Goal: Transaction & Acquisition: Purchase product/service

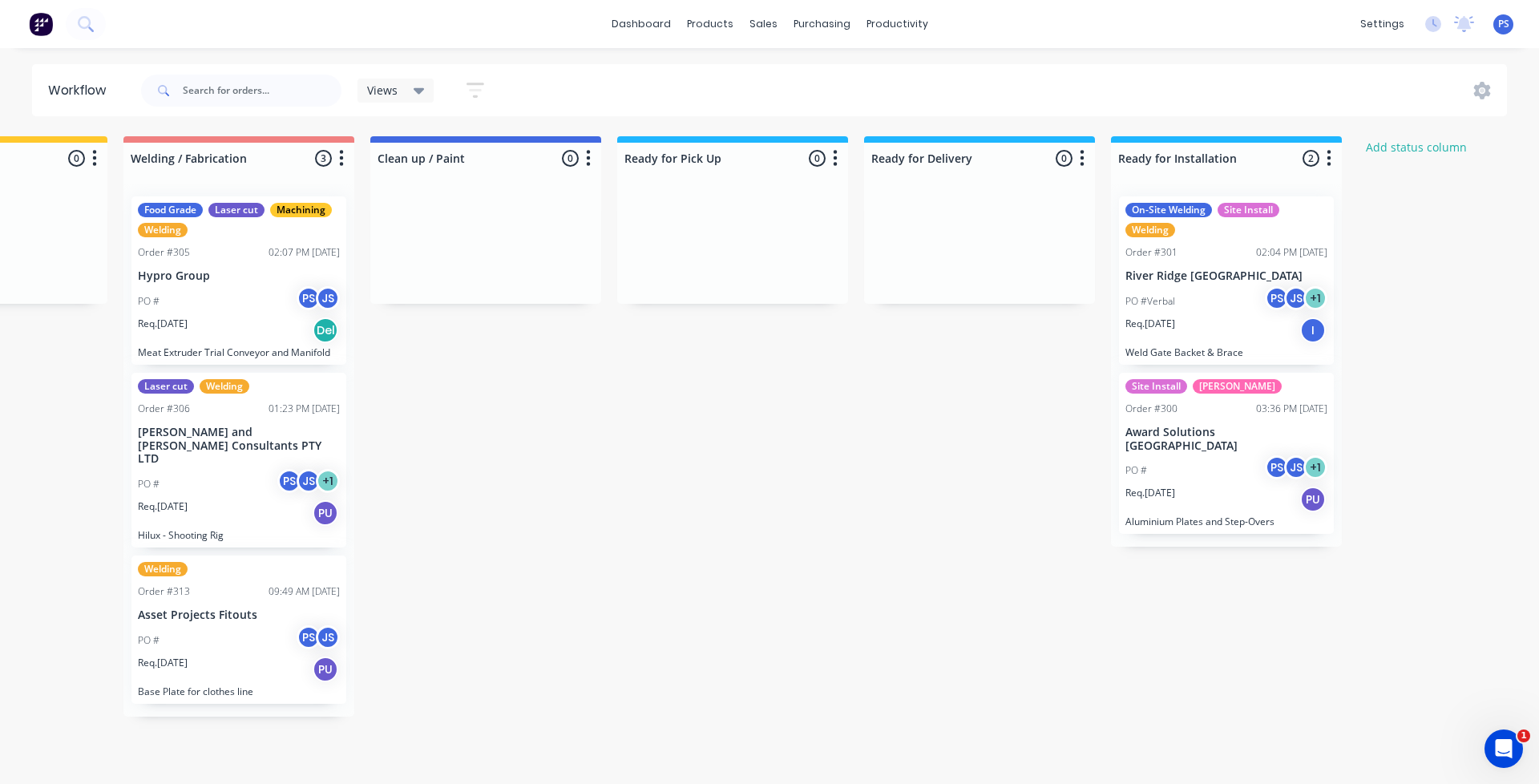
scroll to position [0, 1134]
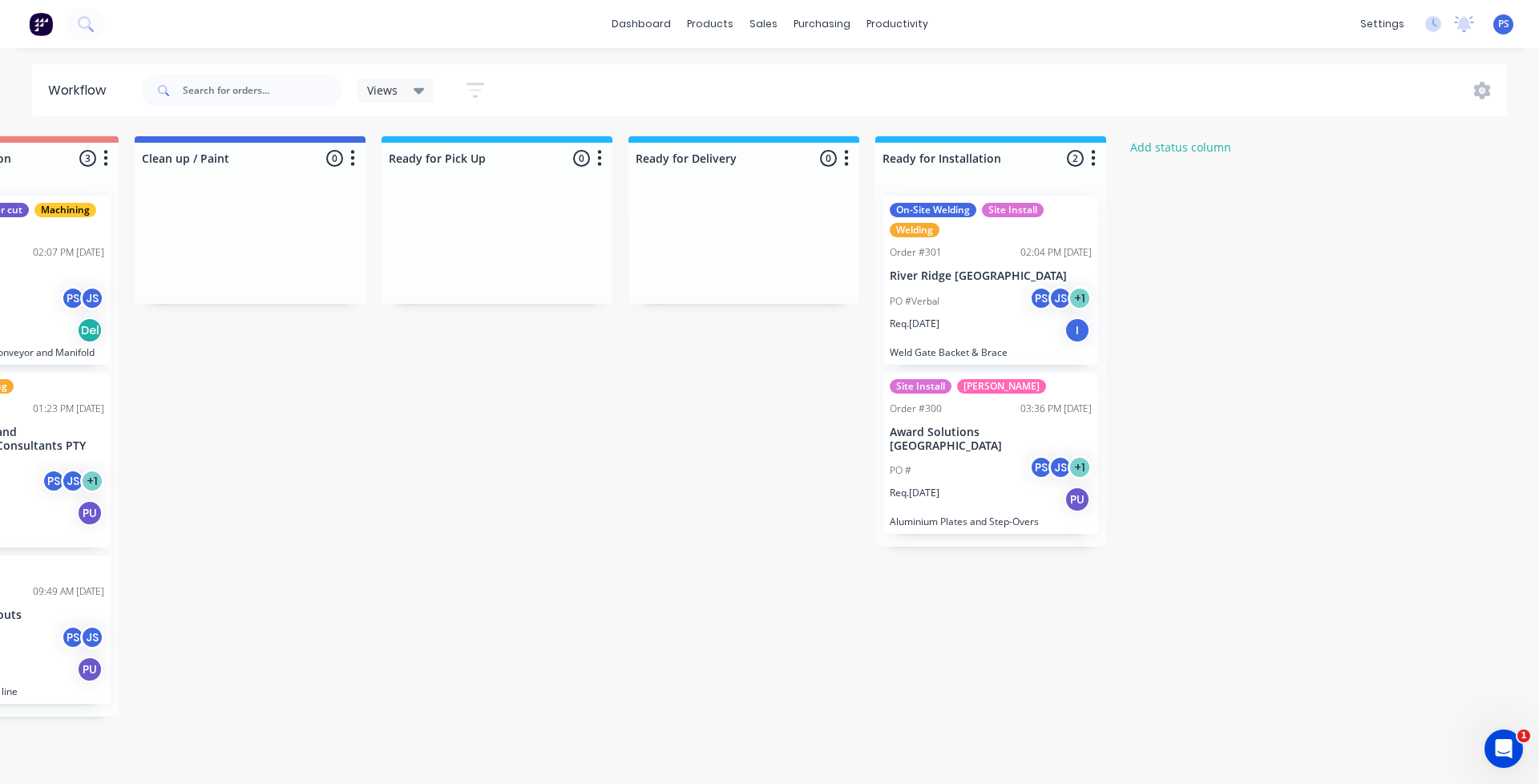
click at [1036, 320] on div "Req. 02/09/25 I" at bounding box center [990, 330] width 202 height 27
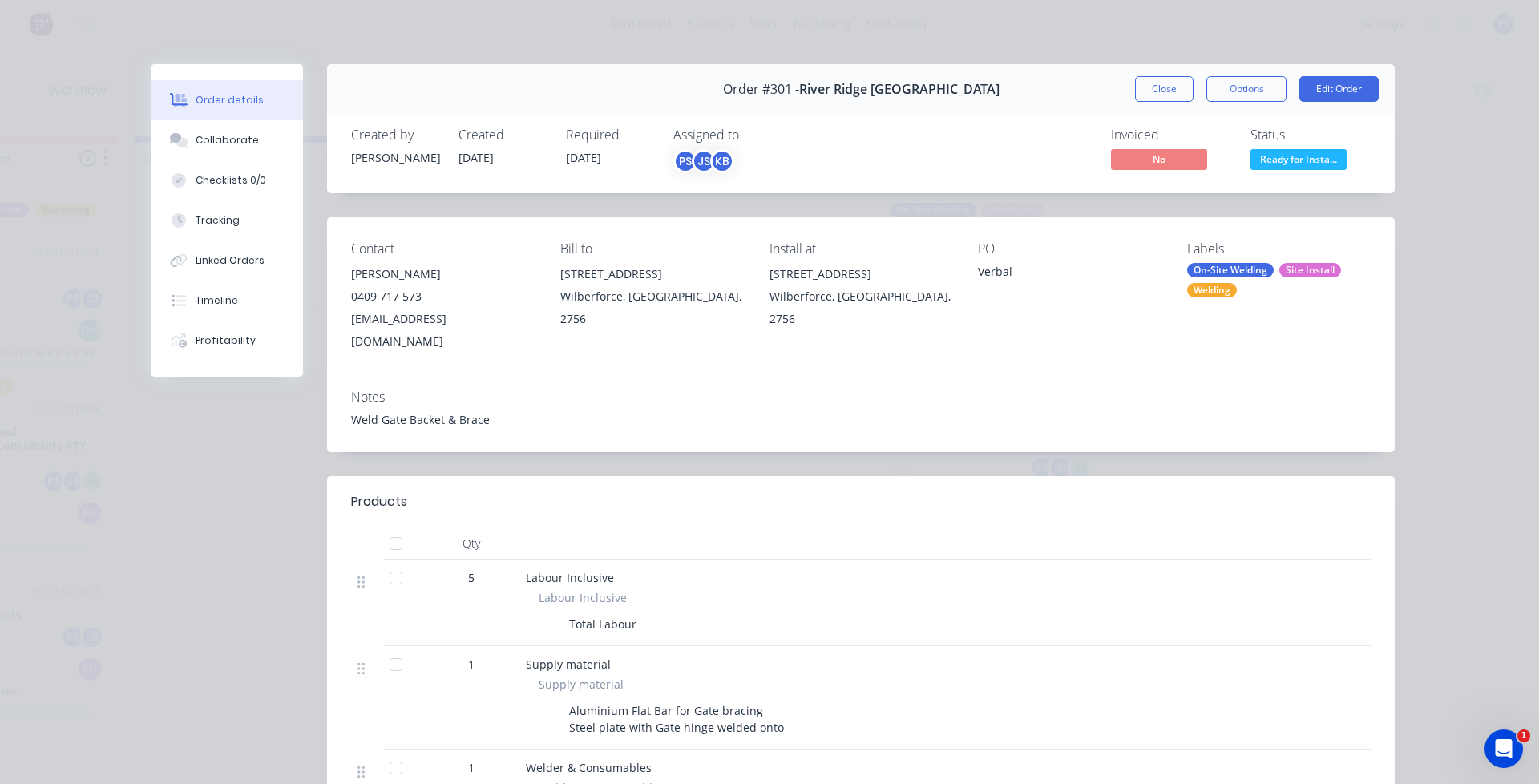
click at [1284, 158] on span "Ready for Insta..." at bounding box center [1298, 159] width 96 height 21
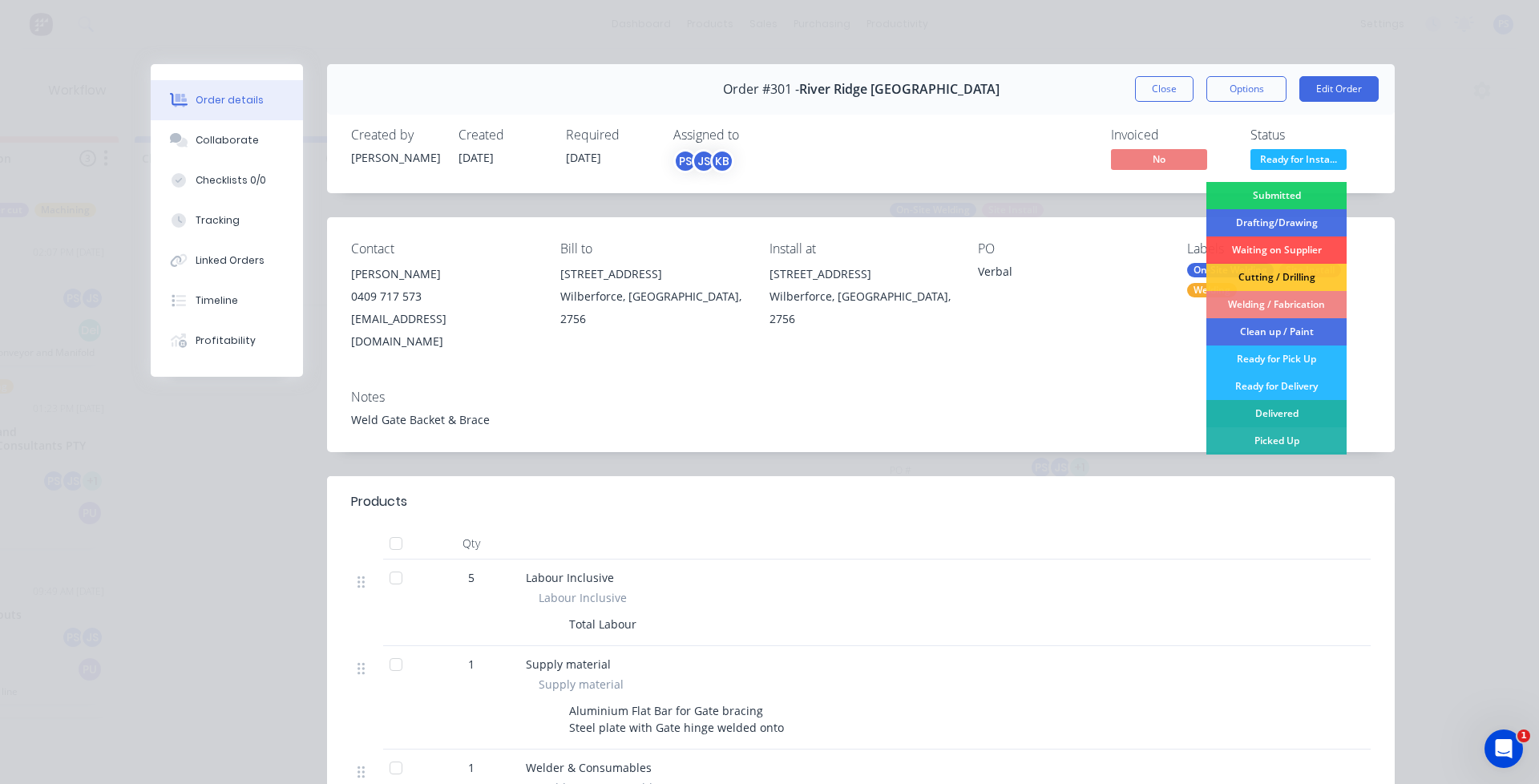
click at [1315, 408] on div "Delivered" at bounding box center [1276, 413] width 141 height 27
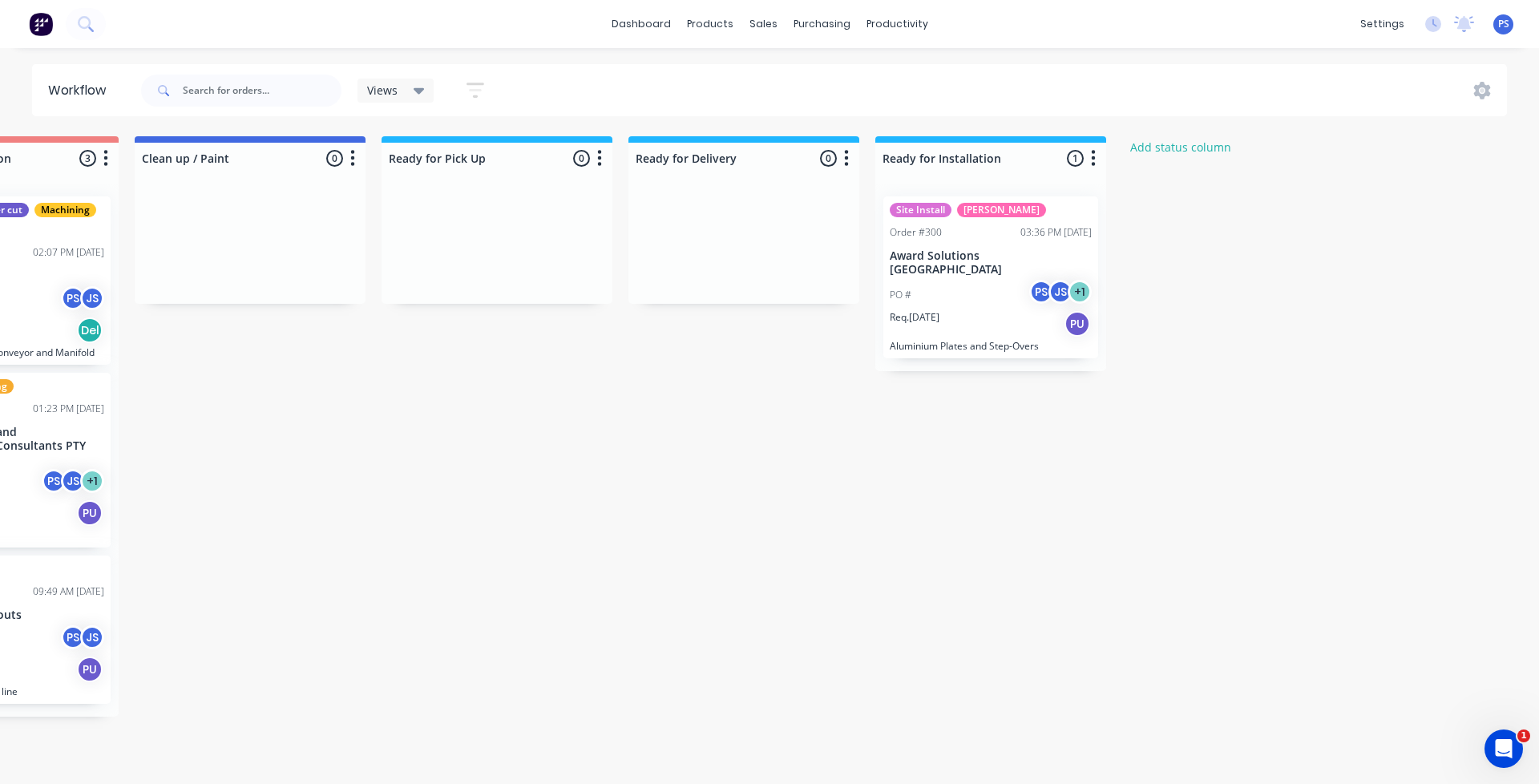
drag, startPoint x: 937, startPoint y: 772, endPoint x: 889, endPoint y: 795, distance: 53.2
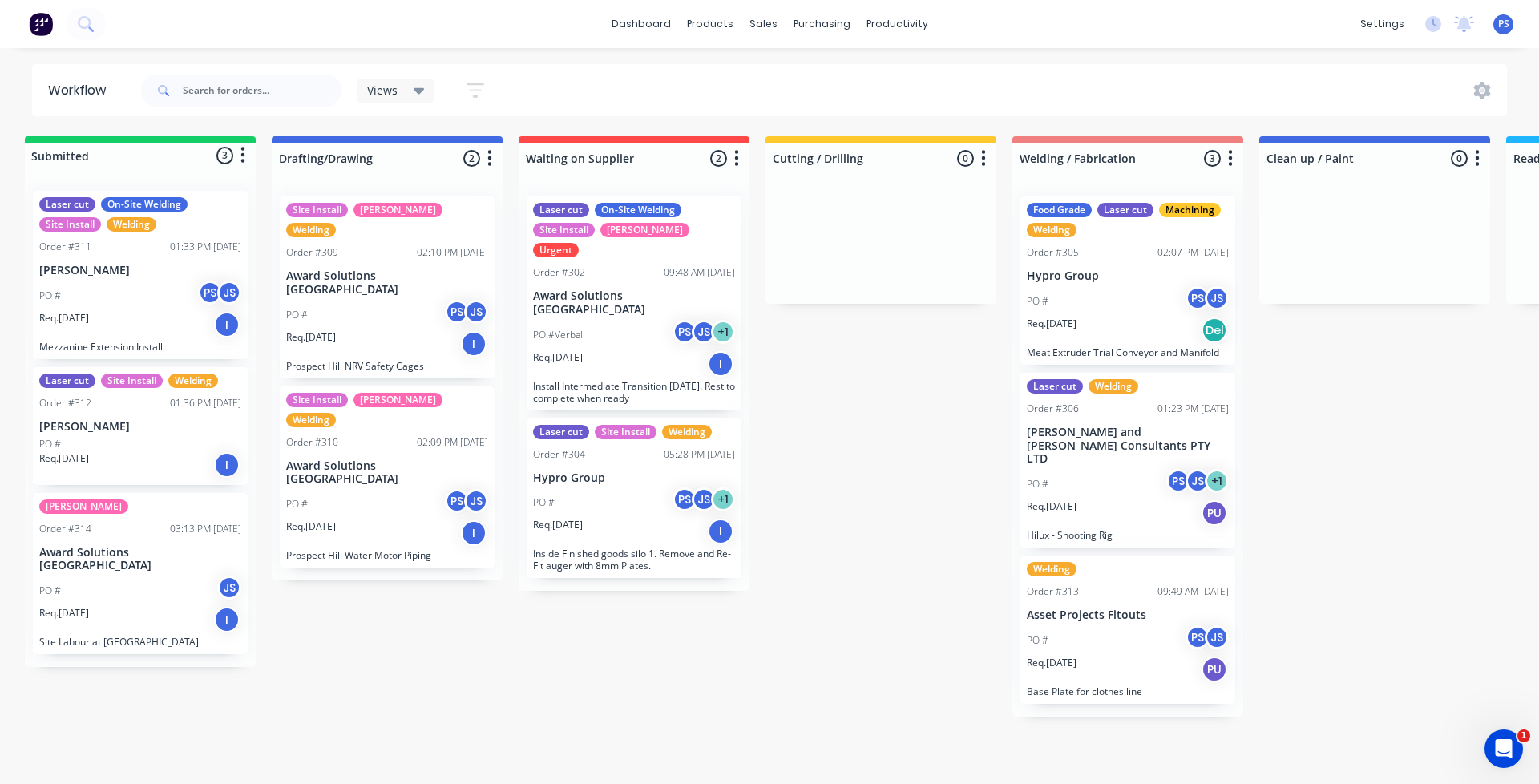
scroll to position [0, 0]
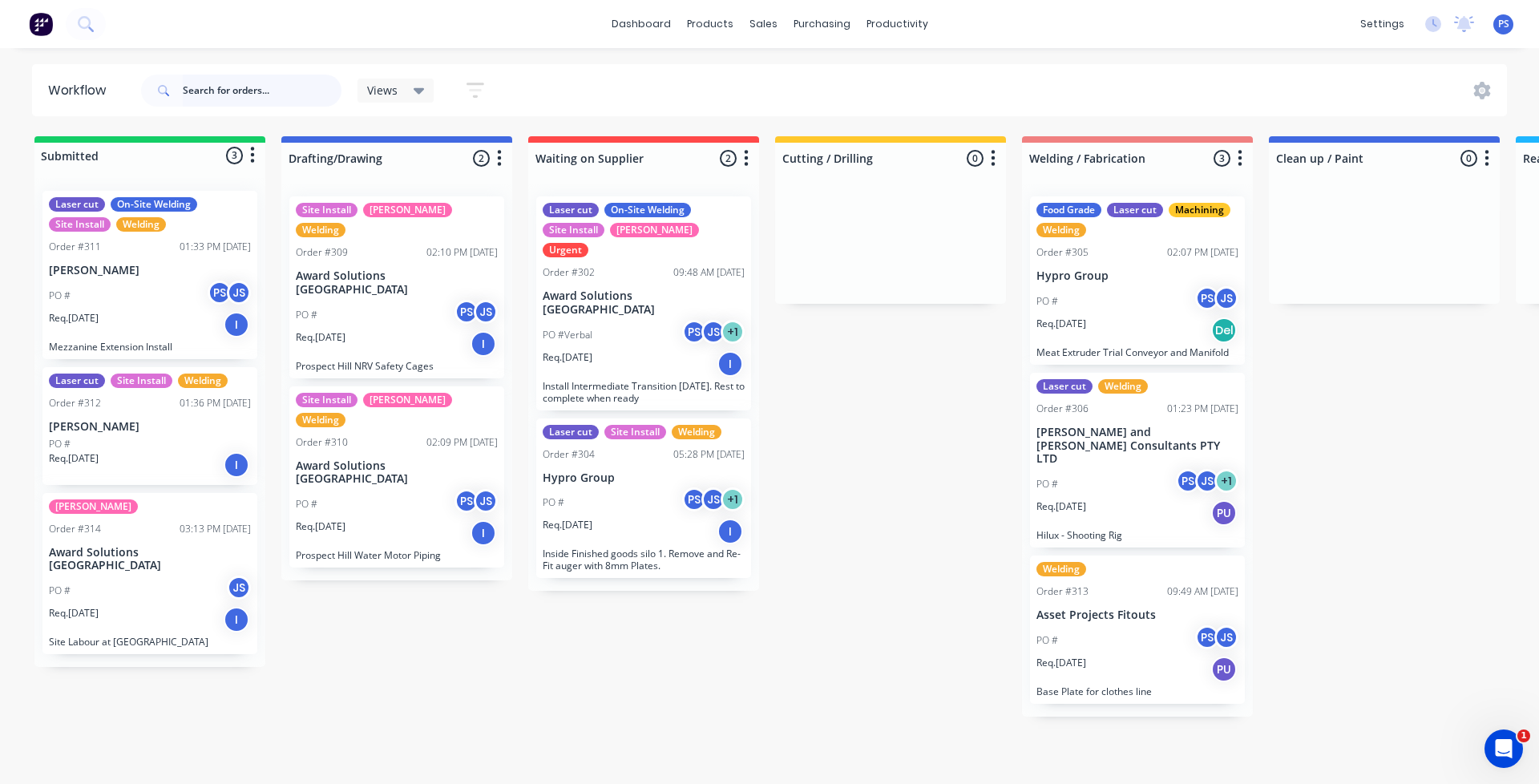
click at [293, 86] on input "text" at bounding box center [262, 90] width 158 height 32
click at [329, 51] on div "dashboard products sales purchasing productivity dashboard products Product Cat…" at bounding box center [770, 344] width 1539 height 687
click at [311, 90] on input "text" at bounding box center [262, 90] width 158 height 32
click at [324, 60] on div "dashboard products sales purchasing productivity dashboard products Product Cat…" at bounding box center [770, 344] width 1539 height 687
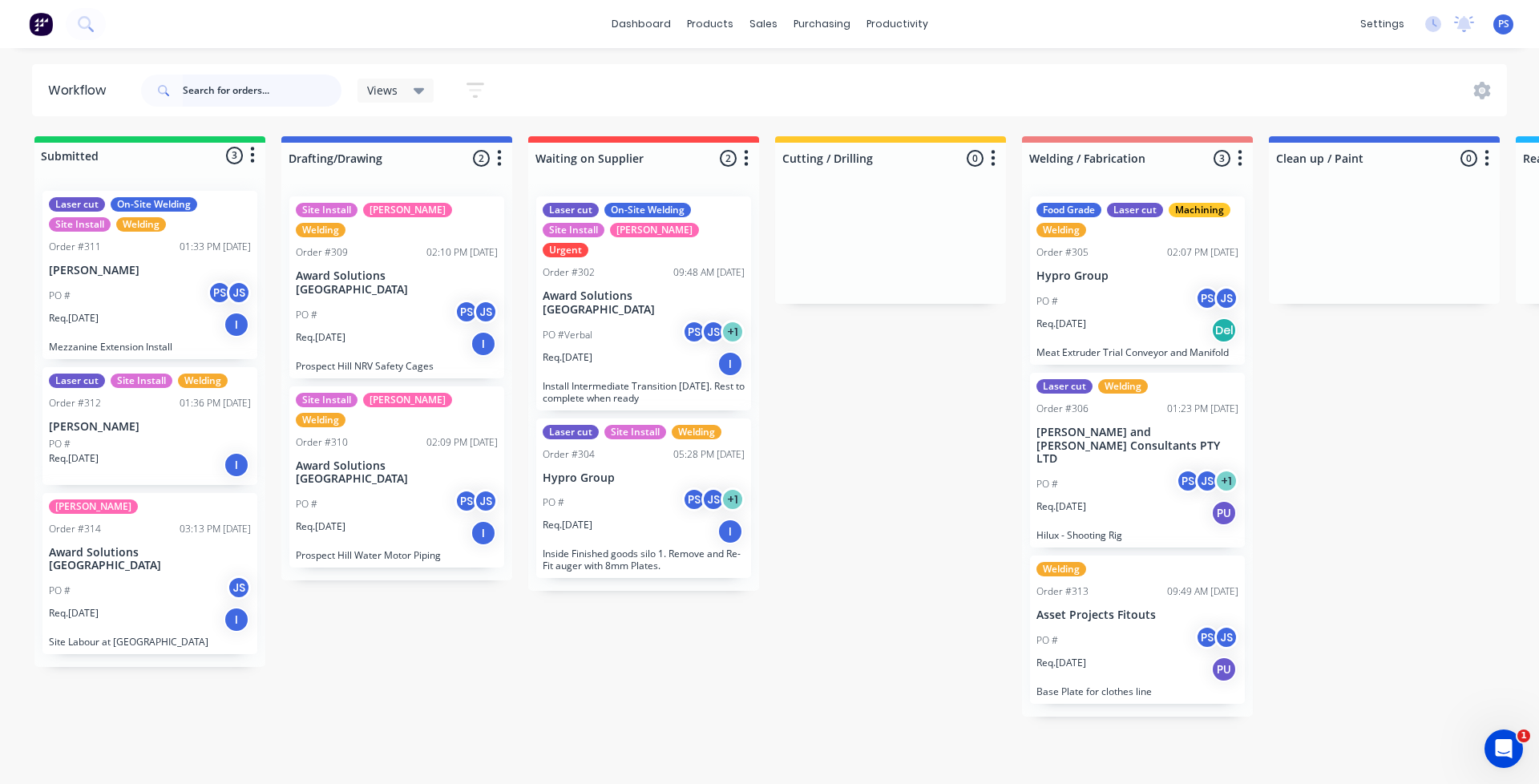
click at [314, 93] on input "text" at bounding box center [262, 90] width 158 height 32
click at [333, 53] on div "dashboard products sales purchasing productivity dashboard products Product Cat…" at bounding box center [770, 344] width 1539 height 687
click at [83, 420] on p "[PERSON_NAME]" at bounding box center [149, 427] width 202 height 14
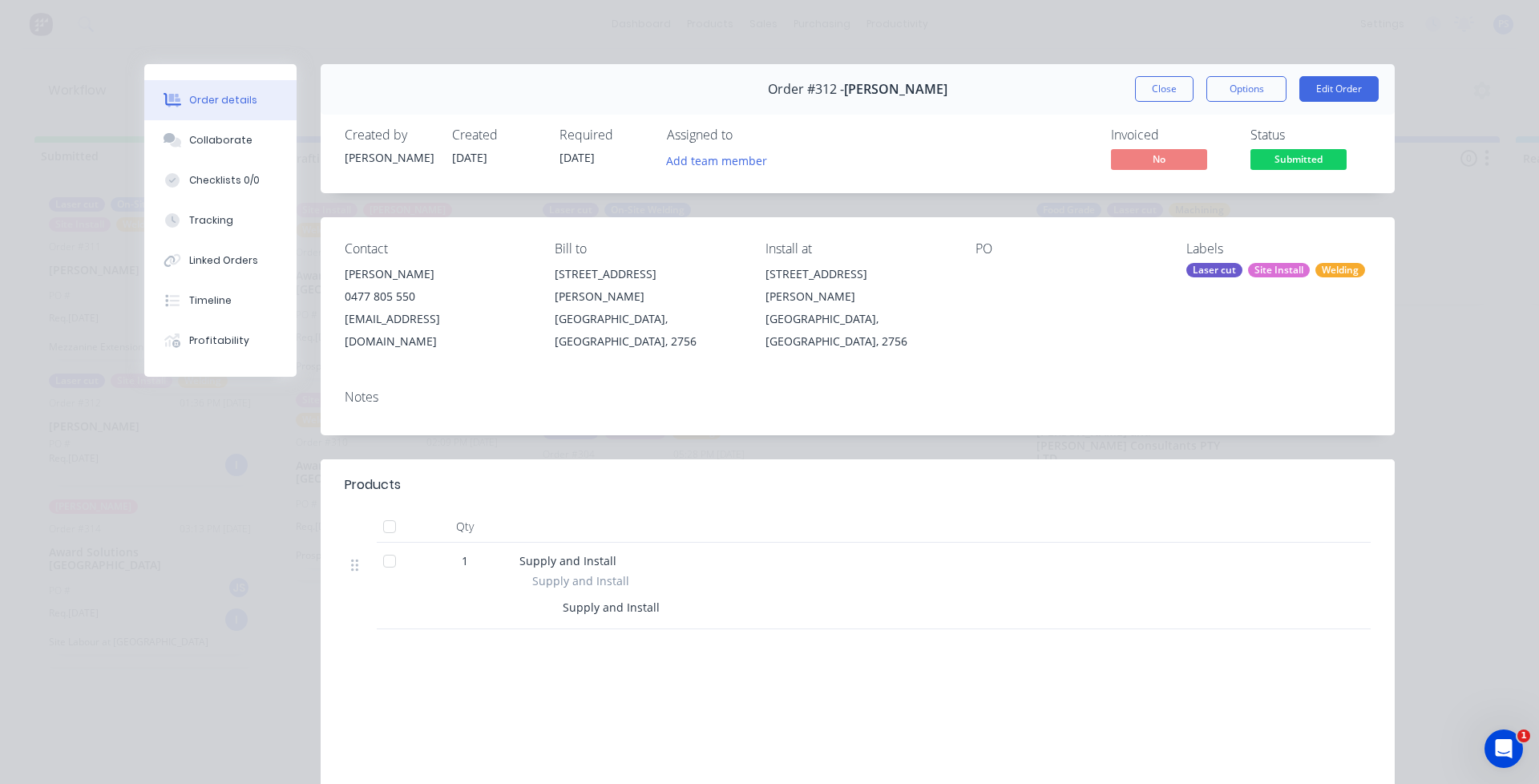
click at [61, 71] on div "Order details Collaborate Checklists 0/0 Tracking Linked Orders Timeline Profit…" at bounding box center [770, 392] width 1539 height 784
click at [1135, 94] on button "Close" at bounding box center [1164, 89] width 59 height 25
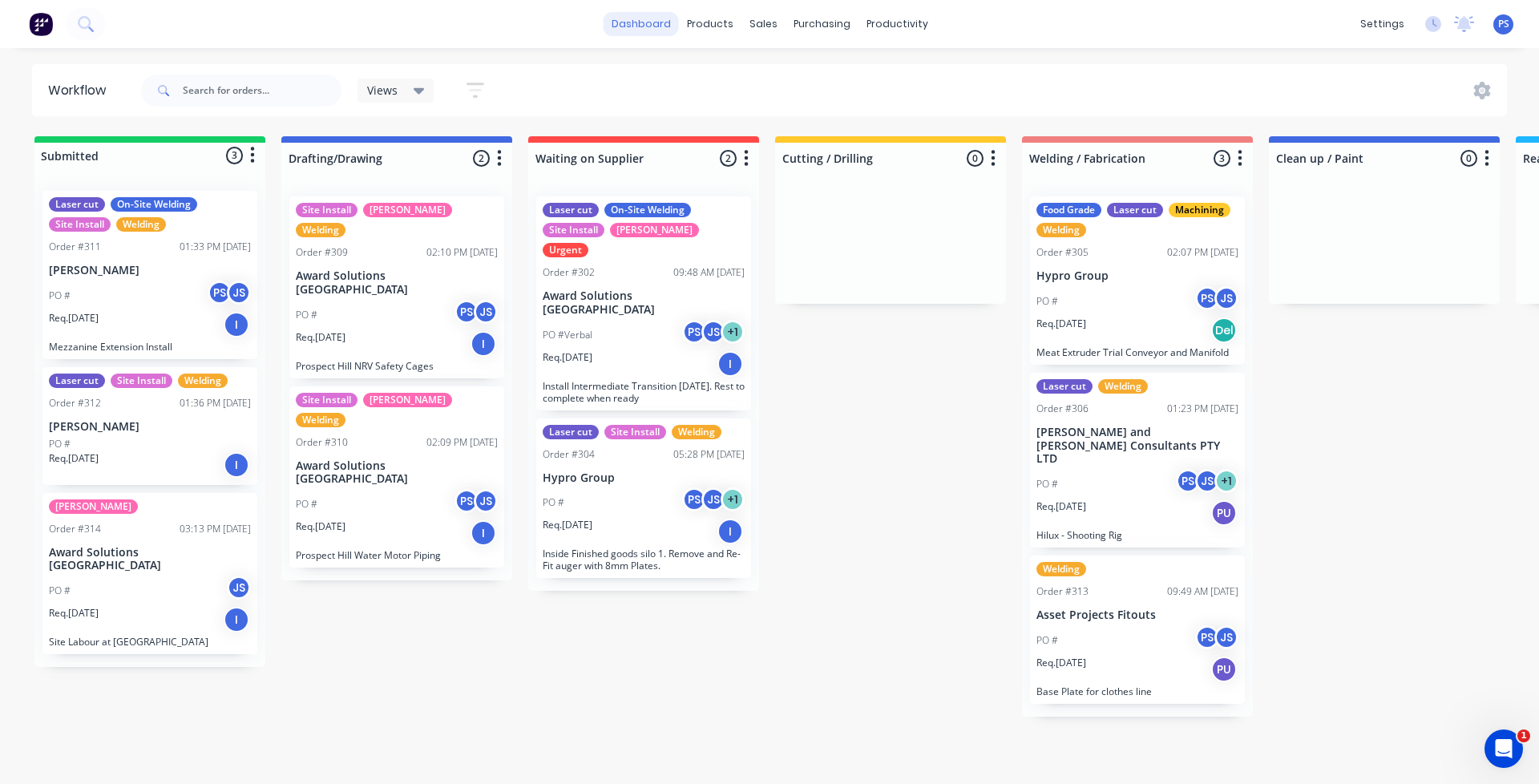
click at [668, 20] on link "dashboard" at bounding box center [641, 23] width 75 height 24
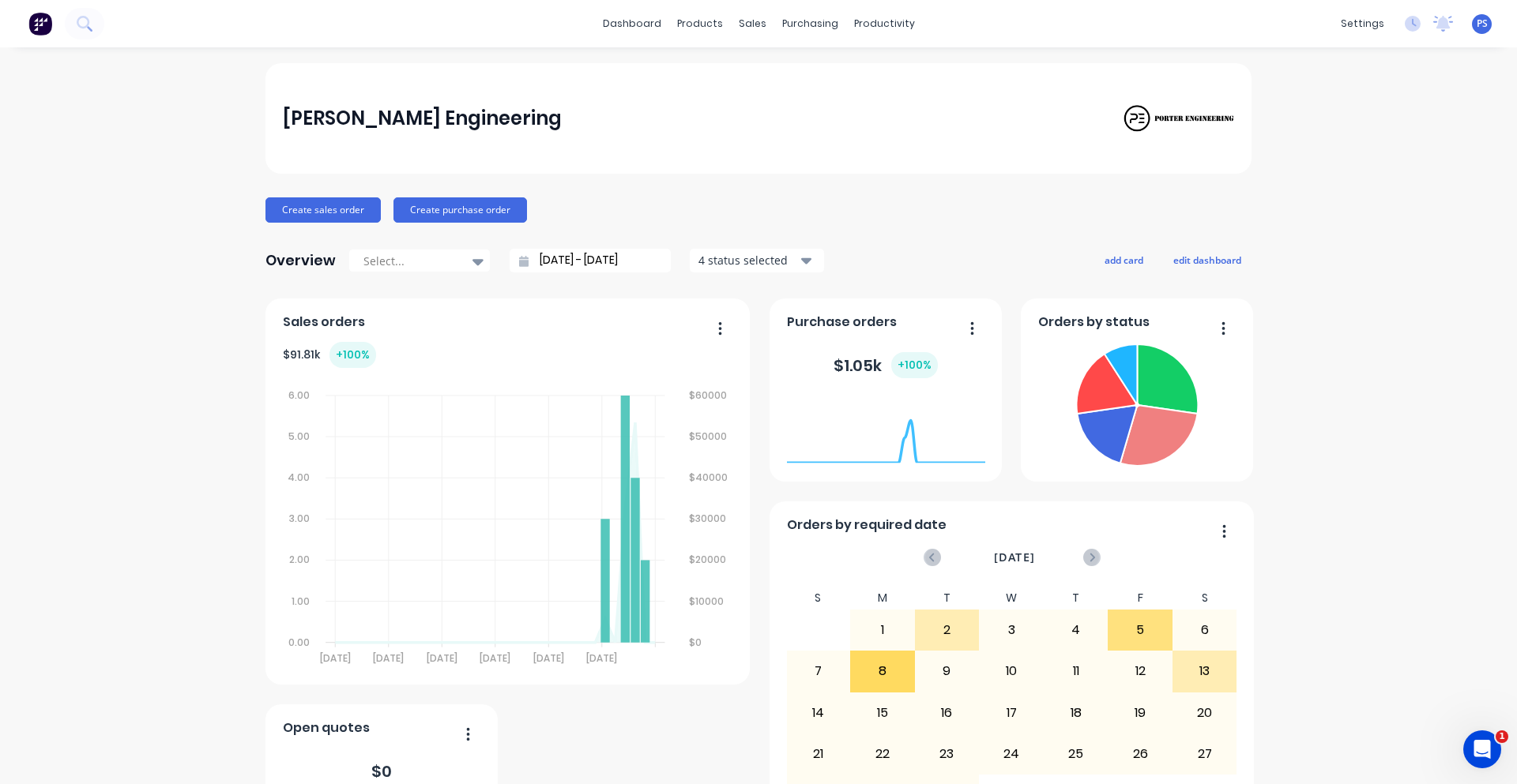
click at [378, 207] on div "Create sales order Create purchase order" at bounding box center [758, 210] width 986 height 25
click at [373, 209] on div "Create sales order Create purchase order" at bounding box center [758, 210] width 986 height 25
click at [371, 210] on button "Create sales order" at bounding box center [323, 210] width 116 height 25
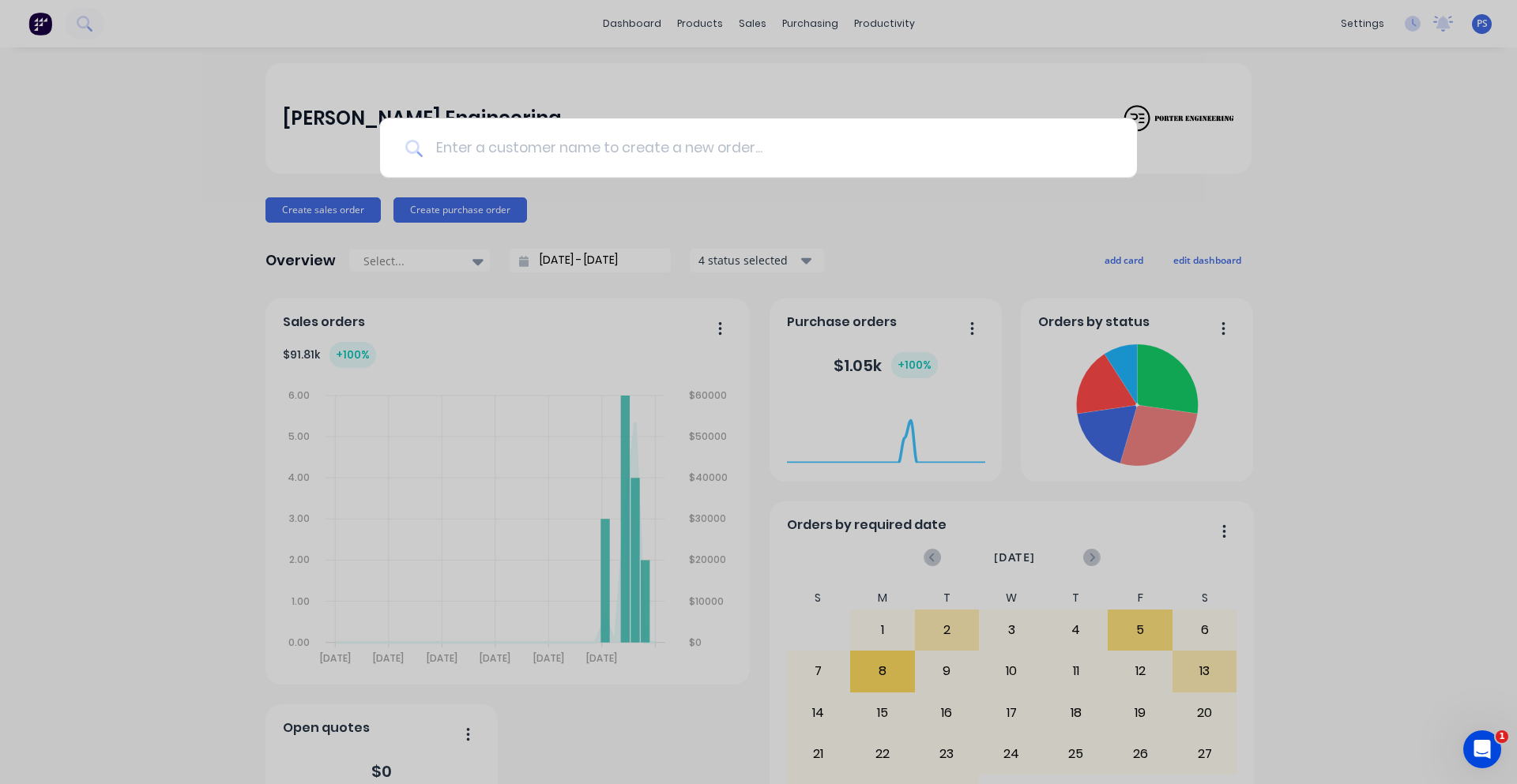
click at [563, 143] on input at bounding box center [767, 148] width 689 height 60
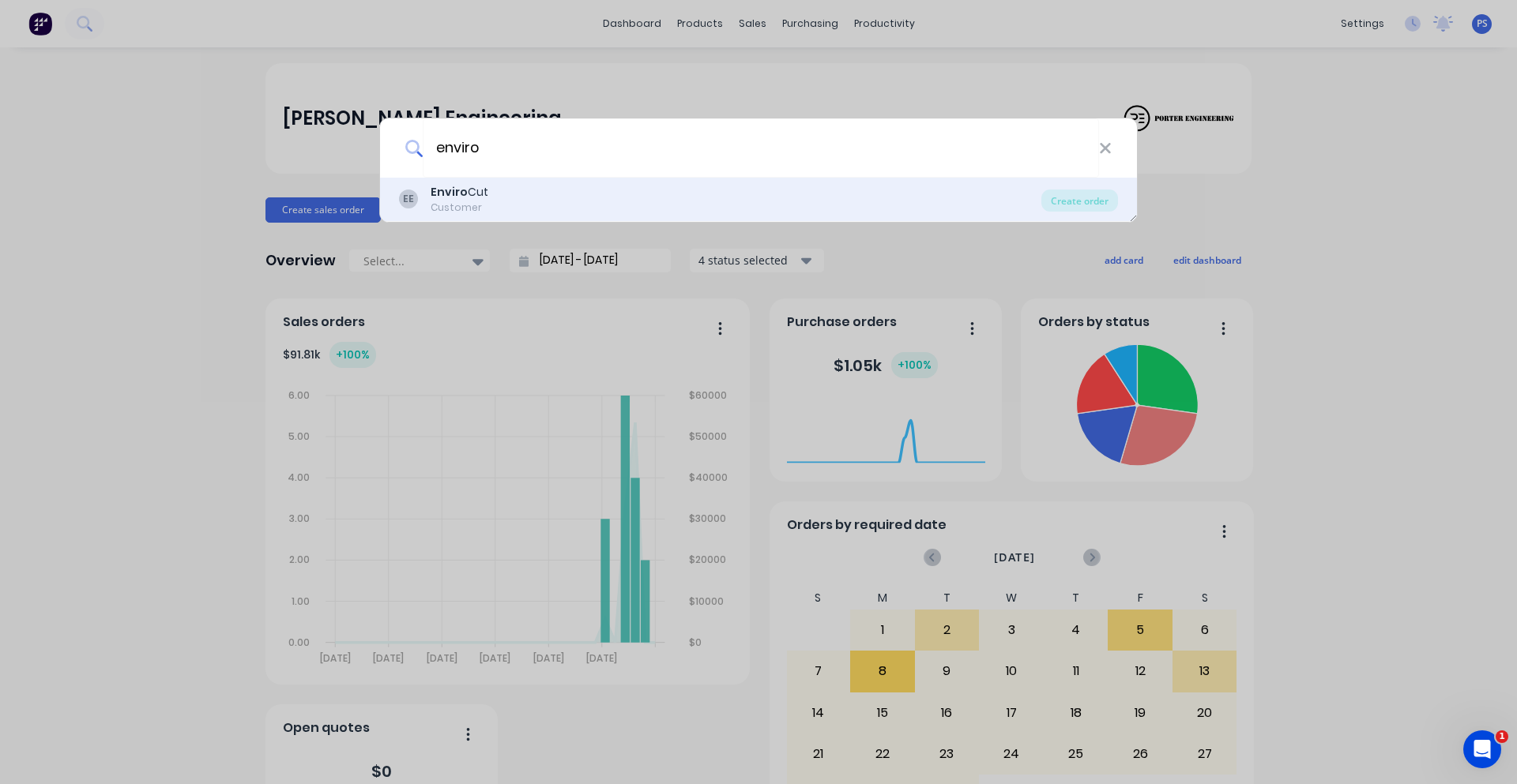
type input "enviro"
click at [548, 213] on div "EE Enviro Cut Customer" at bounding box center [719, 199] width 642 height 31
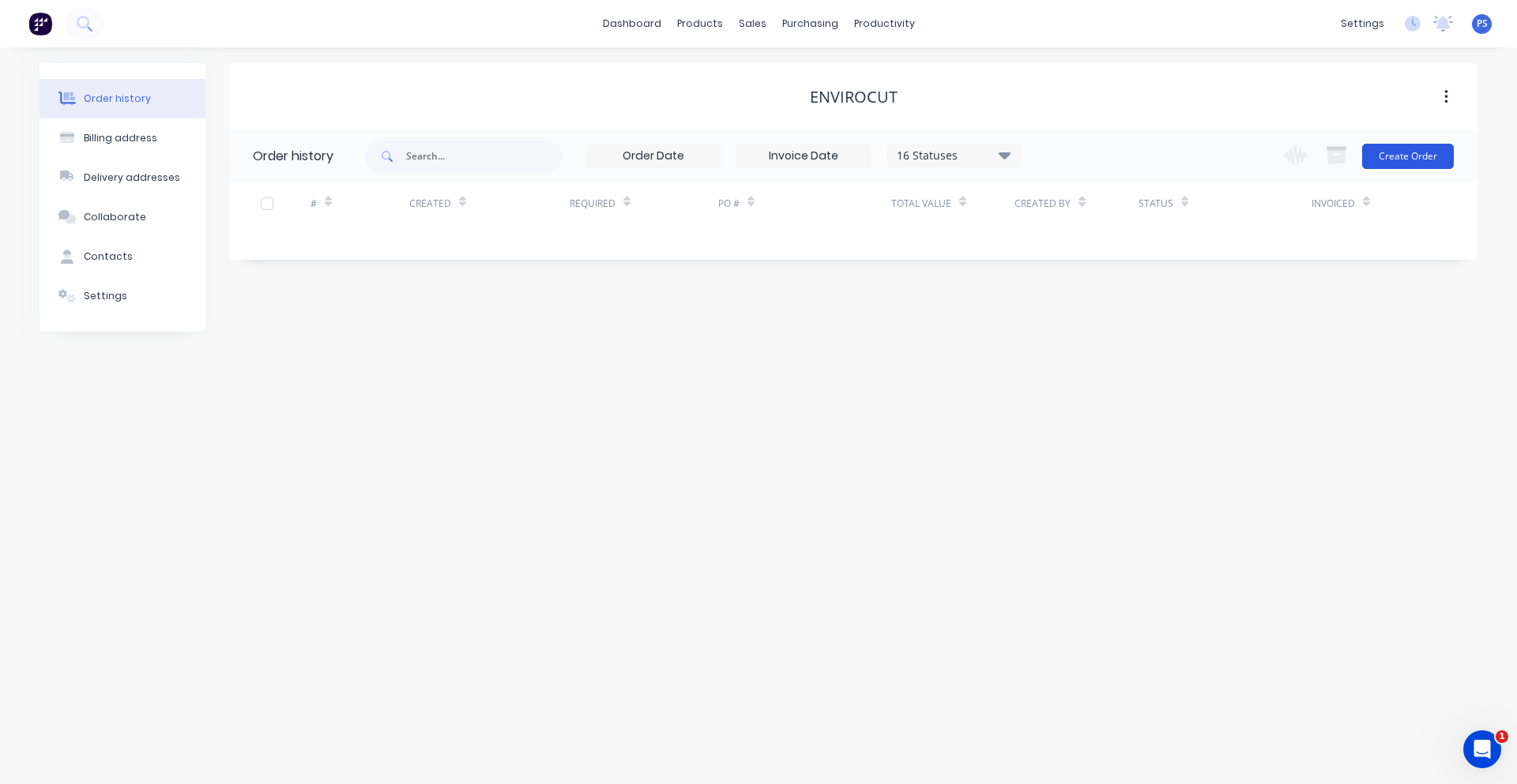
click at [1372, 155] on button "Create Order" at bounding box center [1407, 156] width 91 height 25
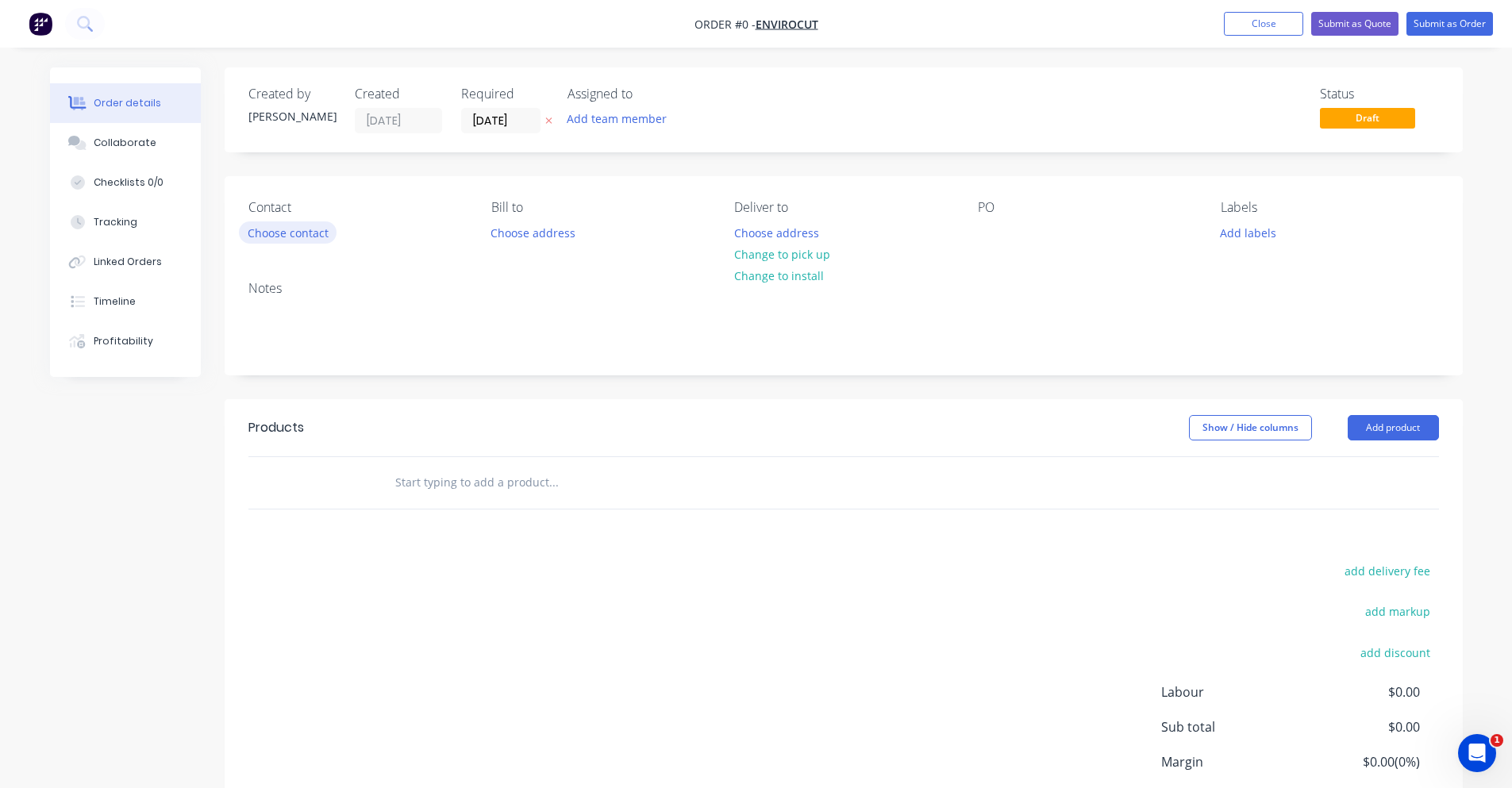
click at [311, 223] on button "Choose contact" at bounding box center [287, 232] width 98 height 21
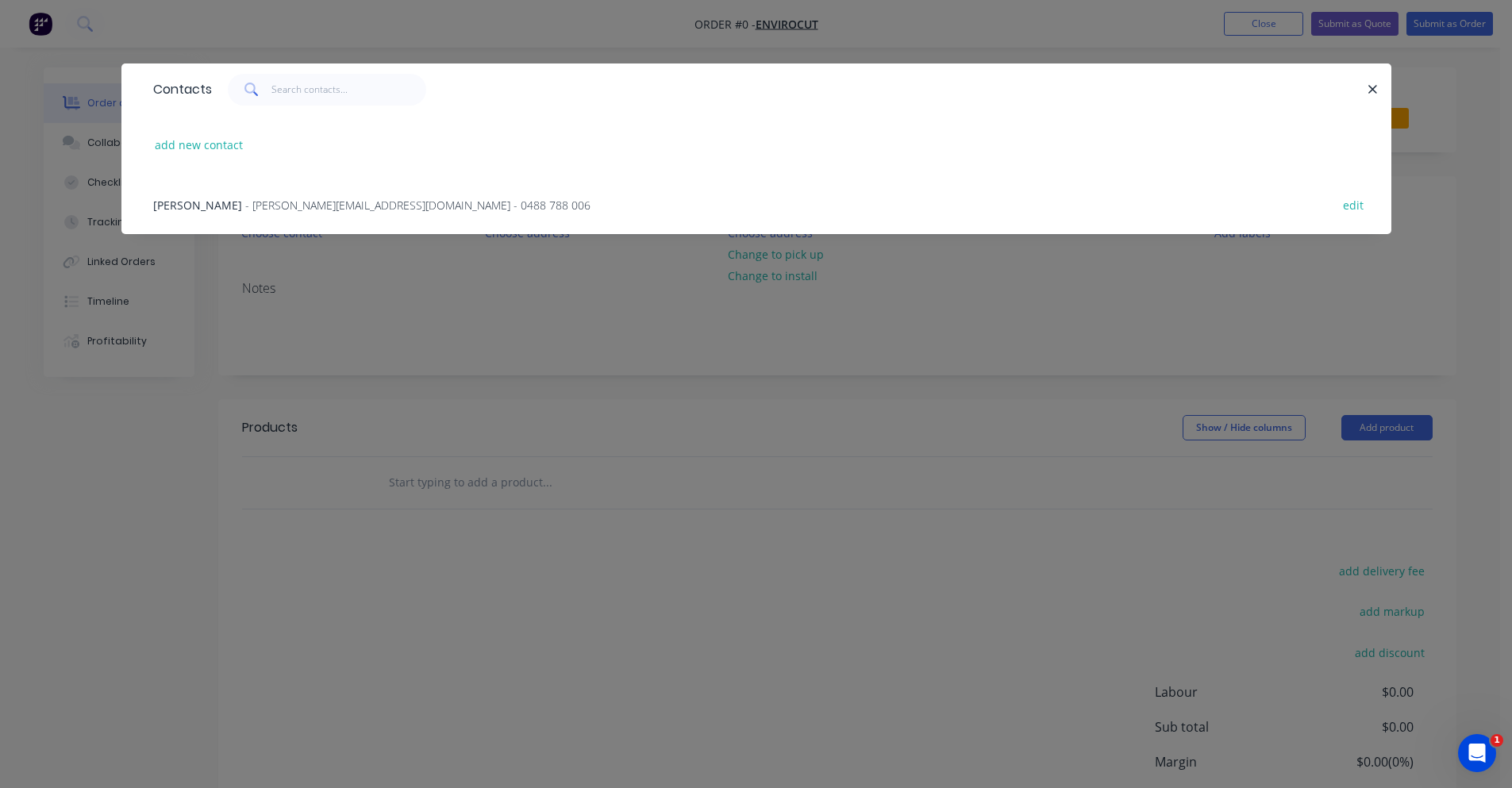
click at [311, 210] on span "- adam@envirocut.com.au - 0488 788 006" at bounding box center [418, 205] width 345 height 15
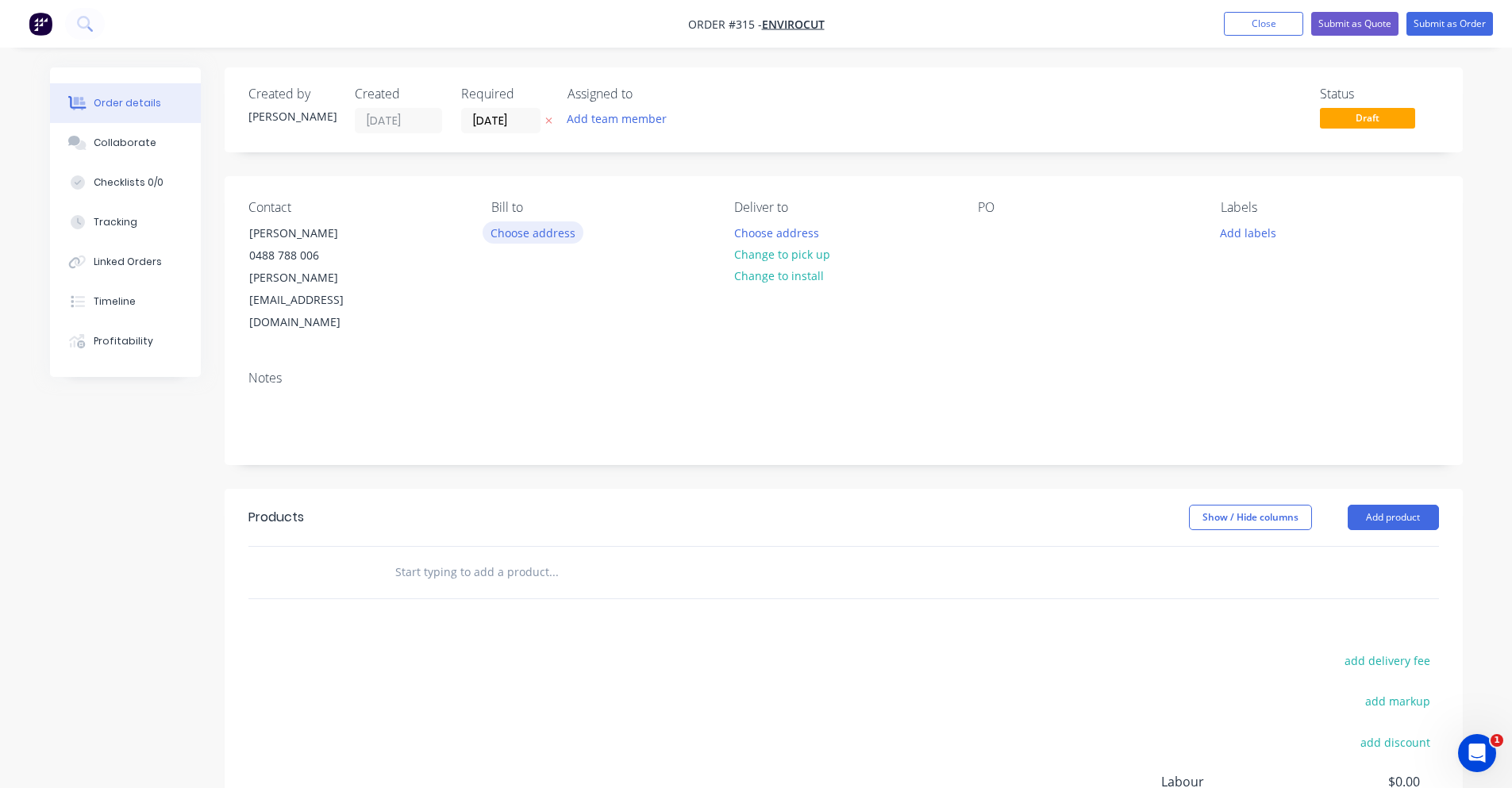
drag, startPoint x: 473, startPoint y: 243, endPoint x: 502, endPoint y: 243, distance: 29.0
click at [482, 243] on div "Contact Adam Kearns 0488 788 006 adam@envirocut.com.au Bill to Choose address D…" at bounding box center [844, 267] width 1238 height 182
click at [502, 243] on button "Choose address" at bounding box center [533, 232] width 102 height 21
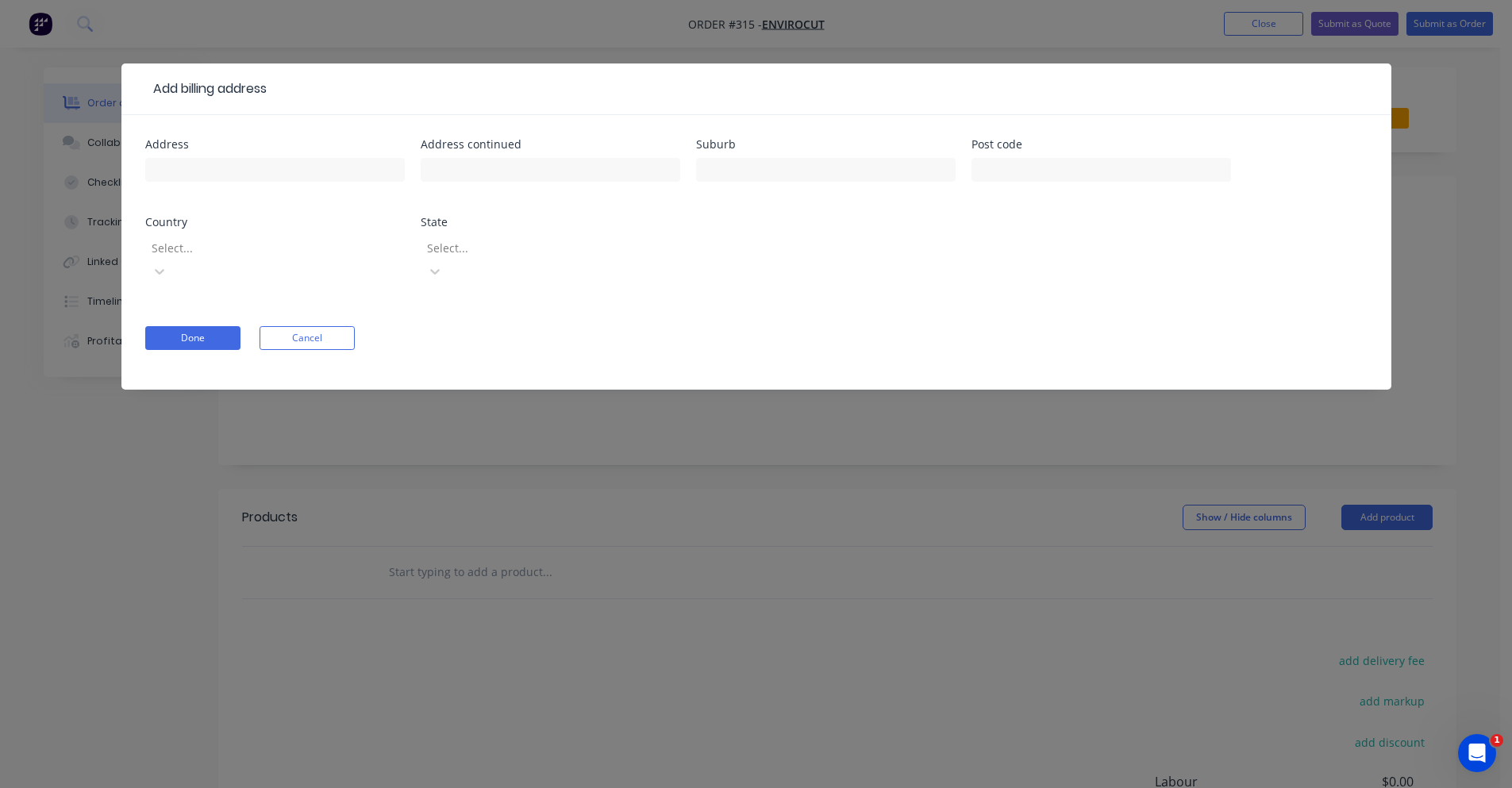
click at [467, 328] on form "Address Address continued Suburb Post code Country Select... State Select... Do…" at bounding box center [756, 264] width 1223 height 250
drag, startPoint x: 312, startPoint y: 322, endPoint x: 524, endPoint y: 297, distance: 213.5
click at [312, 326] on button "Cancel" at bounding box center [307, 337] width 95 height 24
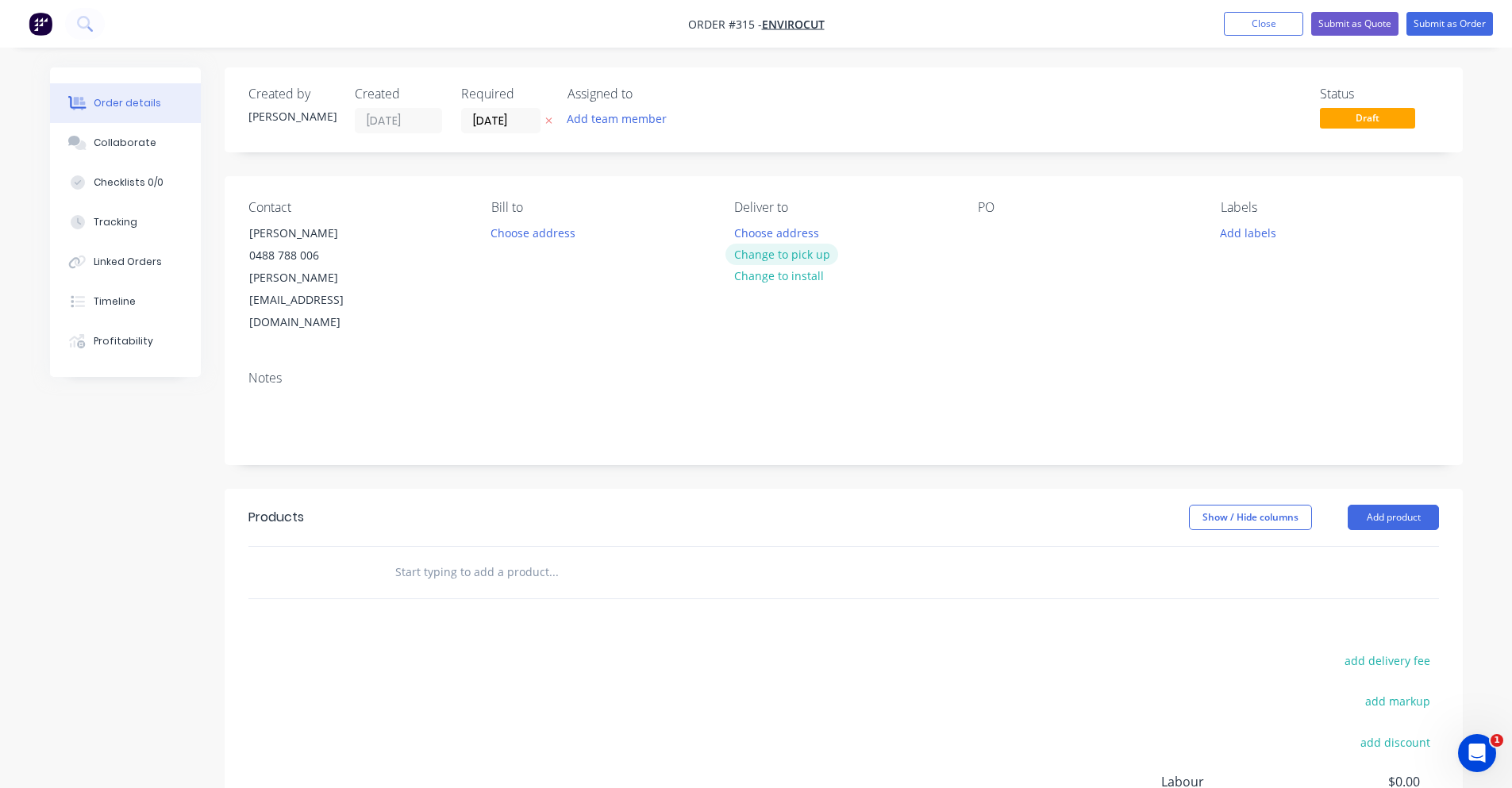
click at [794, 255] on button "Change to pick up" at bounding box center [782, 254] width 113 height 21
click at [1254, 227] on button "Add labels" at bounding box center [1248, 232] width 73 height 21
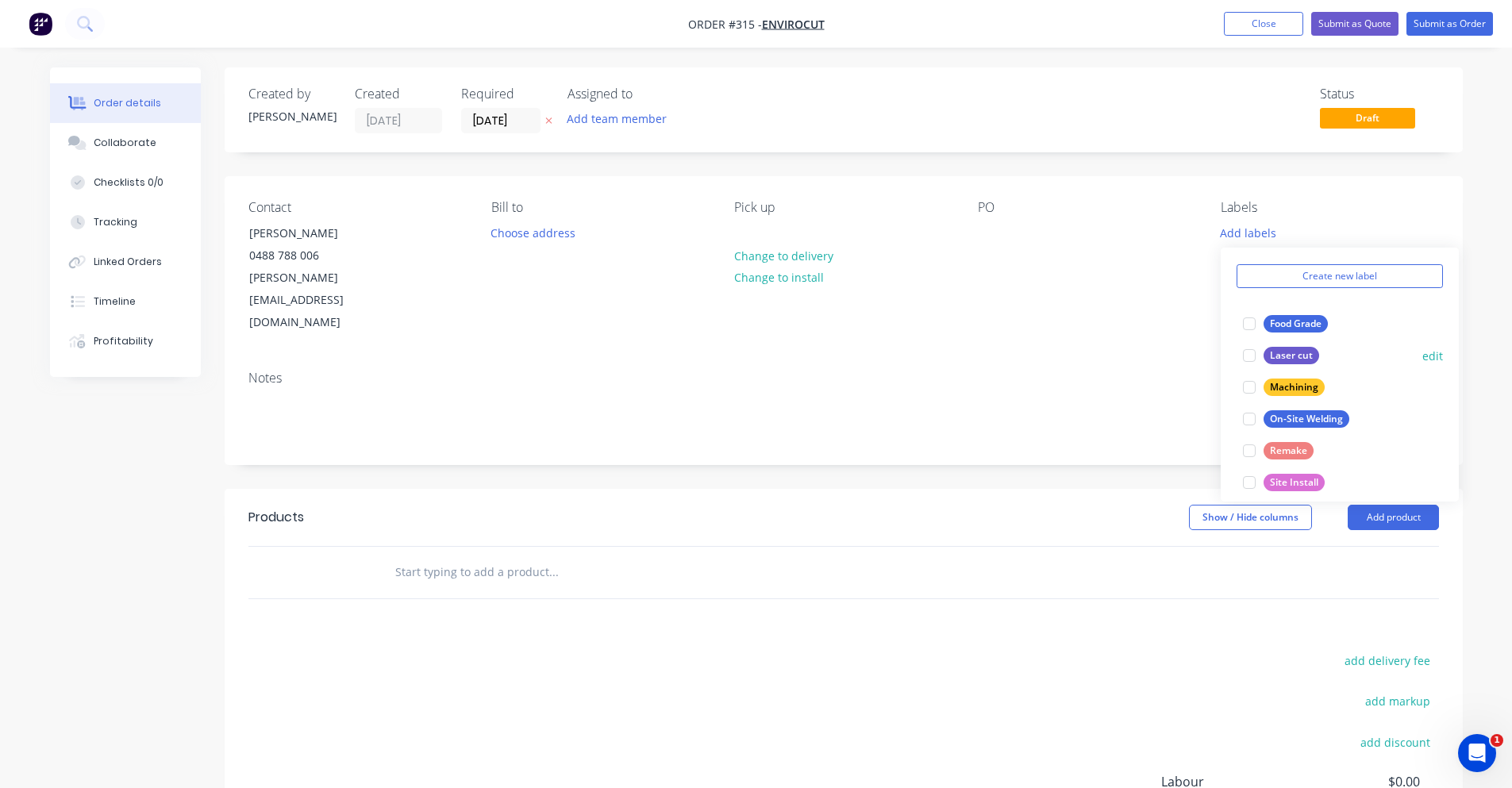
scroll to position [79, 0]
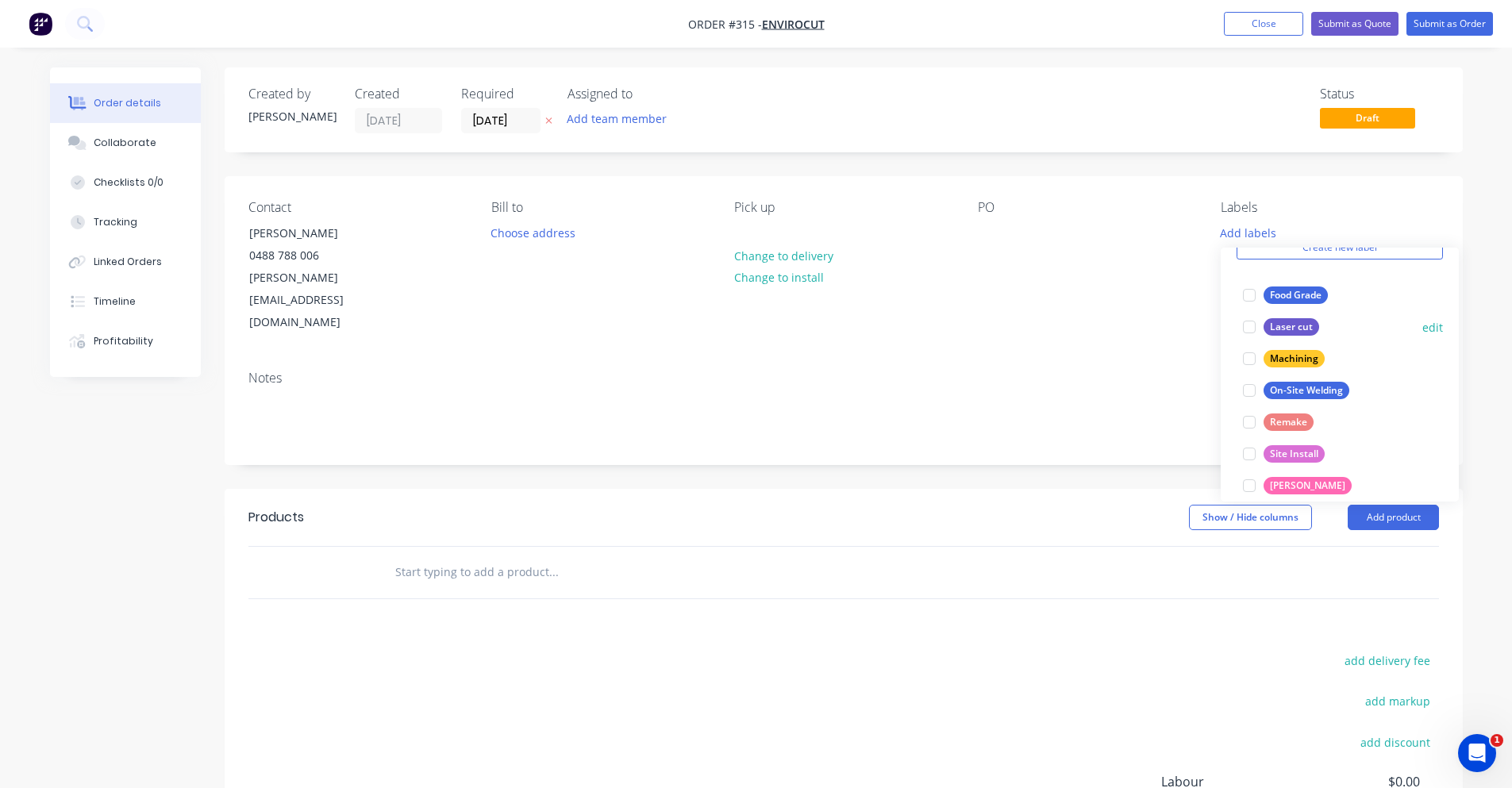
click at [1246, 327] on div at bounding box center [1249, 327] width 32 height 32
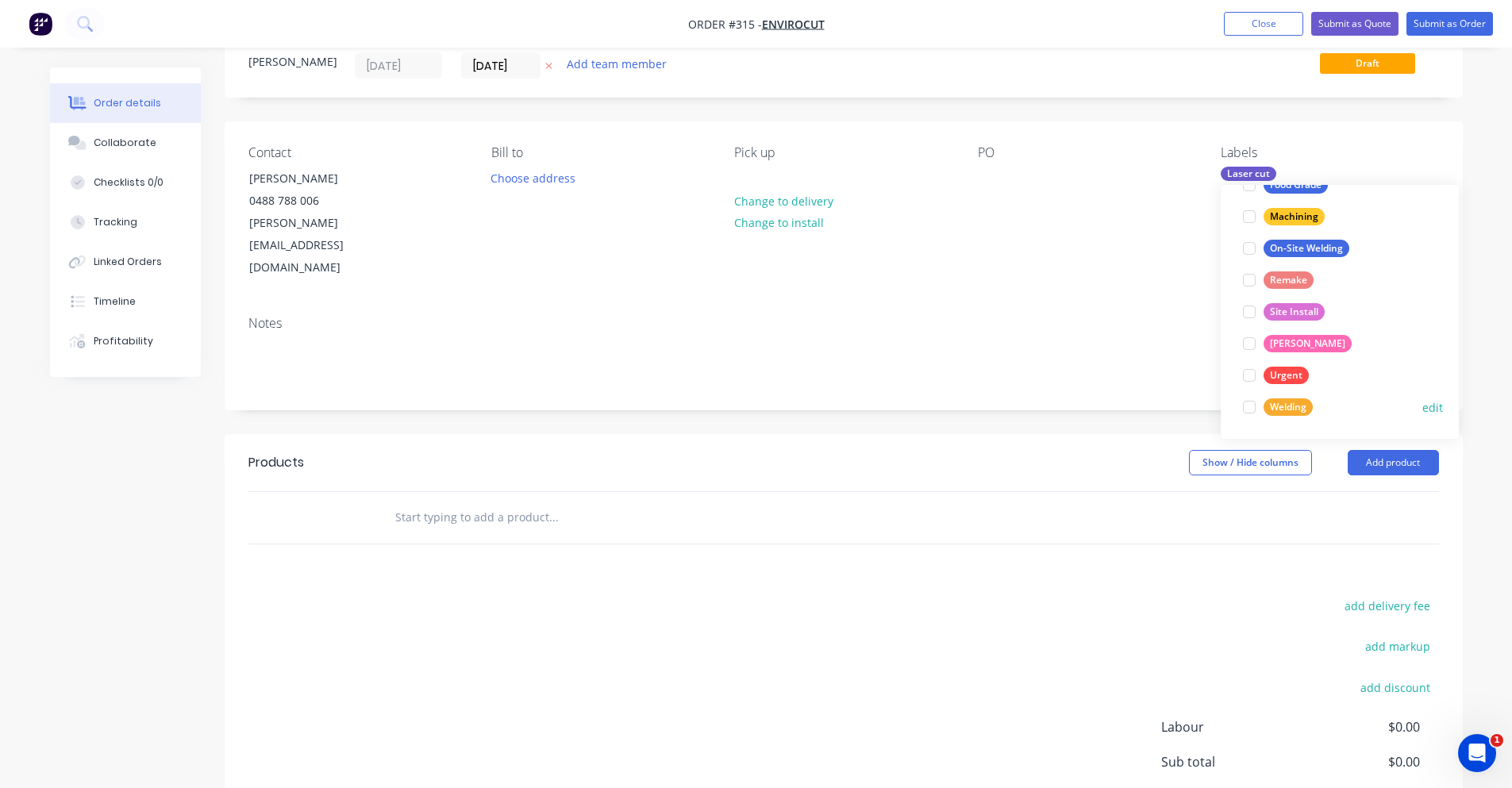
scroll to position [159, 0]
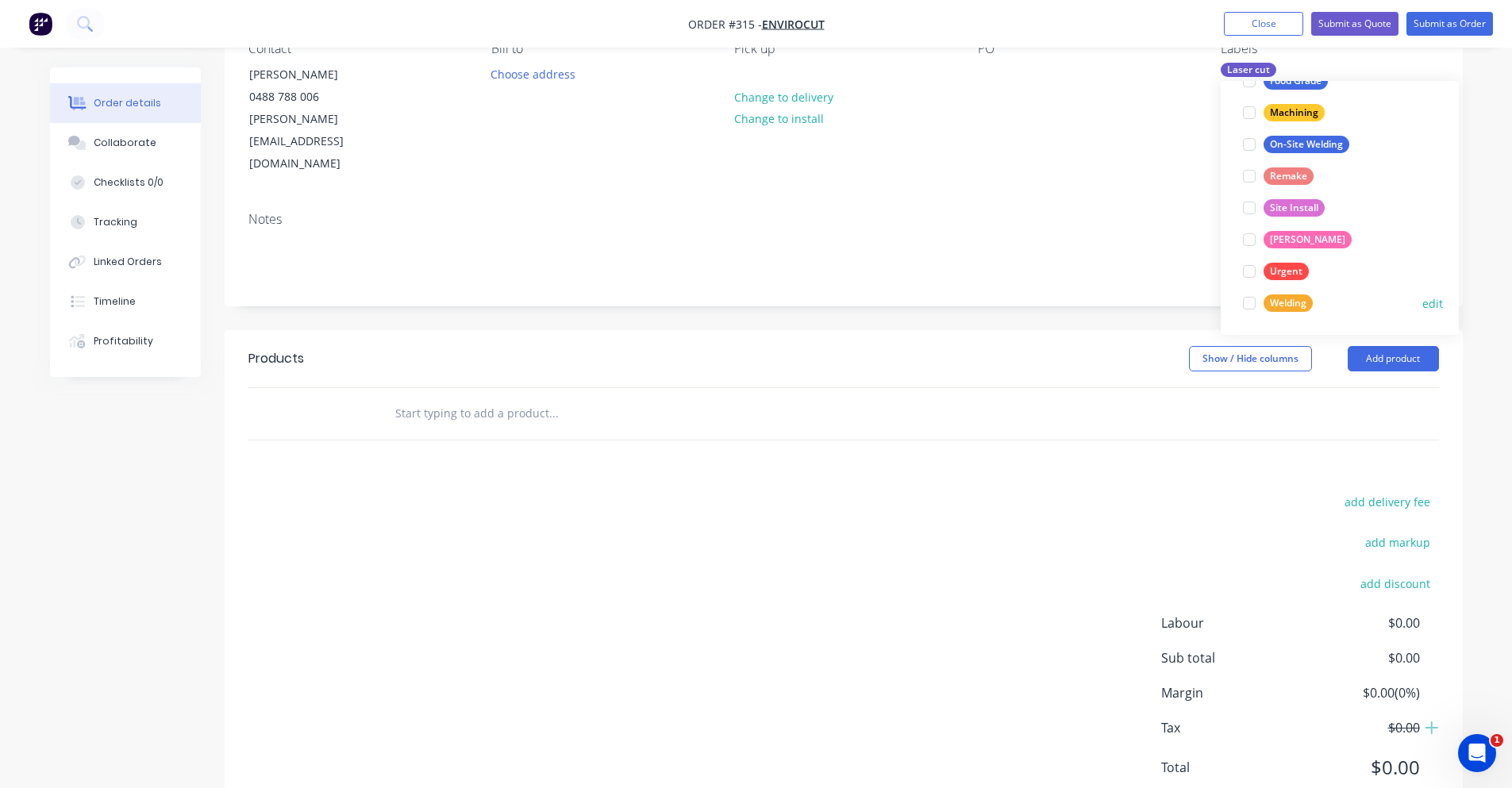
click at [1252, 303] on div at bounding box center [1249, 303] width 32 height 32
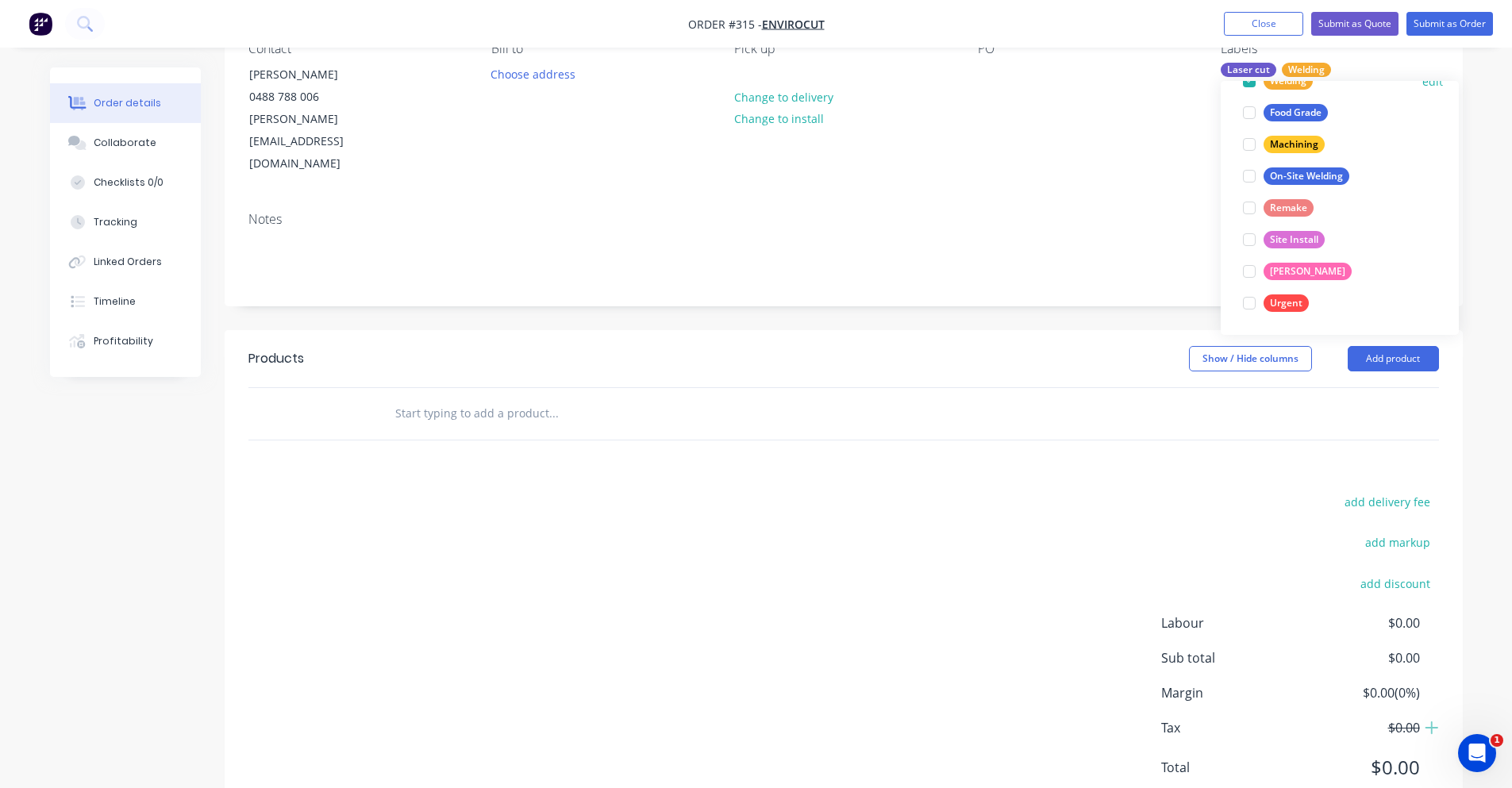
scroll to position [0, 0]
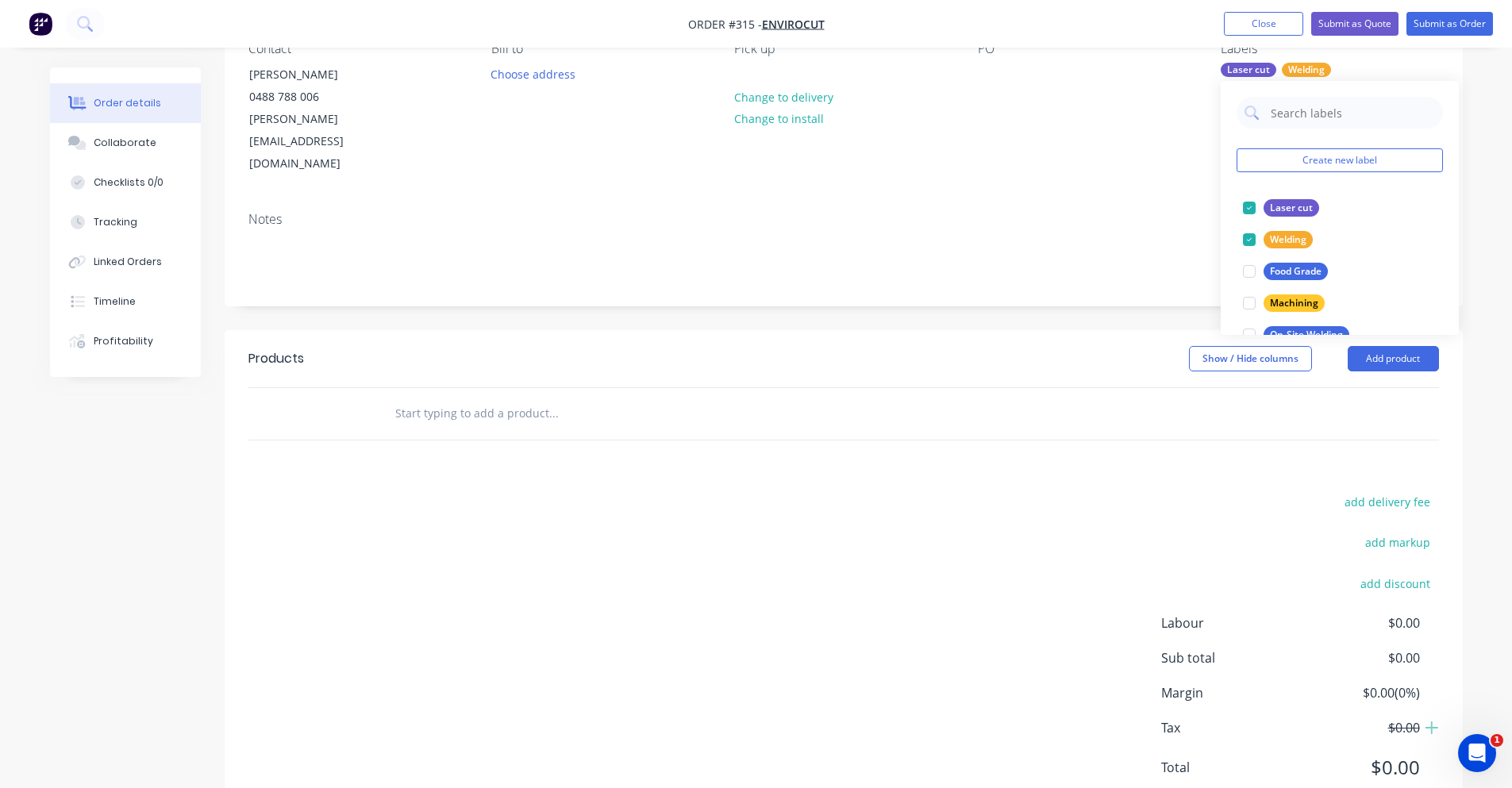
click at [1180, 199] on div "Notes" at bounding box center [844, 252] width 1238 height 106
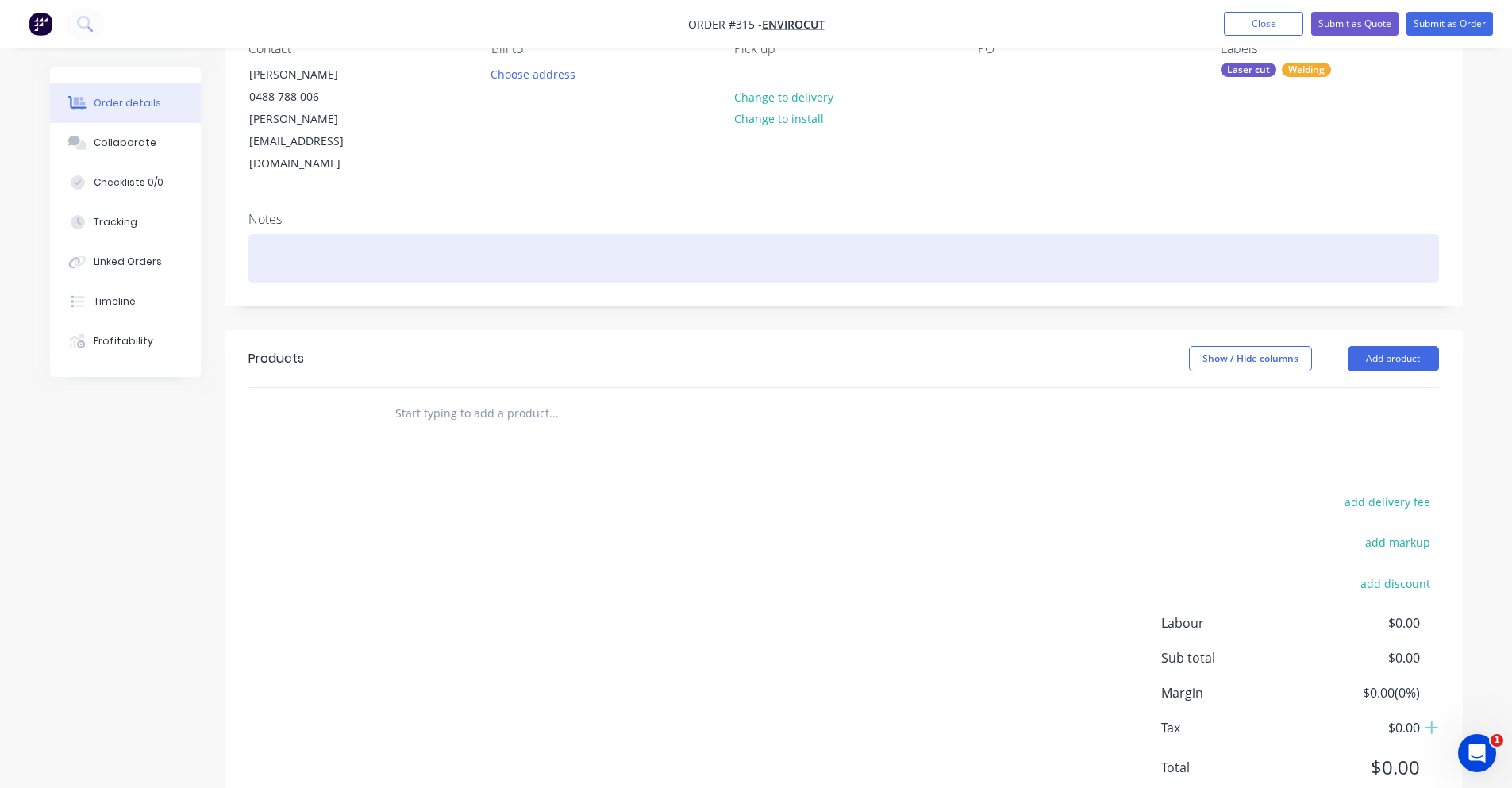
click at [591, 234] on div at bounding box center [844, 258] width 1191 height 48
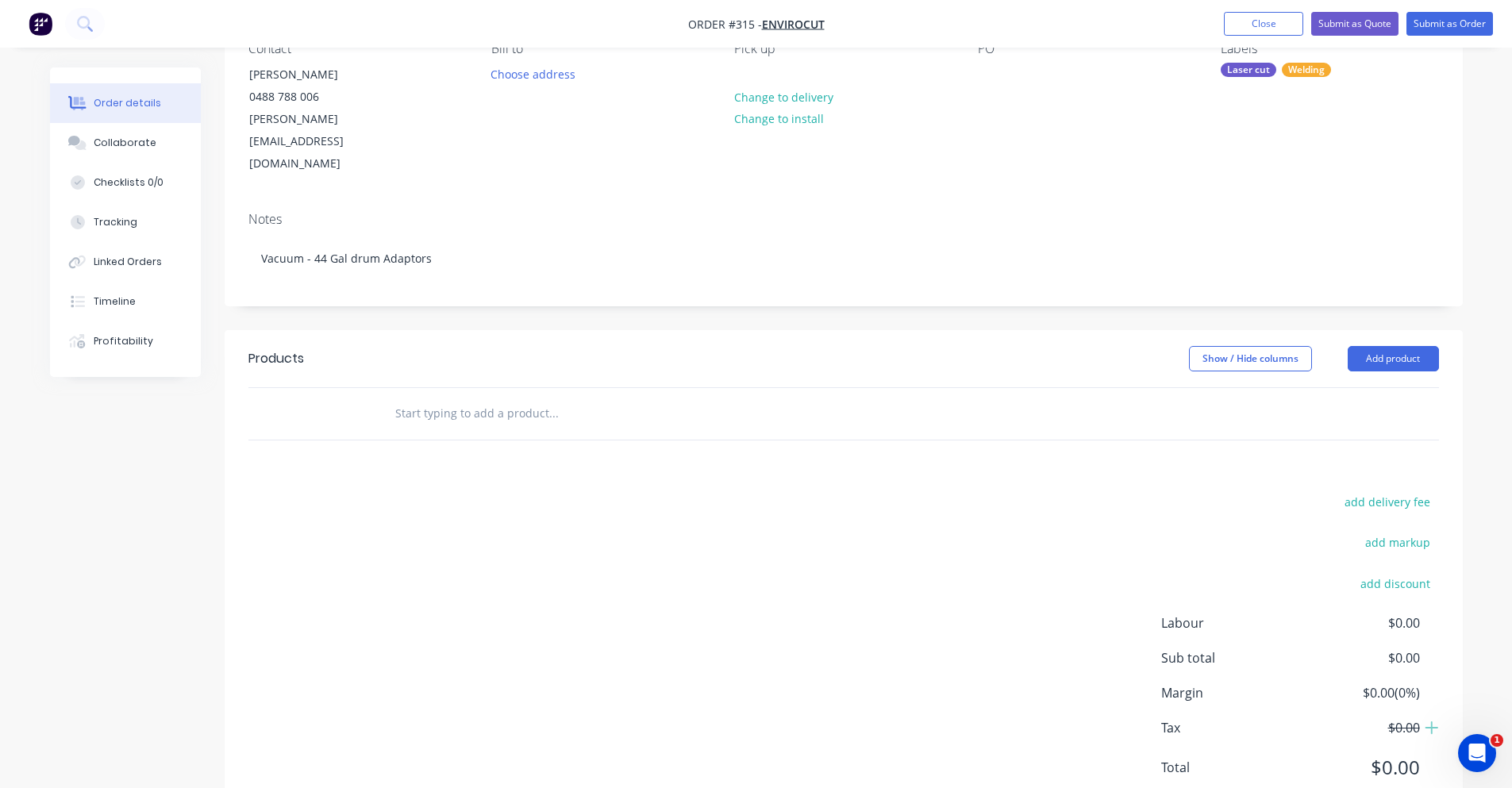
click at [502, 397] on input "text" at bounding box center [553, 413] width 317 height 32
click at [494, 400] on div "Products Show / Hide columns Add product add delivery fee add markup add discou…" at bounding box center [844, 575] width 1238 height 491
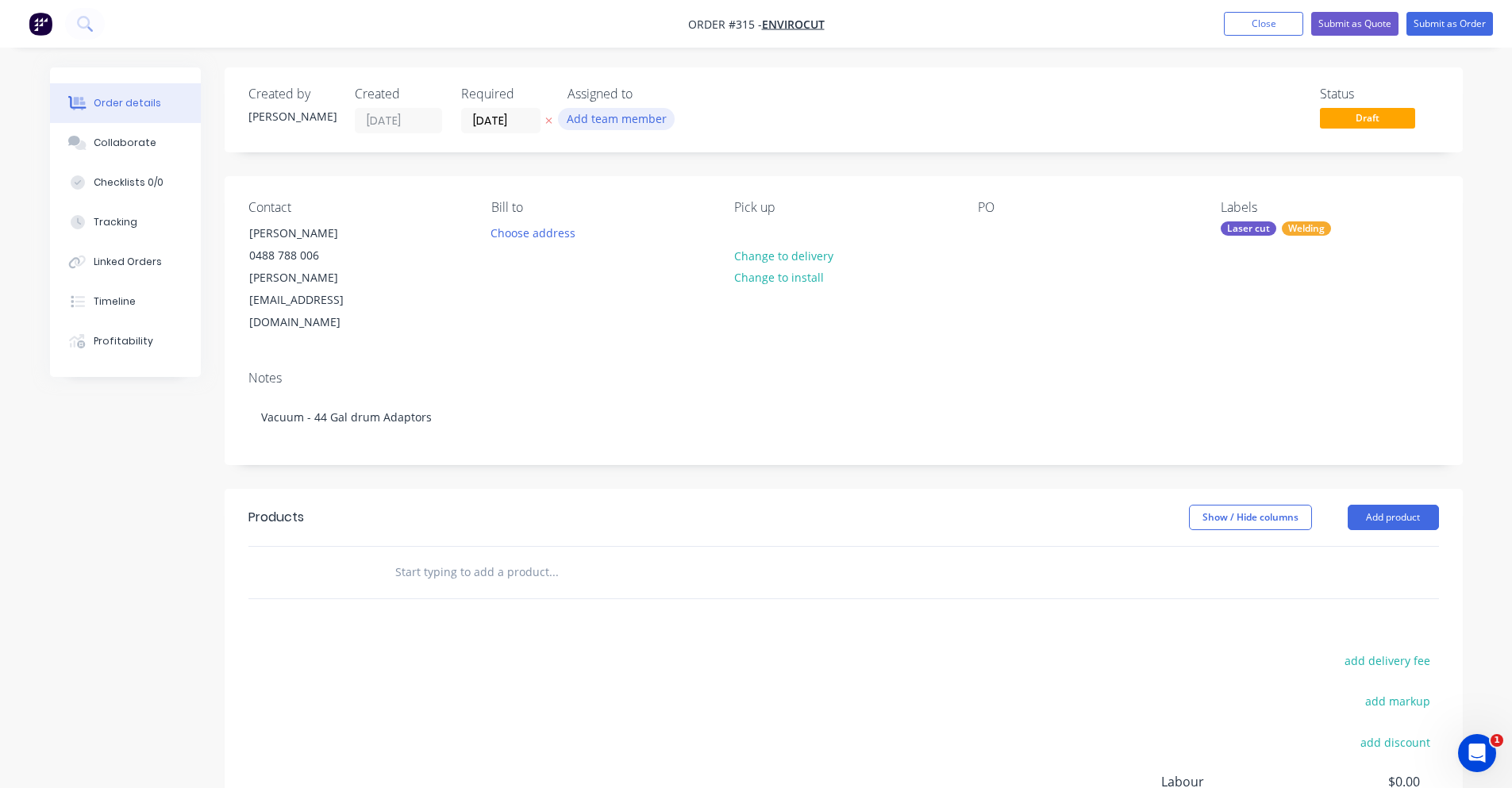
click at [592, 120] on button "Add team member" at bounding box center [616, 119] width 117 height 21
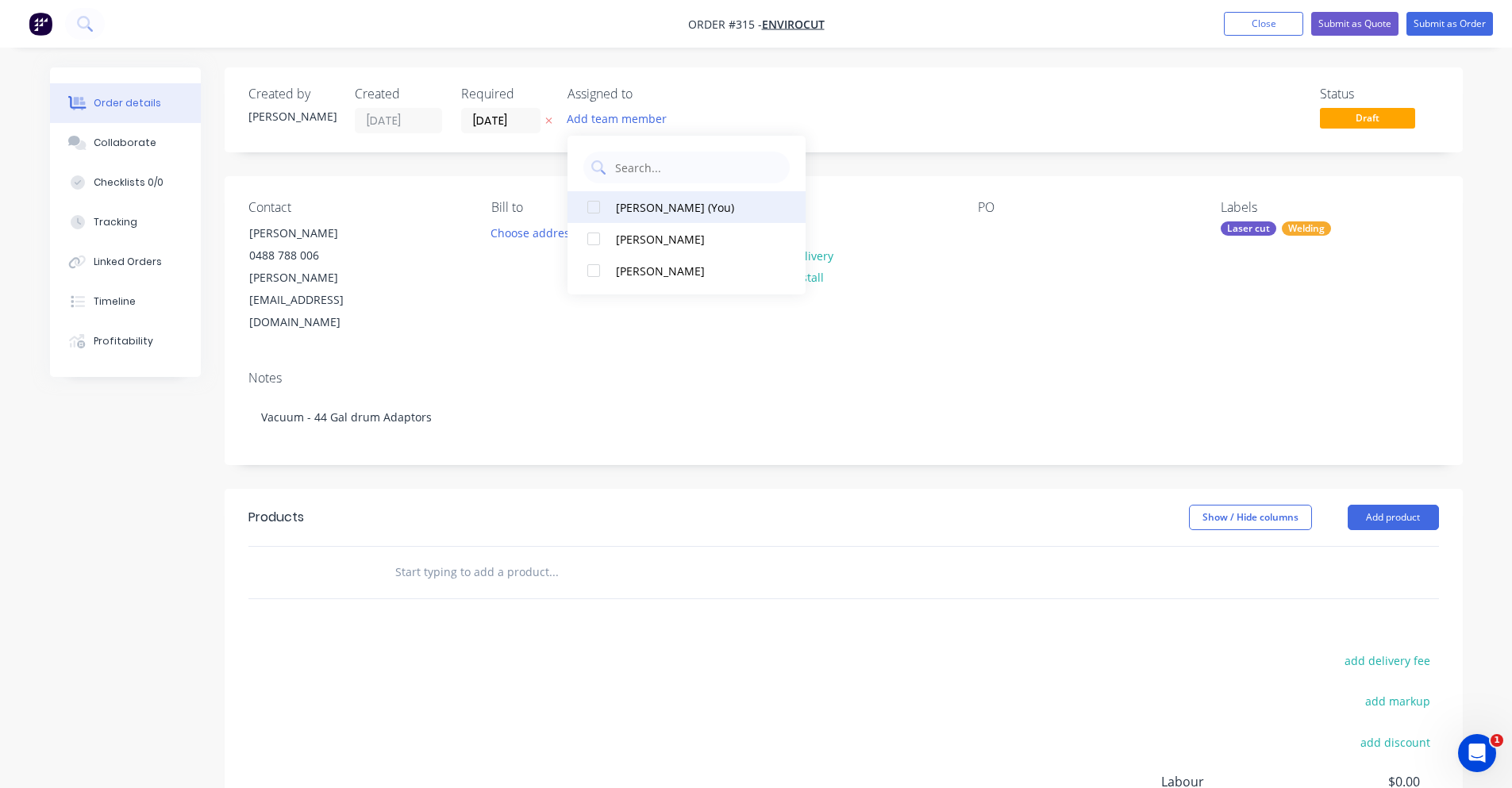
click at [600, 211] on div at bounding box center [593, 207] width 32 height 32
click at [595, 229] on div at bounding box center [593, 239] width 32 height 32
click at [760, 121] on div "Status Draft" at bounding box center [1082, 109] width 713 height 46
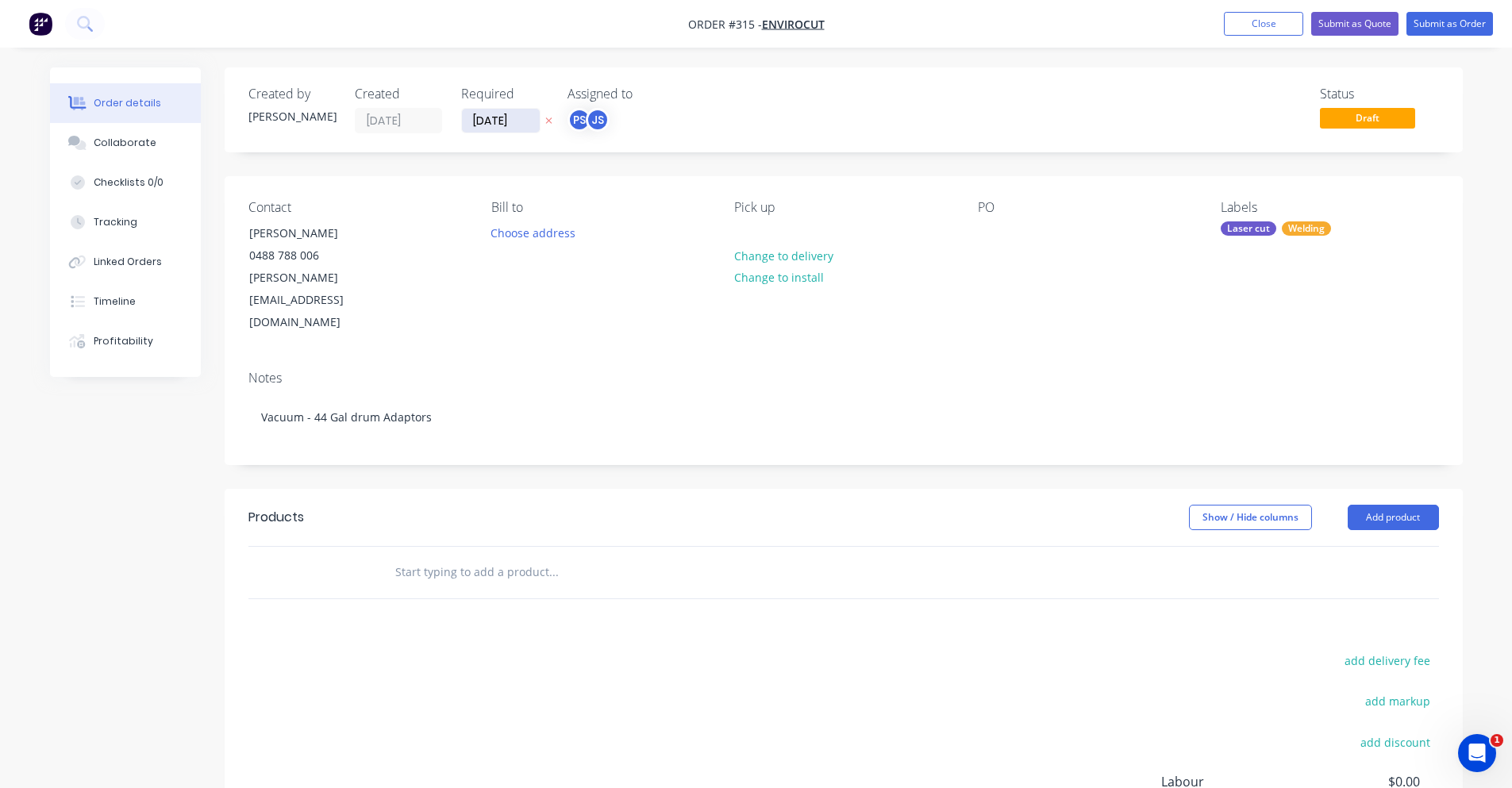
click at [507, 126] on input "[DATE]" at bounding box center [501, 120] width 77 height 24
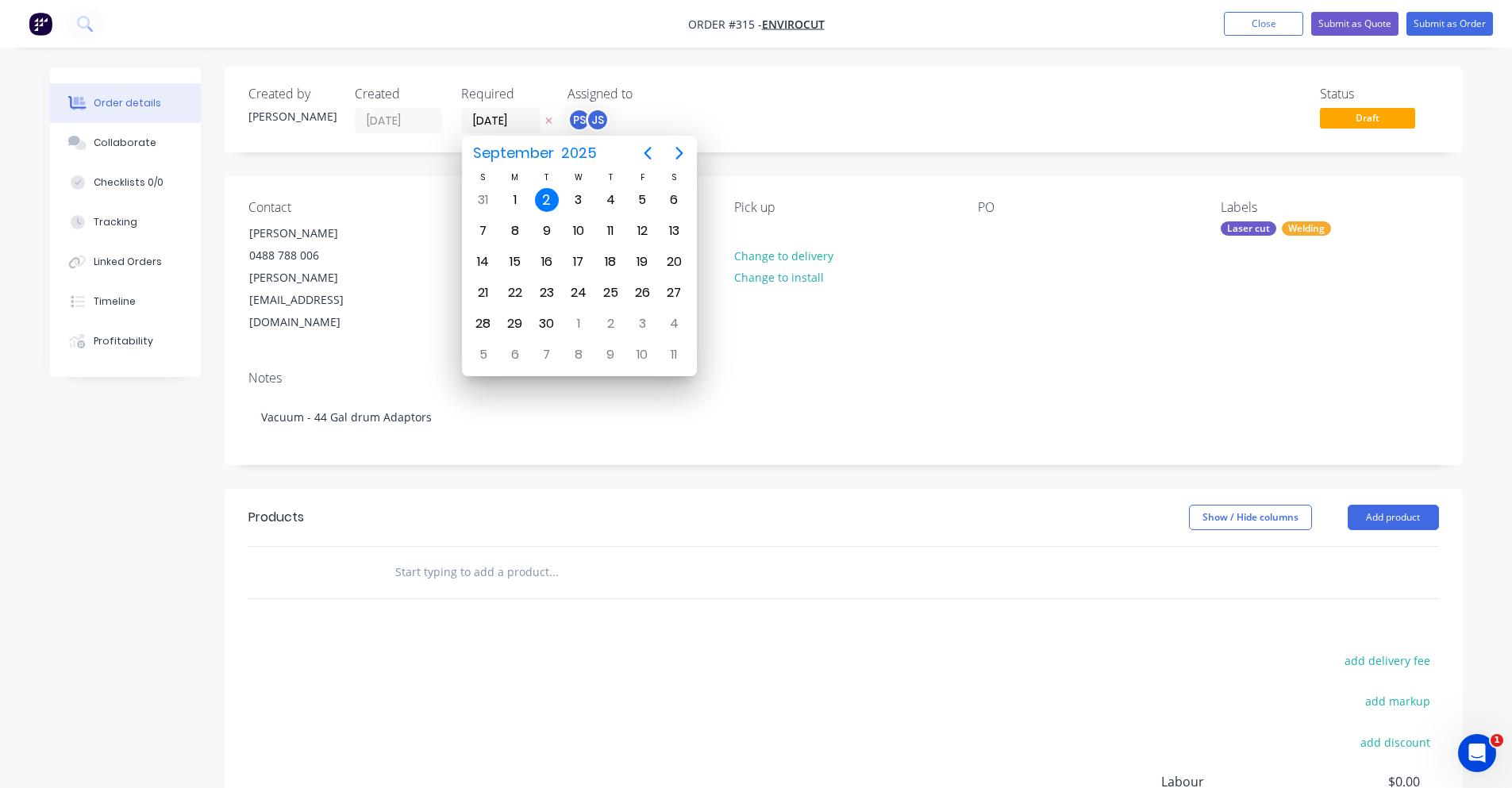
click at [547, 197] on div "2" at bounding box center [547, 199] width 24 height 24
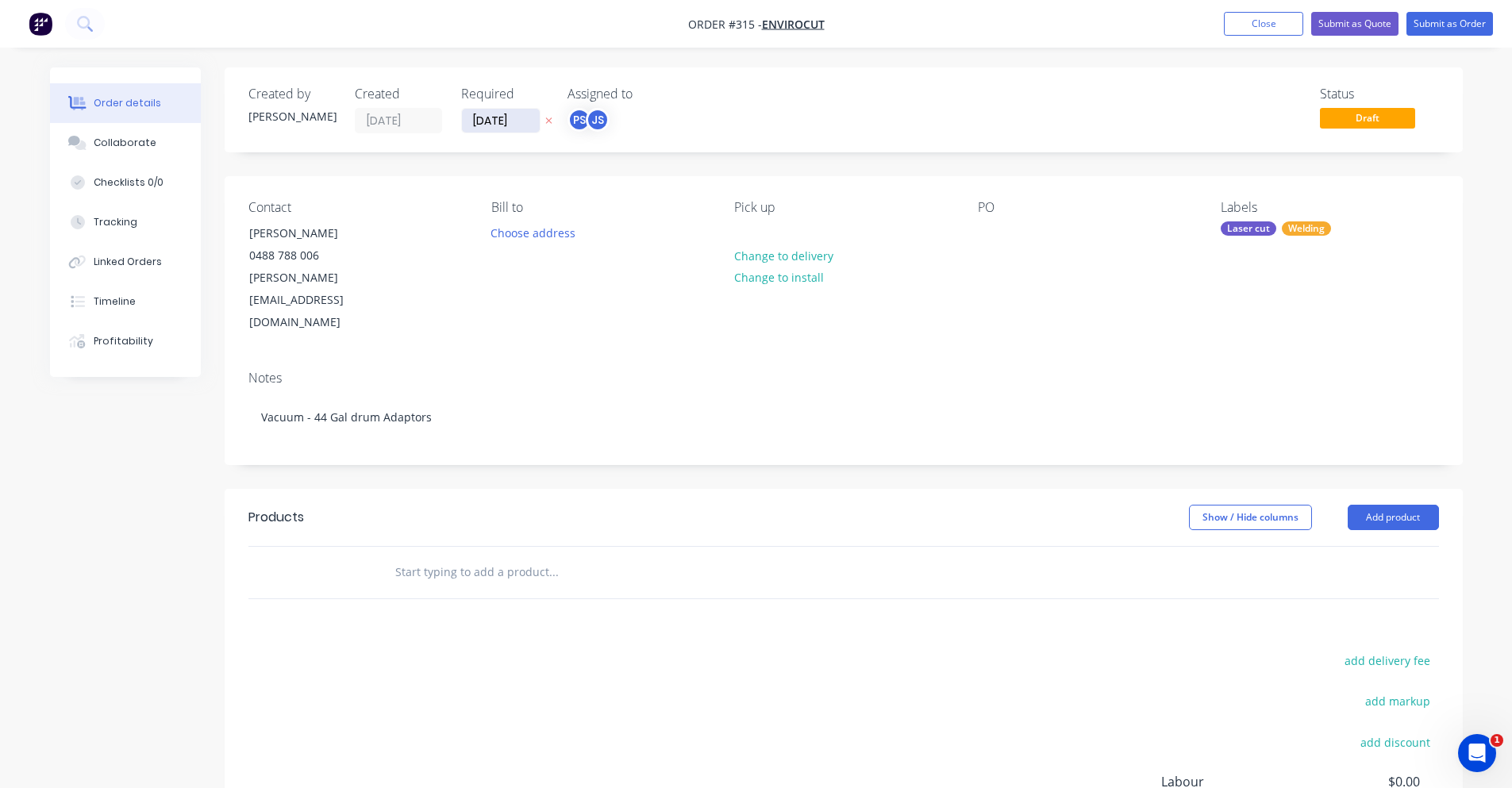
click at [503, 119] on input "[DATE]" at bounding box center [501, 120] width 77 height 24
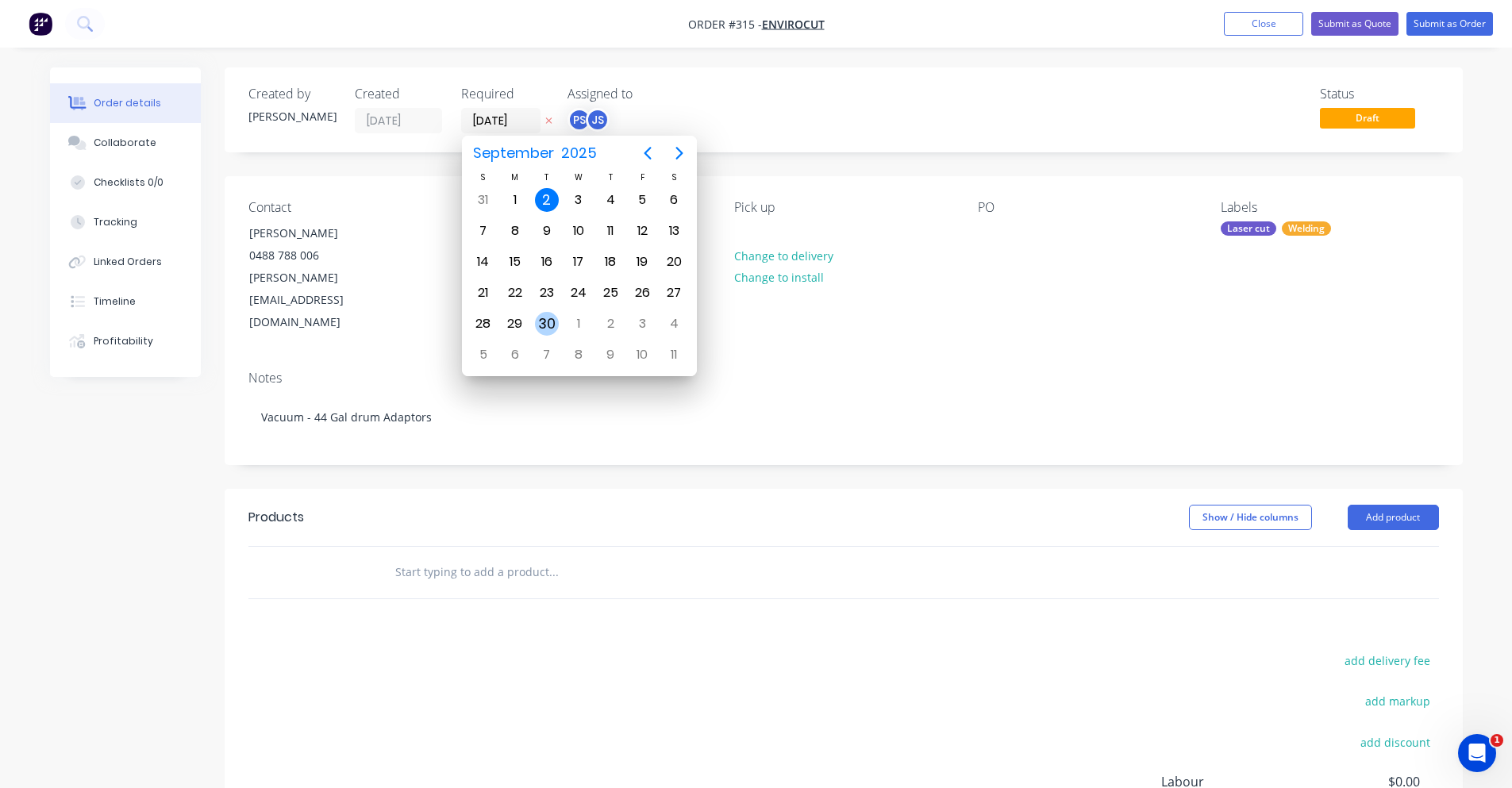
click at [552, 324] on div "30" at bounding box center [547, 323] width 24 height 24
type input "[DATE]"
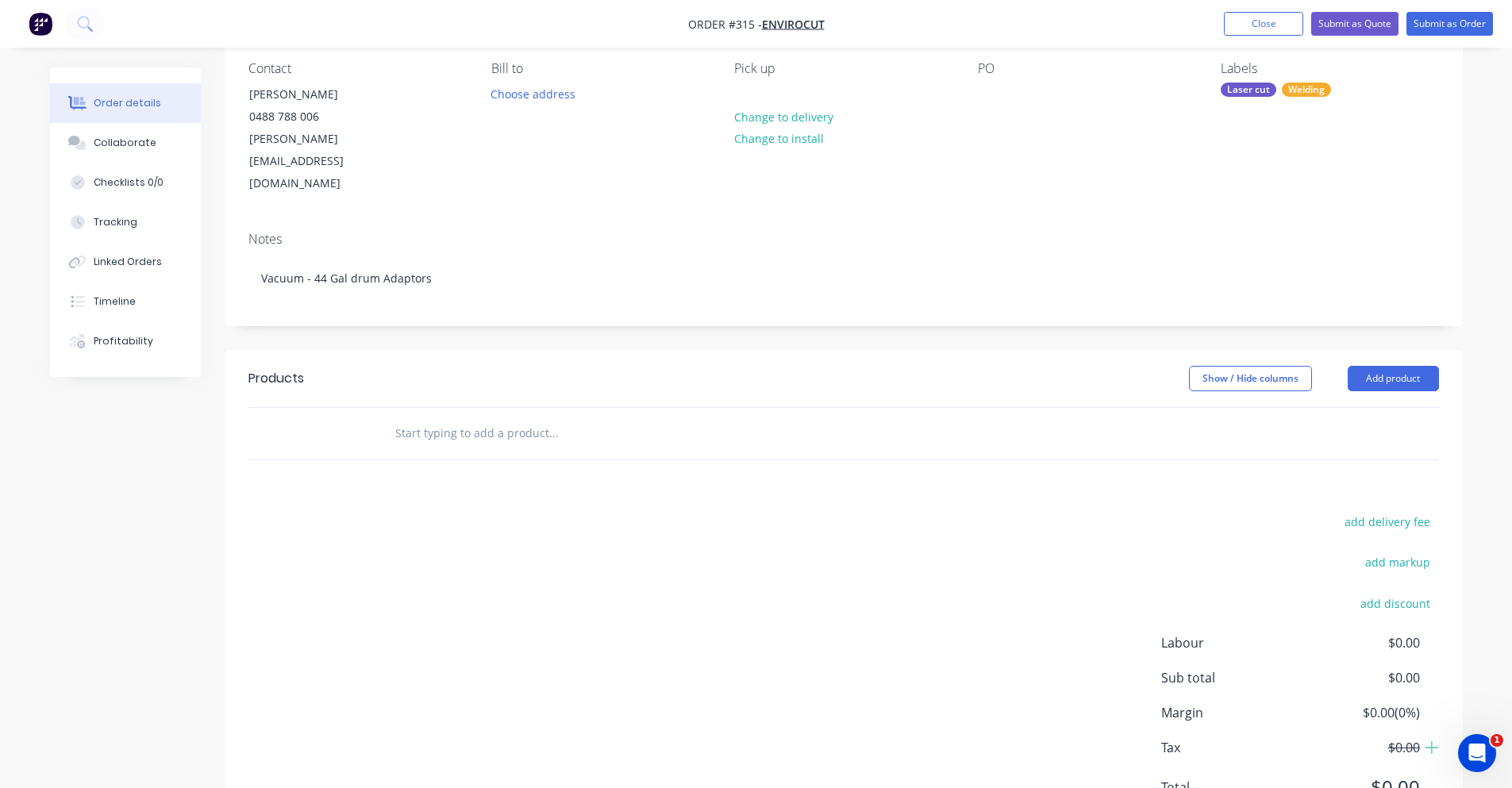
scroll to position [159, 0]
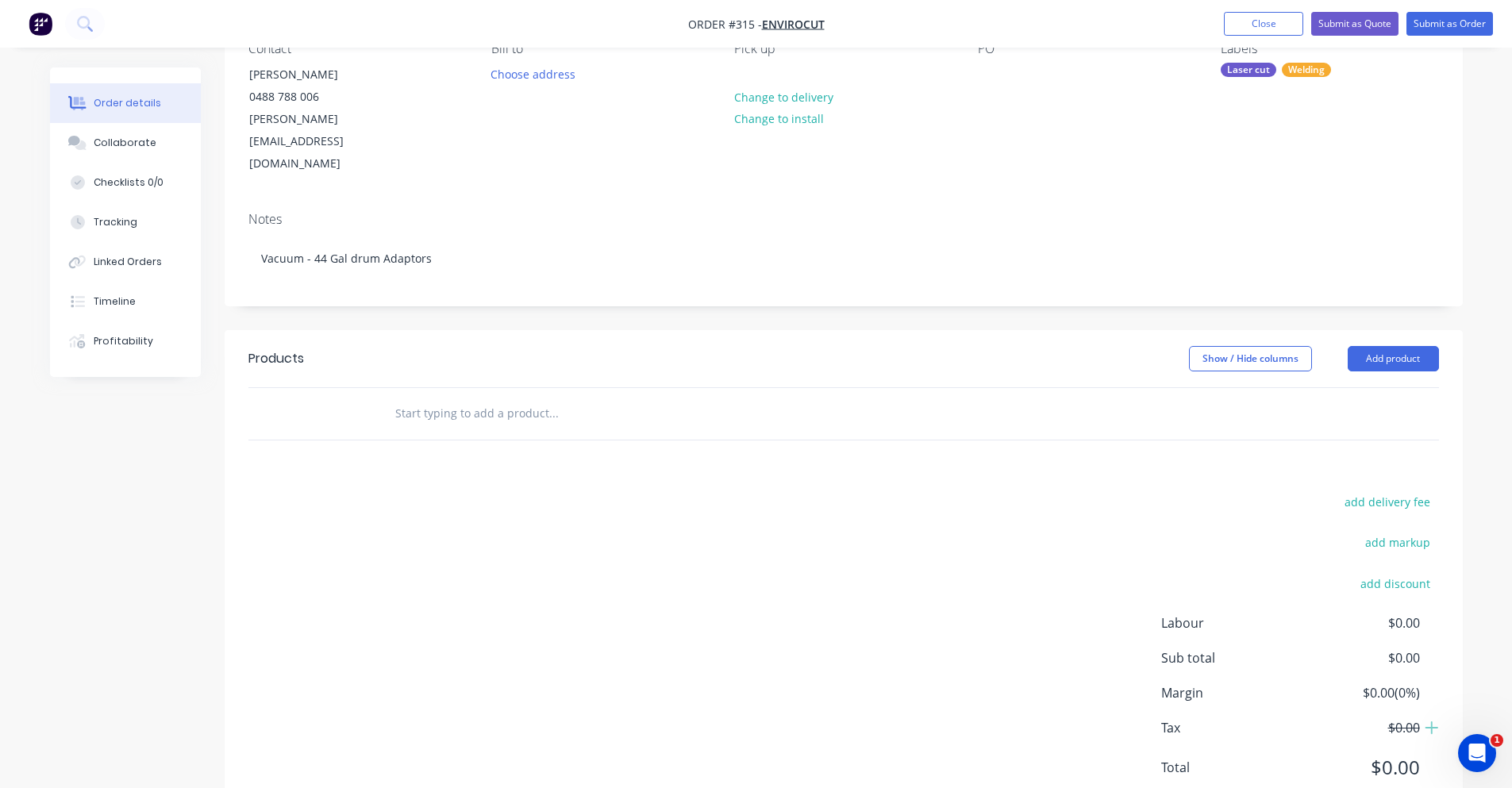
click at [492, 397] on input "text" at bounding box center [553, 413] width 317 height 32
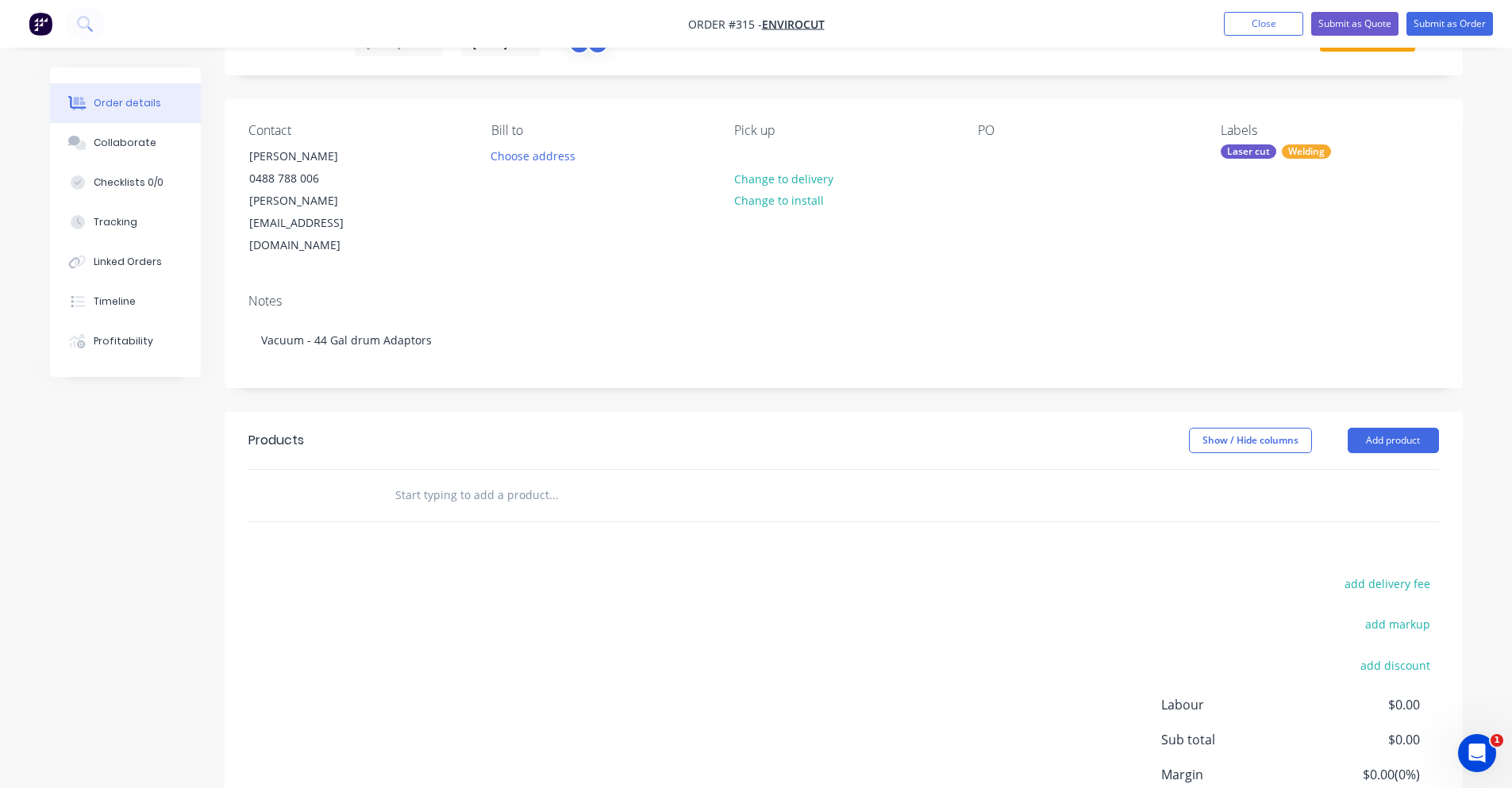
scroll to position [0, 0]
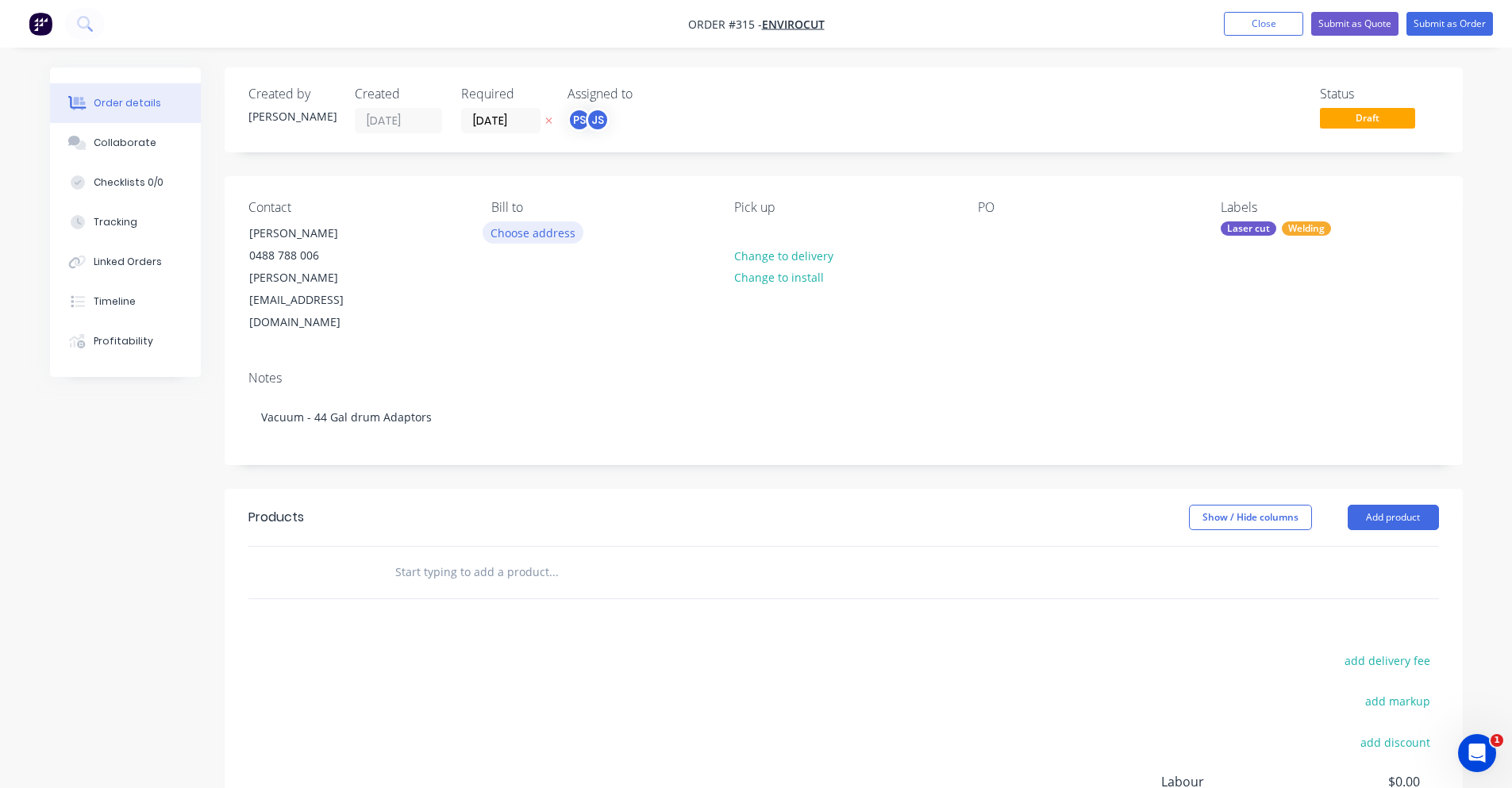
click at [523, 236] on button "Choose address" at bounding box center [533, 232] width 102 height 21
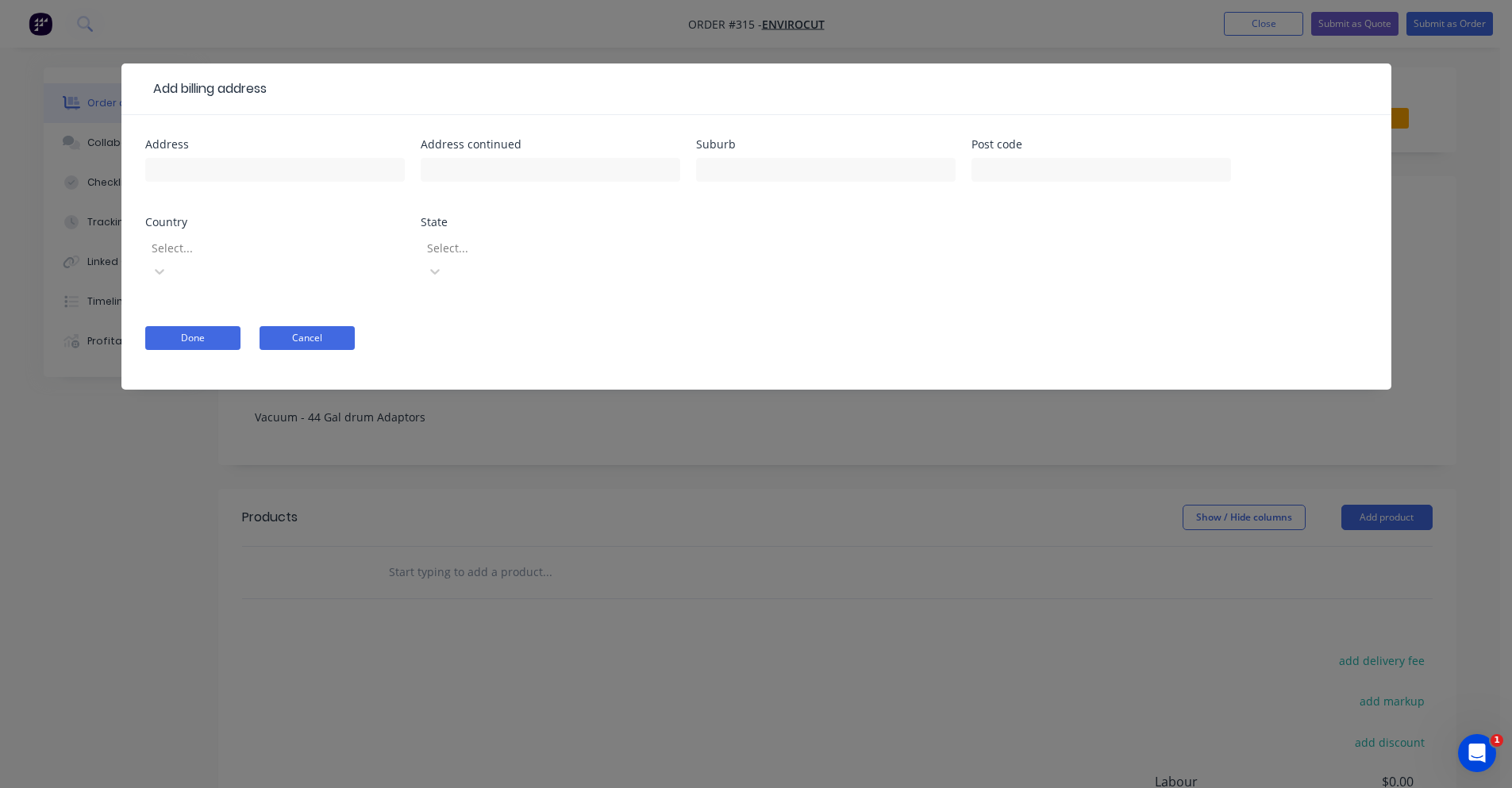
click at [303, 326] on button "Cancel" at bounding box center [307, 337] width 95 height 24
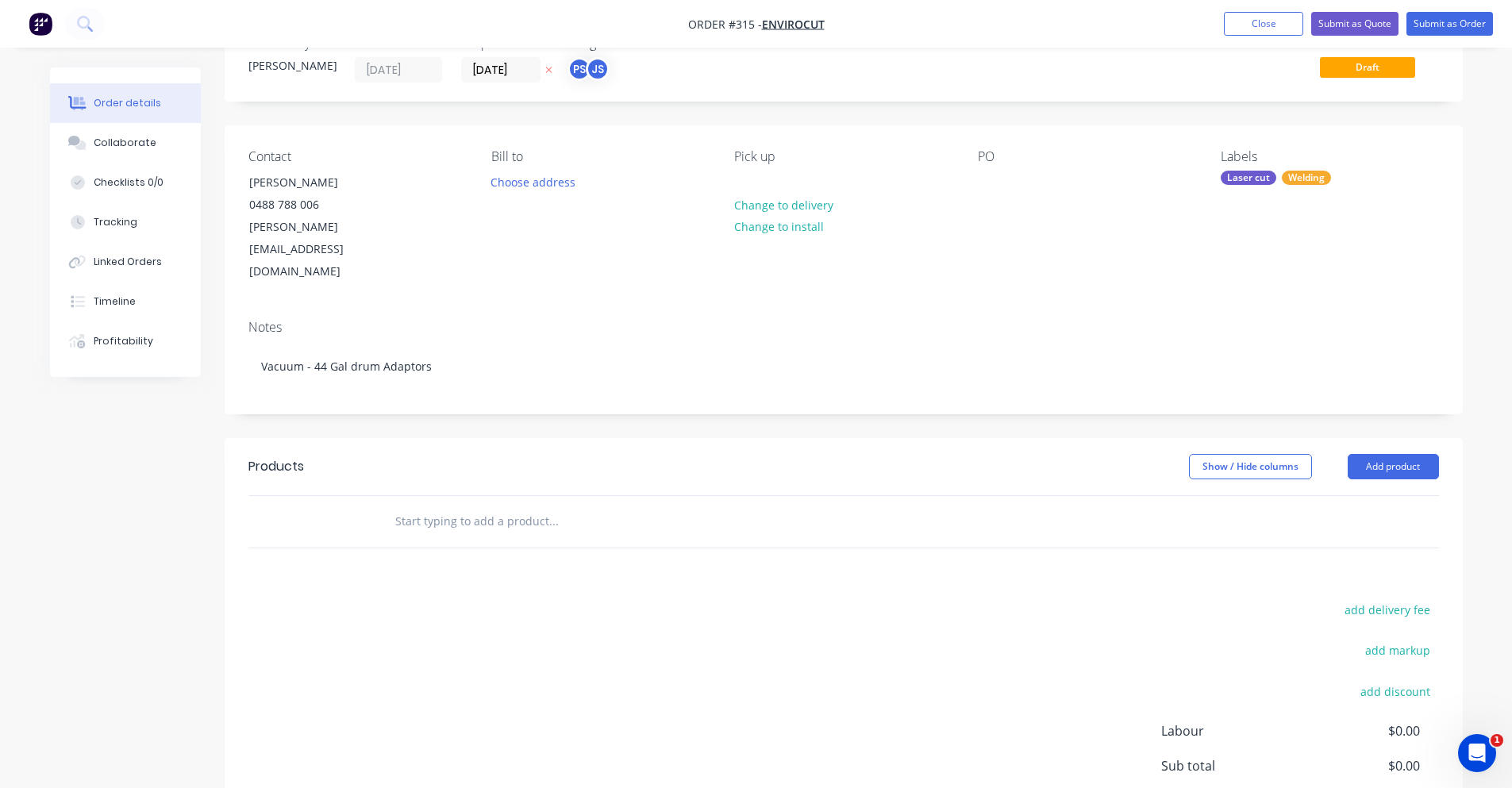
scroll to position [79, 0]
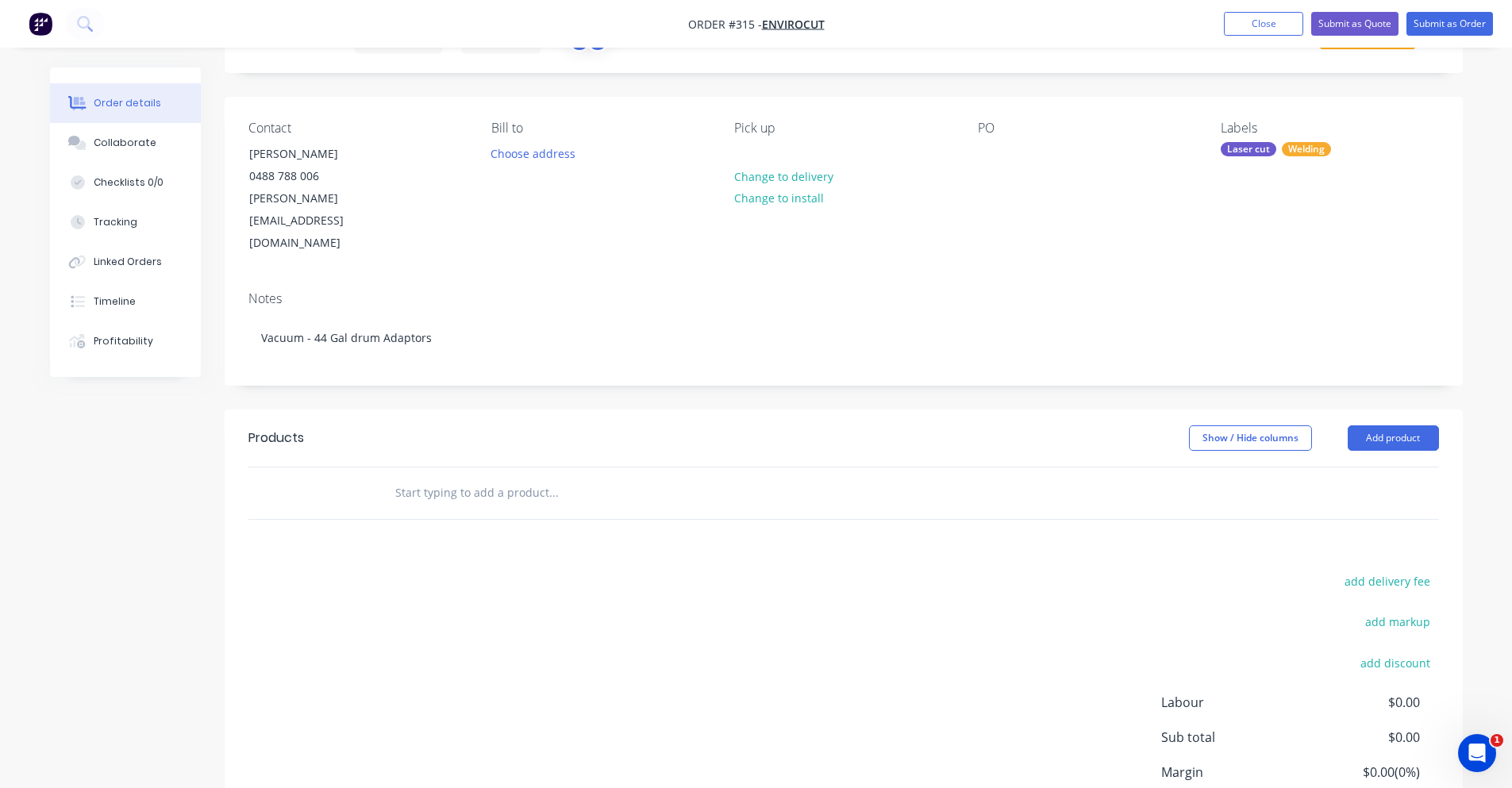
drag, startPoint x: 688, startPoint y: 439, endPoint x: 664, endPoint y: 444, distance: 24.5
click at [685, 477] on input "text" at bounding box center [553, 492] width 317 height 32
click at [537, 471] on div at bounding box center [661, 492] width 572 height 51
click at [489, 477] on input "text" at bounding box center [553, 492] width 317 height 32
click at [489, 490] on div "Products Show / Hide columns Add product add delivery fee add markup add discou…" at bounding box center [844, 655] width 1238 height 491
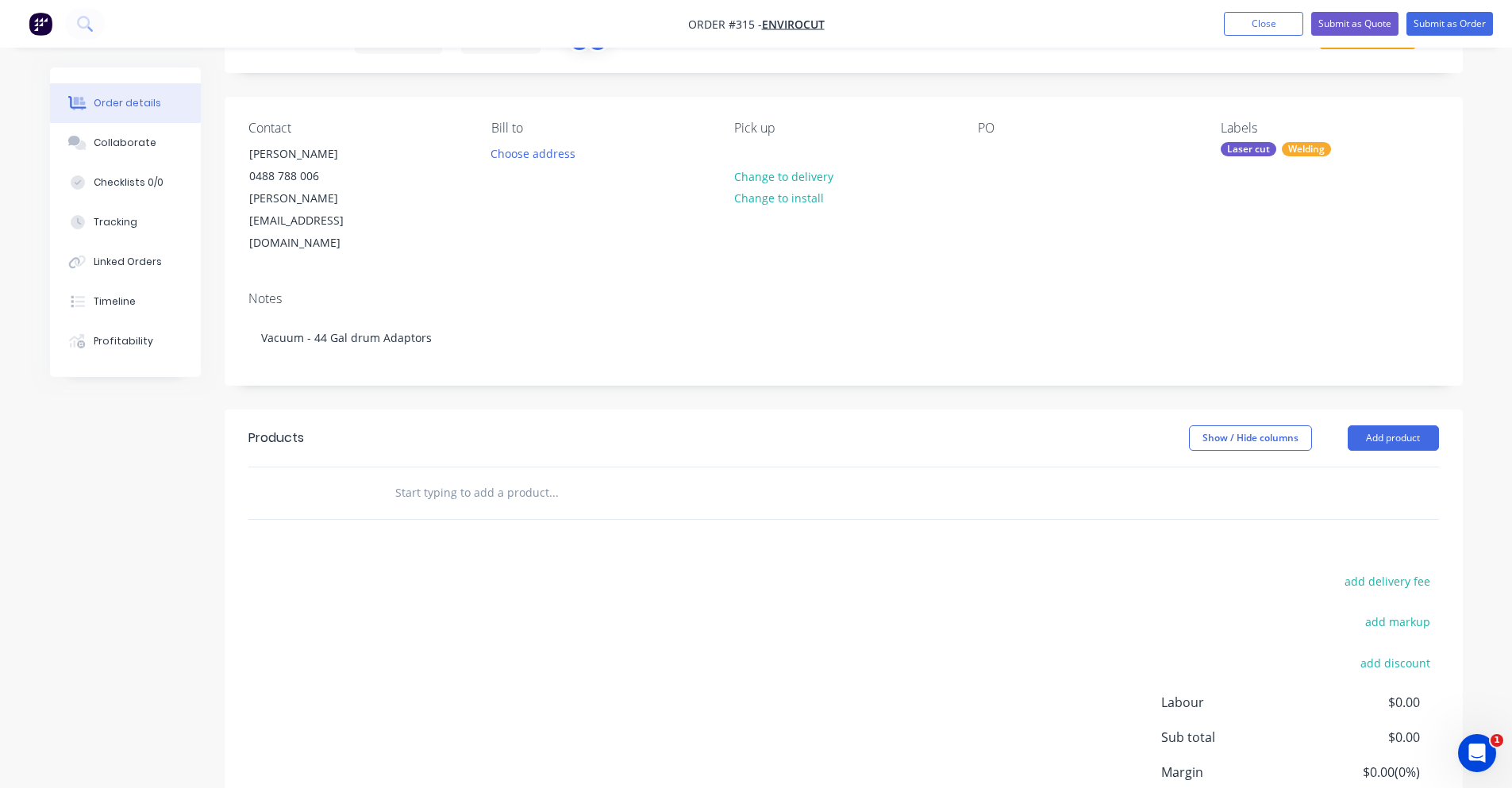
click at [472, 477] on input "text" at bounding box center [553, 492] width 317 height 32
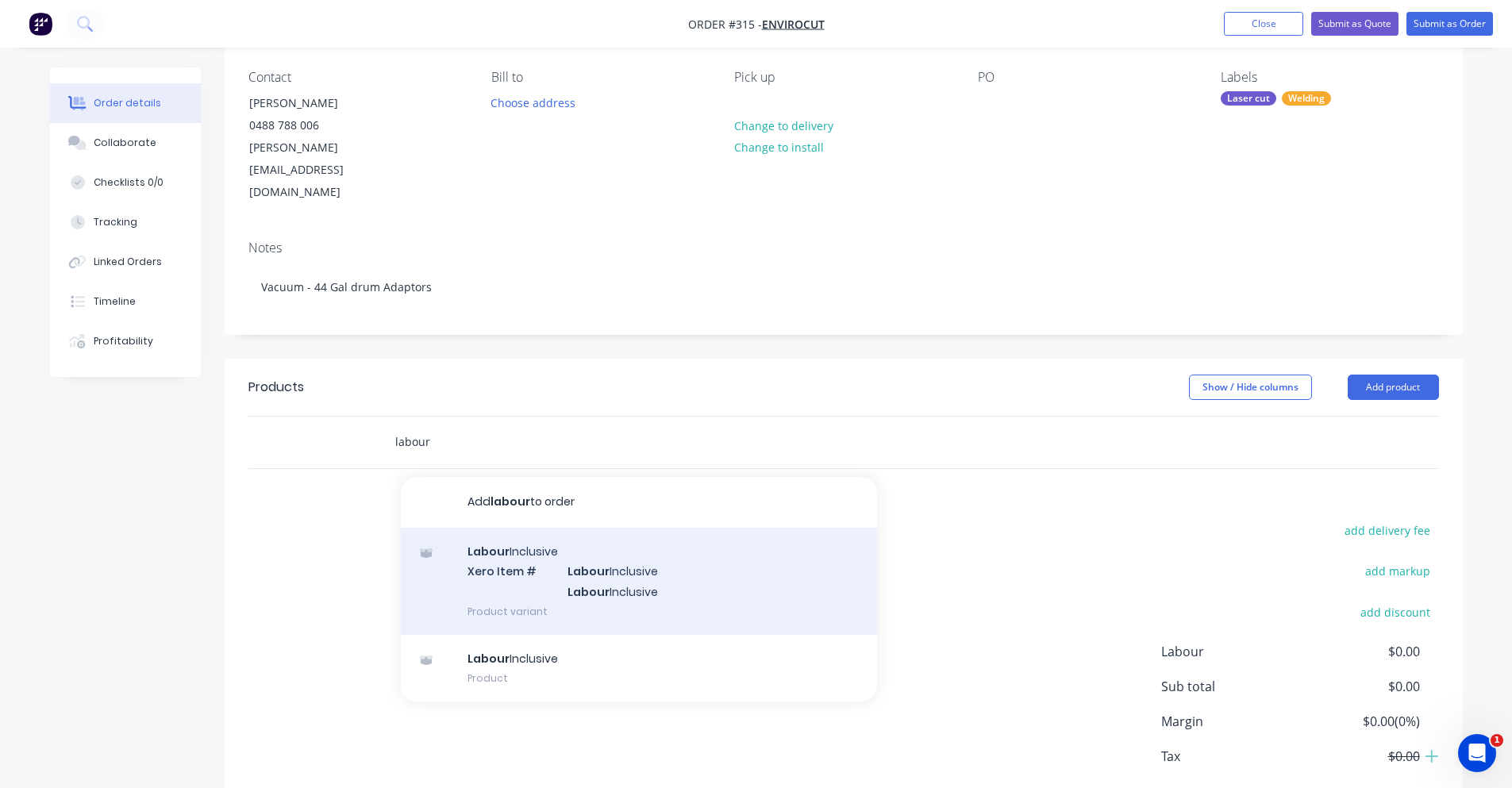
scroll to position [159, 0]
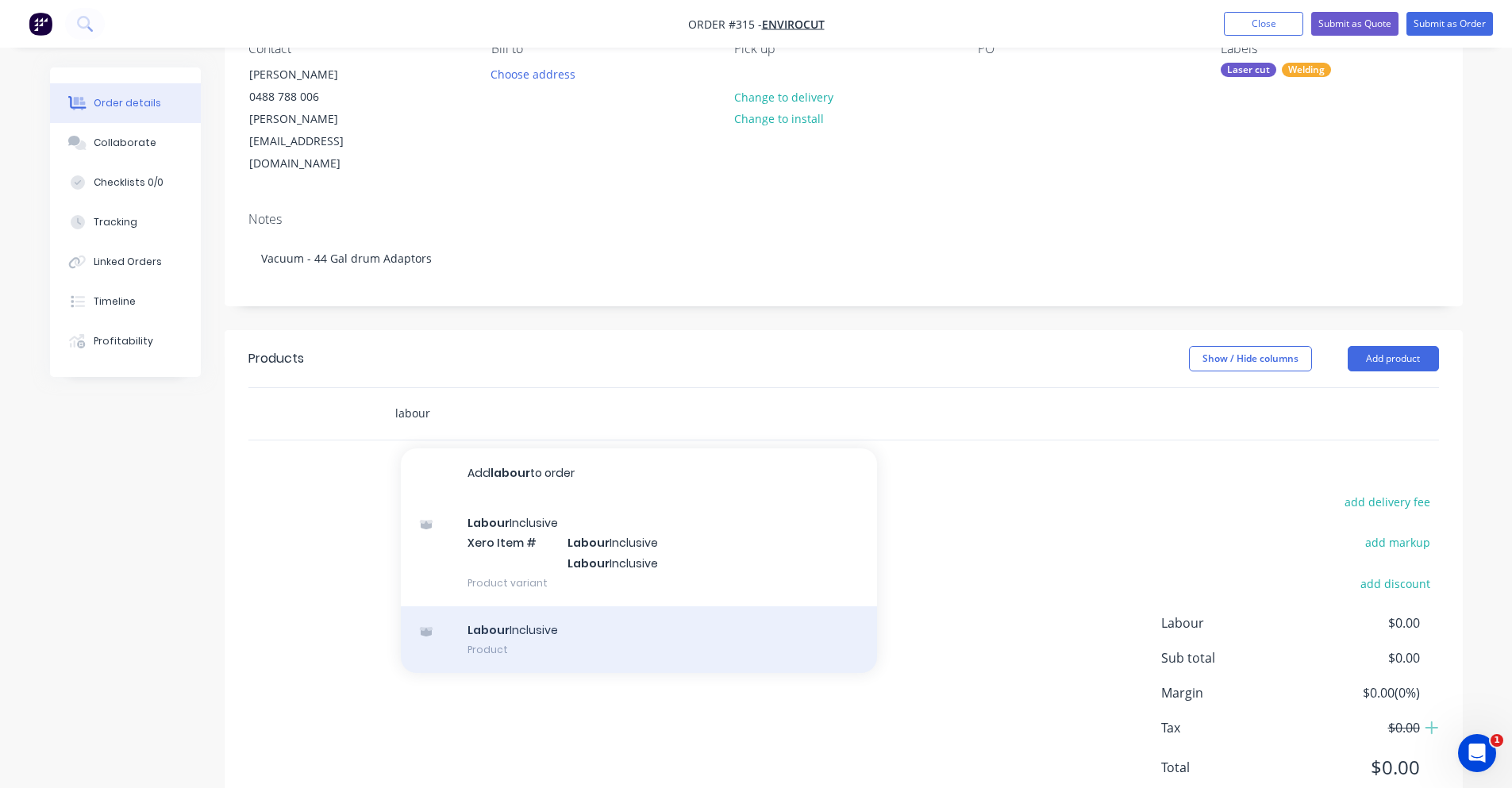
type input "labour"
click at [489, 606] on div "Labour Inclusive Product" at bounding box center [638, 639] width 476 height 67
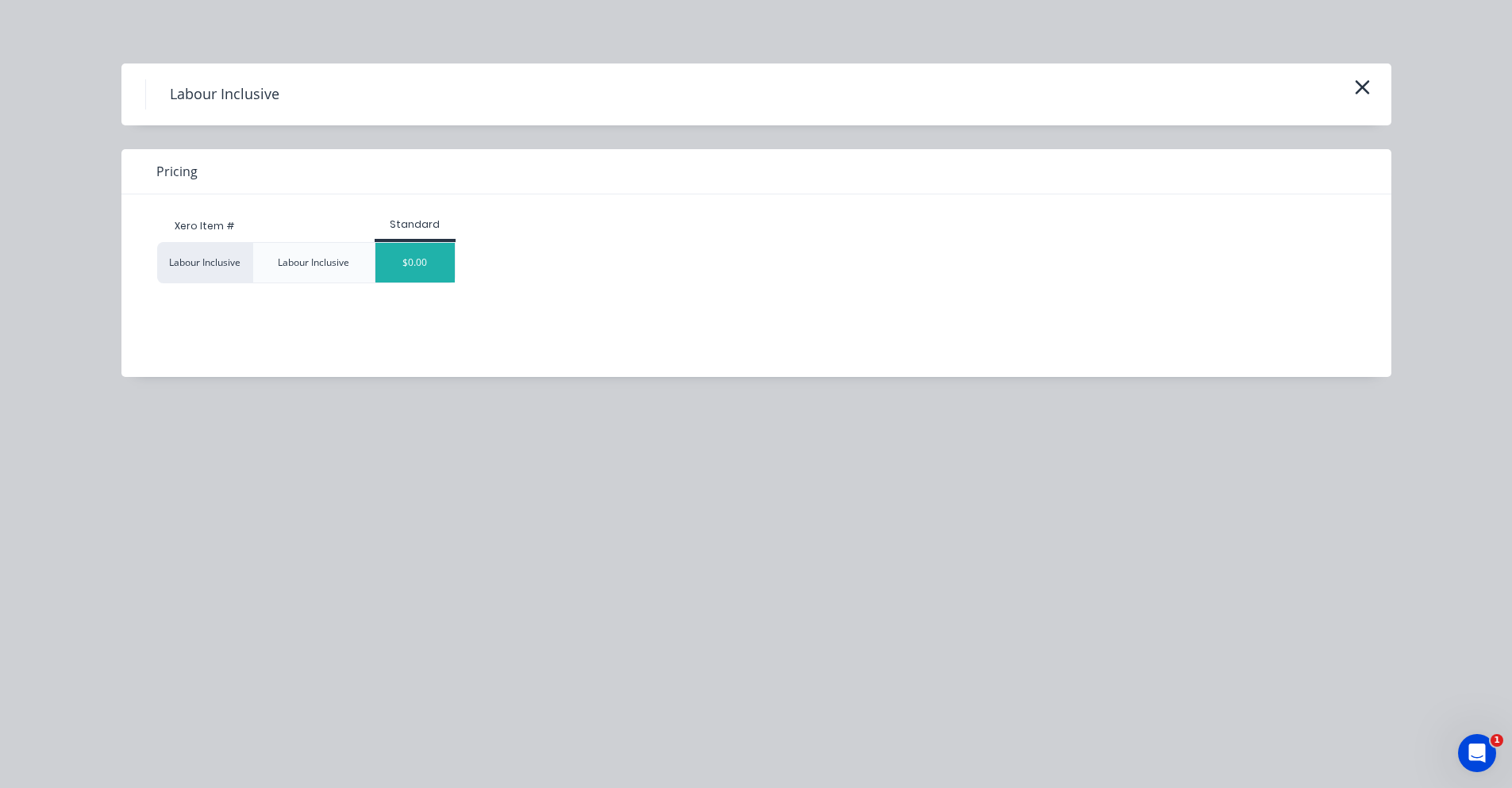
click at [426, 270] on div "$0.00" at bounding box center [415, 262] width 79 height 40
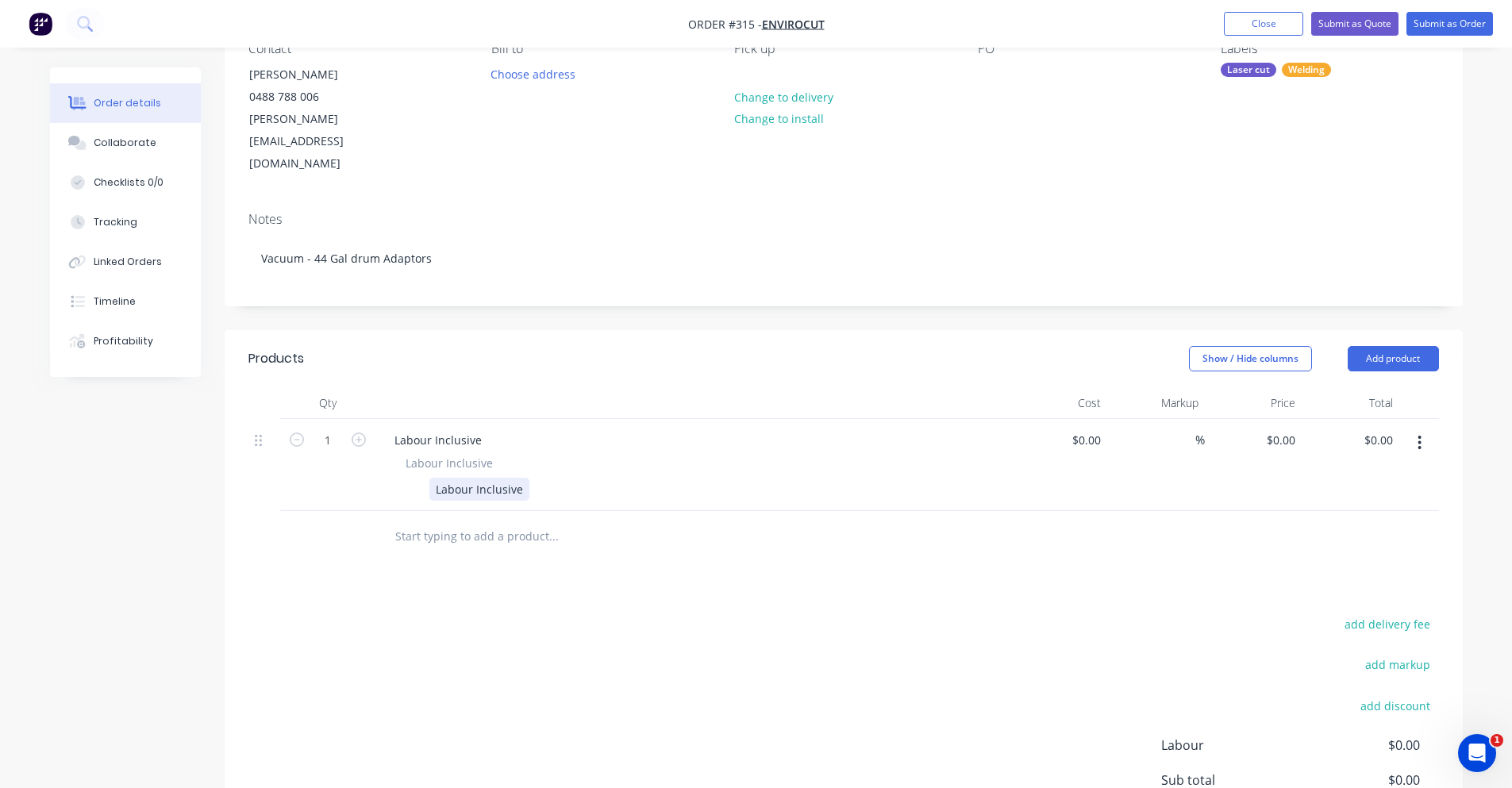
click at [493, 478] on div "Labour Inclusive" at bounding box center [479, 489] width 100 height 23
click at [486, 457] on div "Labour Inclusive Labour Inclusive Workshop Labour" at bounding box center [693, 464] width 635 height 92
click at [467, 542] on div "Products Show / Hide columns Add product Qty Cost Markup Price Total 1 Labour I…" at bounding box center [844, 636] width 1238 height 613
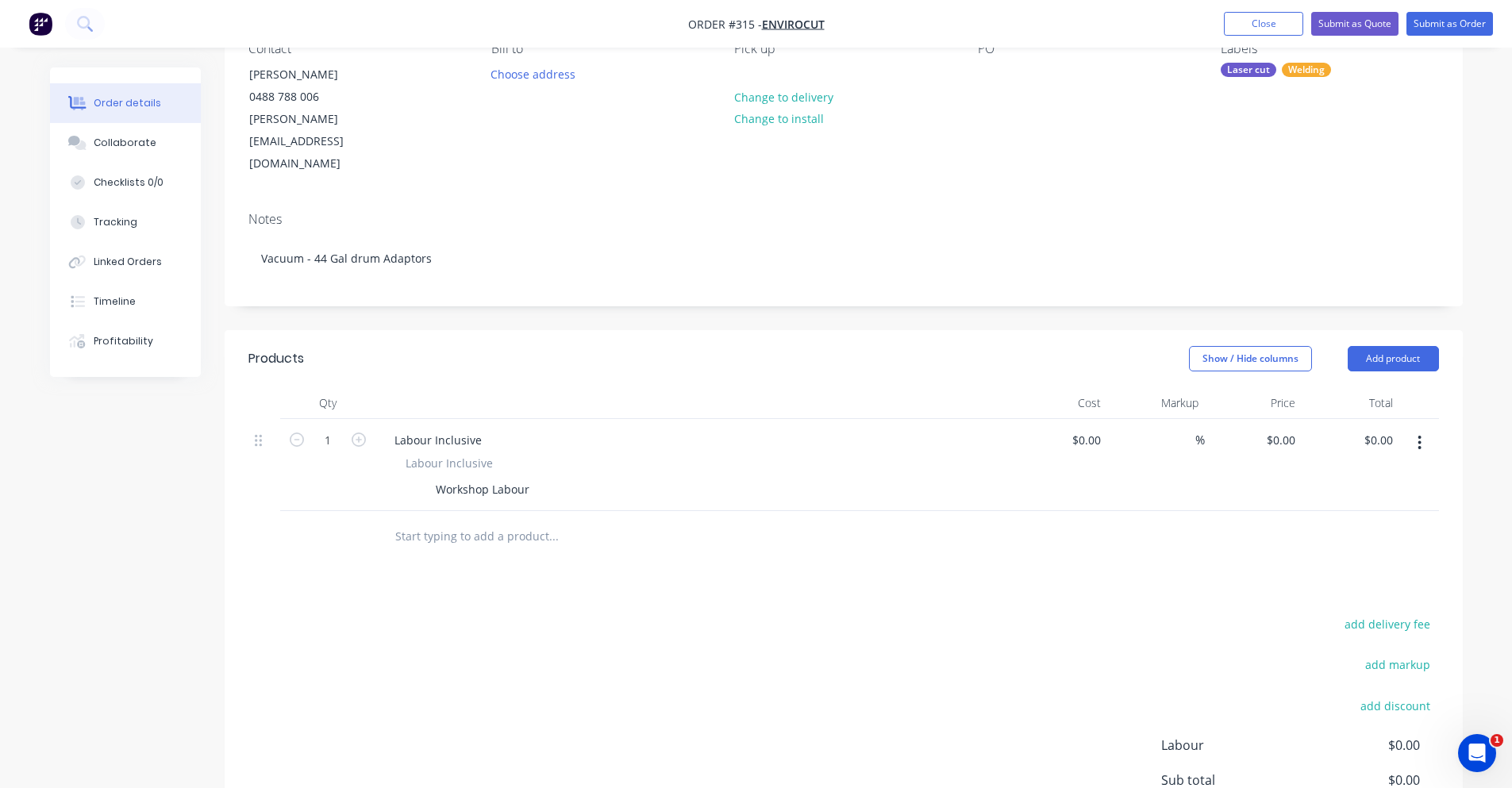
click at [492, 520] on input "text" at bounding box center [553, 536] width 317 height 32
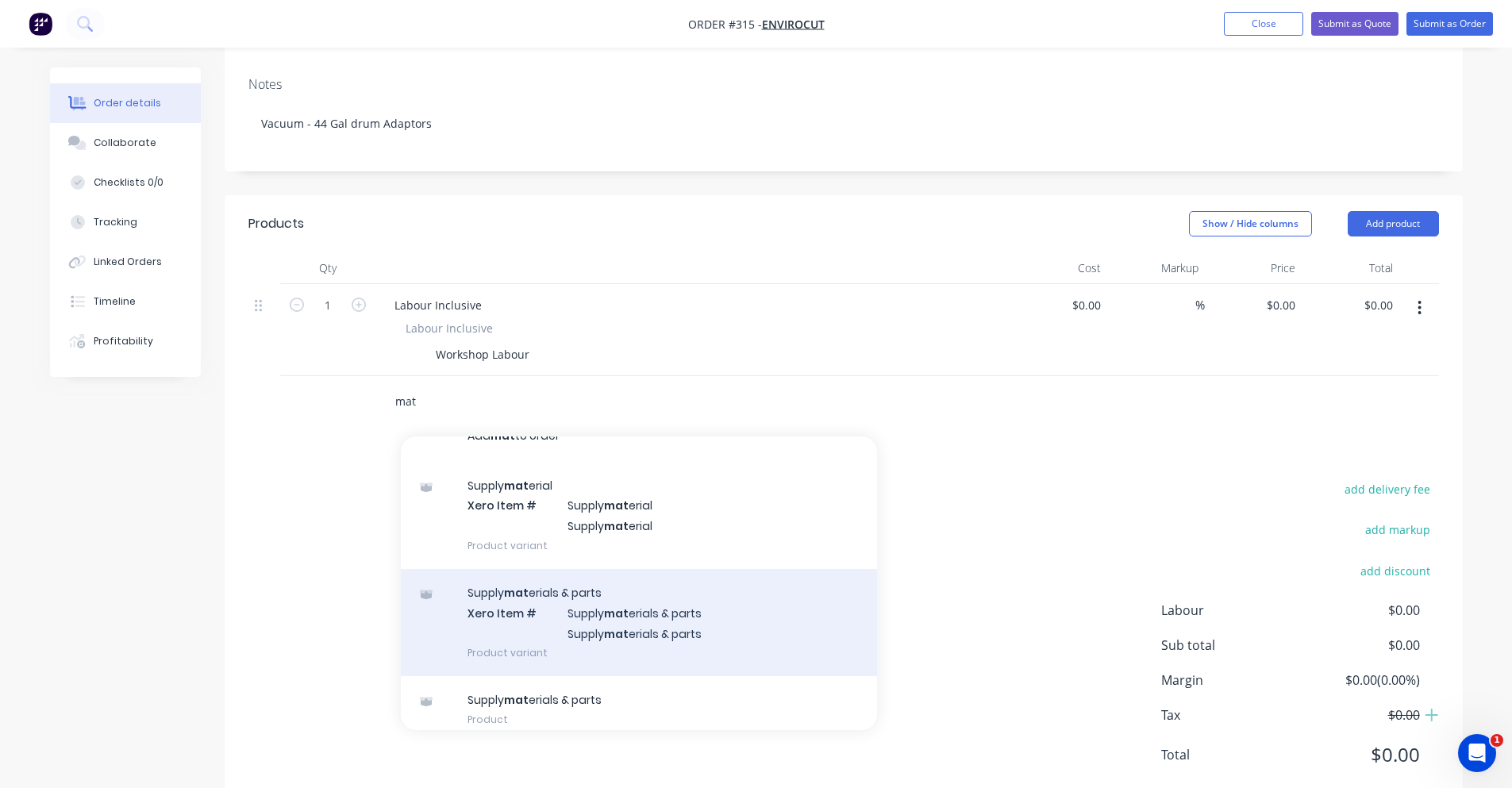
scroll to position [104, 0]
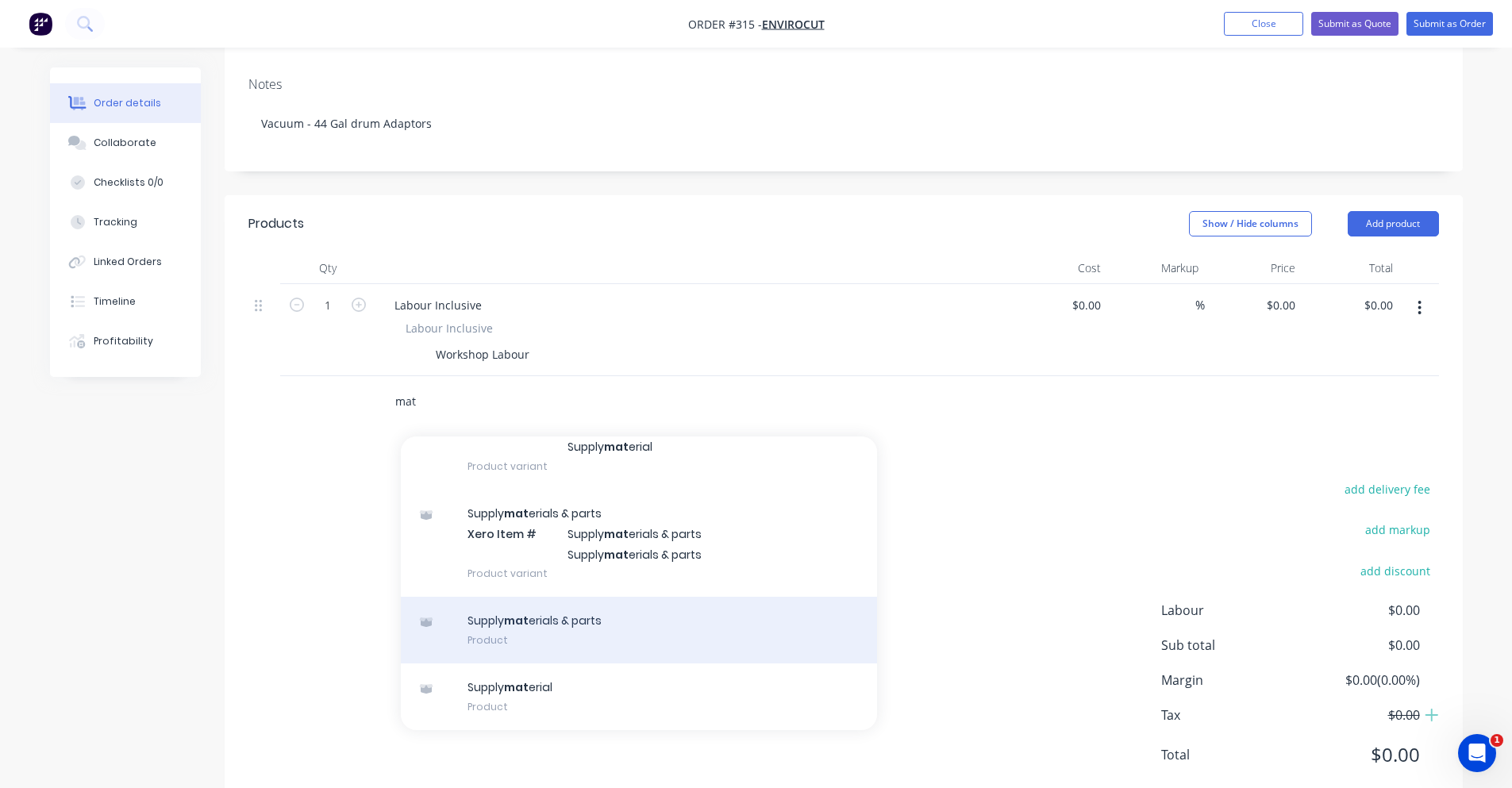
type input "mat"
click at [668, 608] on div "Supply mat erials & parts Product" at bounding box center [638, 629] width 476 height 67
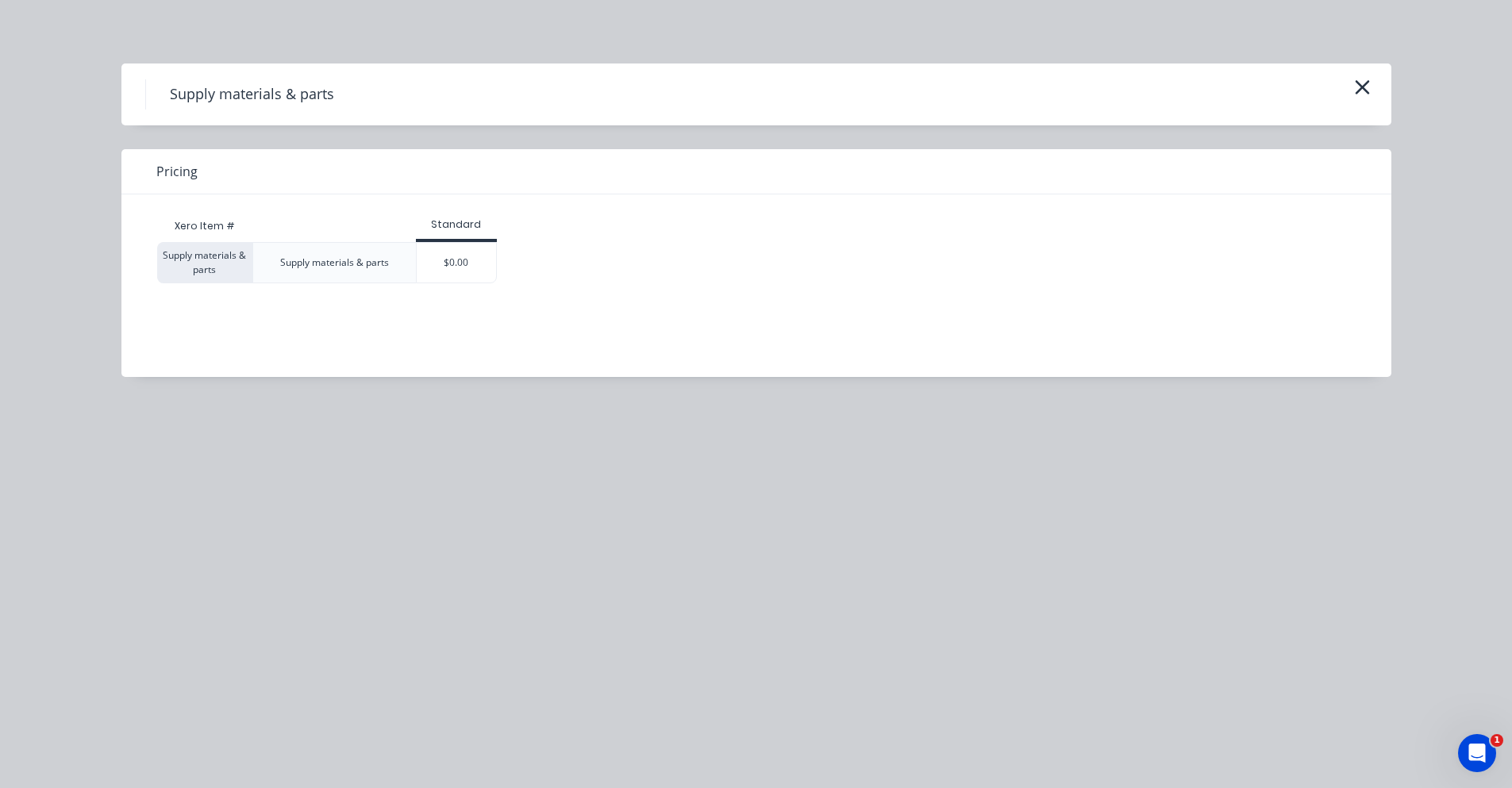
click at [1379, 86] on div "Supply materials & parts" at bounding box center [756, 95] width 1270 height 62
click at [1374, 91] on button "button" at bounding box center [1362, 88] width 26 height 25
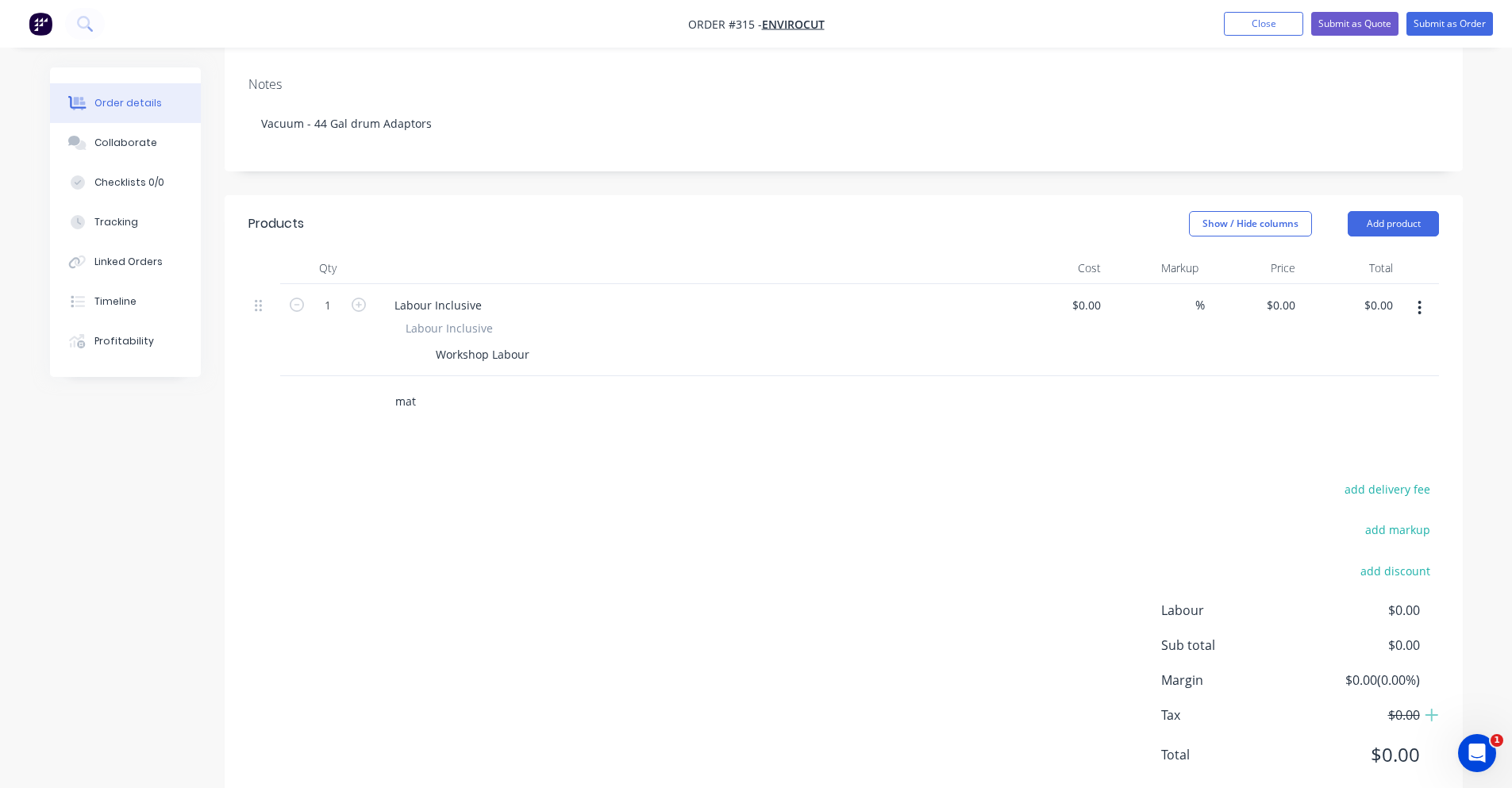
click at [420, 386] on input "mat" at bounding box center [553, 401] width 317 height 32
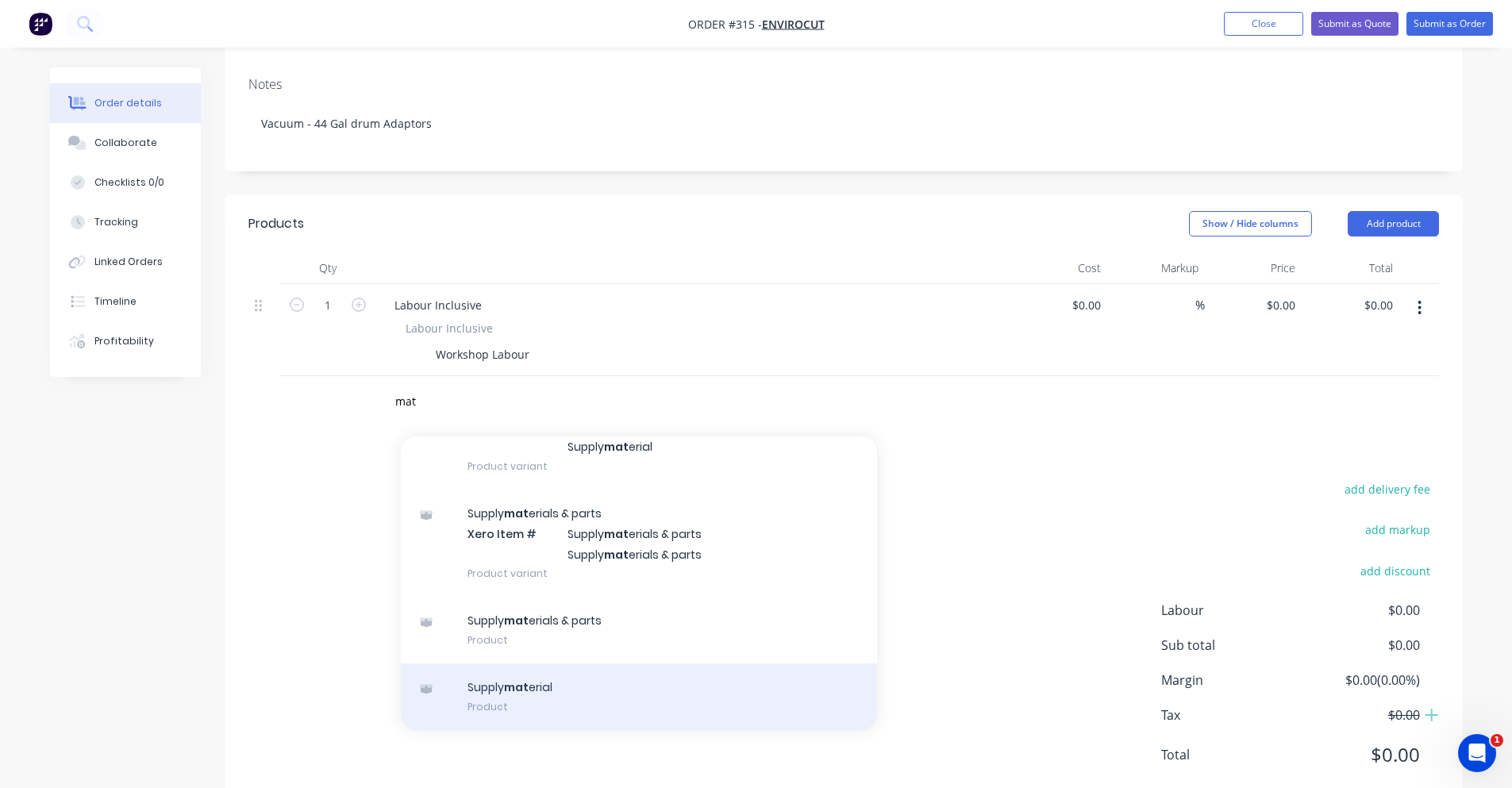
click at [551, 663] on div "Supply mat erial Product" at bounding box center [638, 696] width 476 height 67
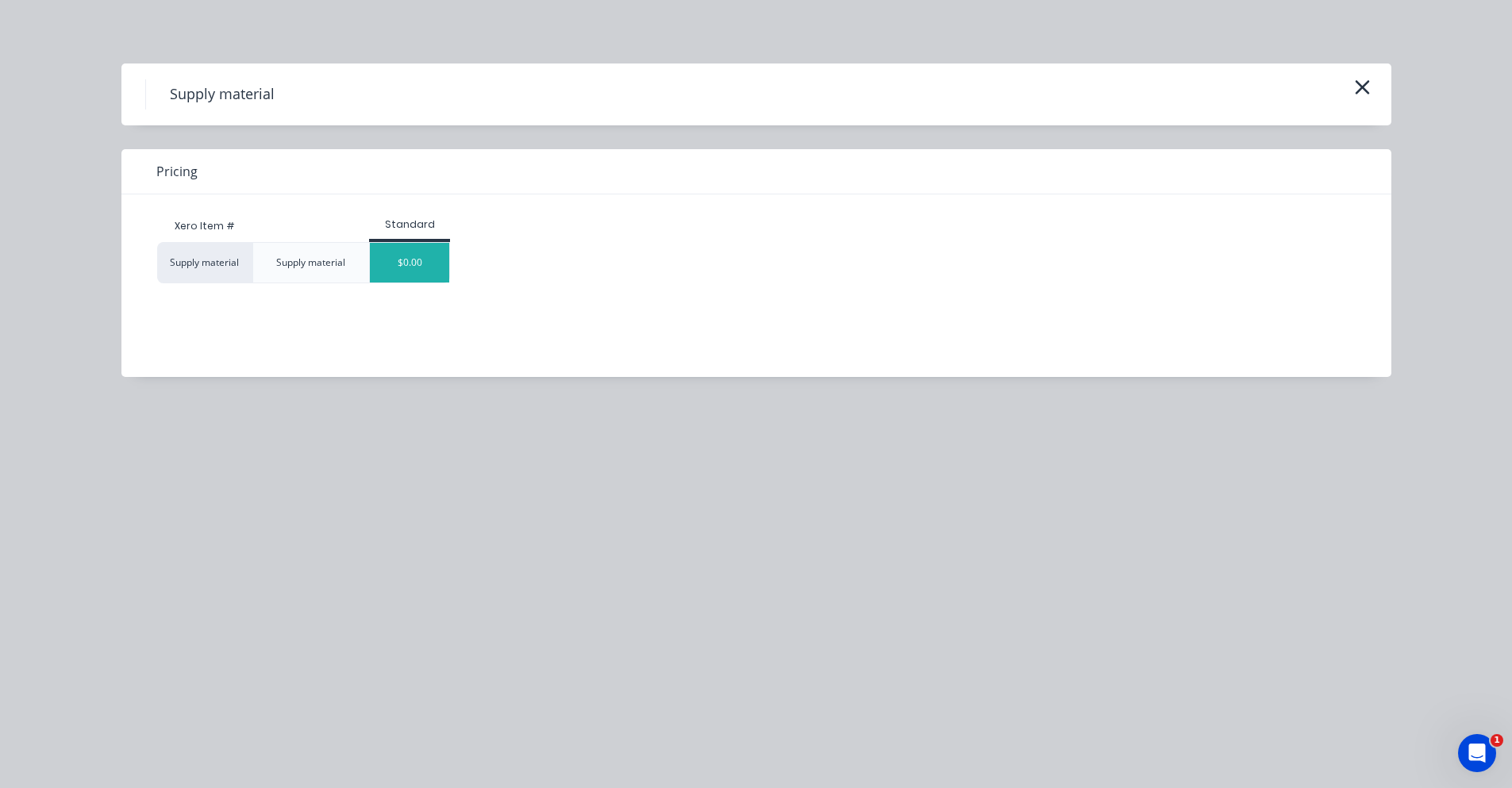
click at [424, 260] on div "$0.00" at bounding box center [409, 262] width 79 height 40
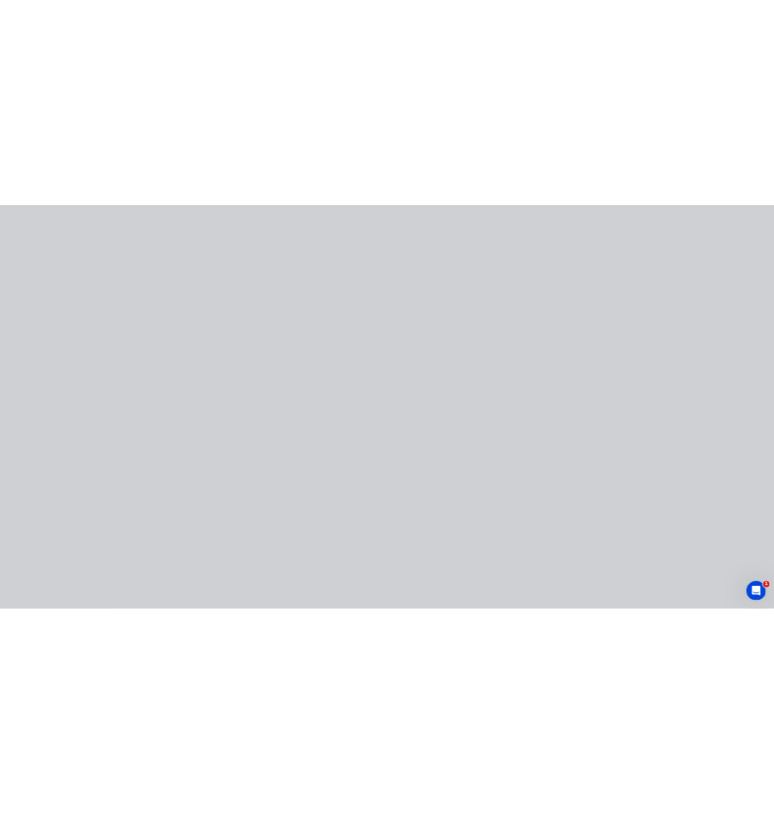
scroll to position [399, 0]
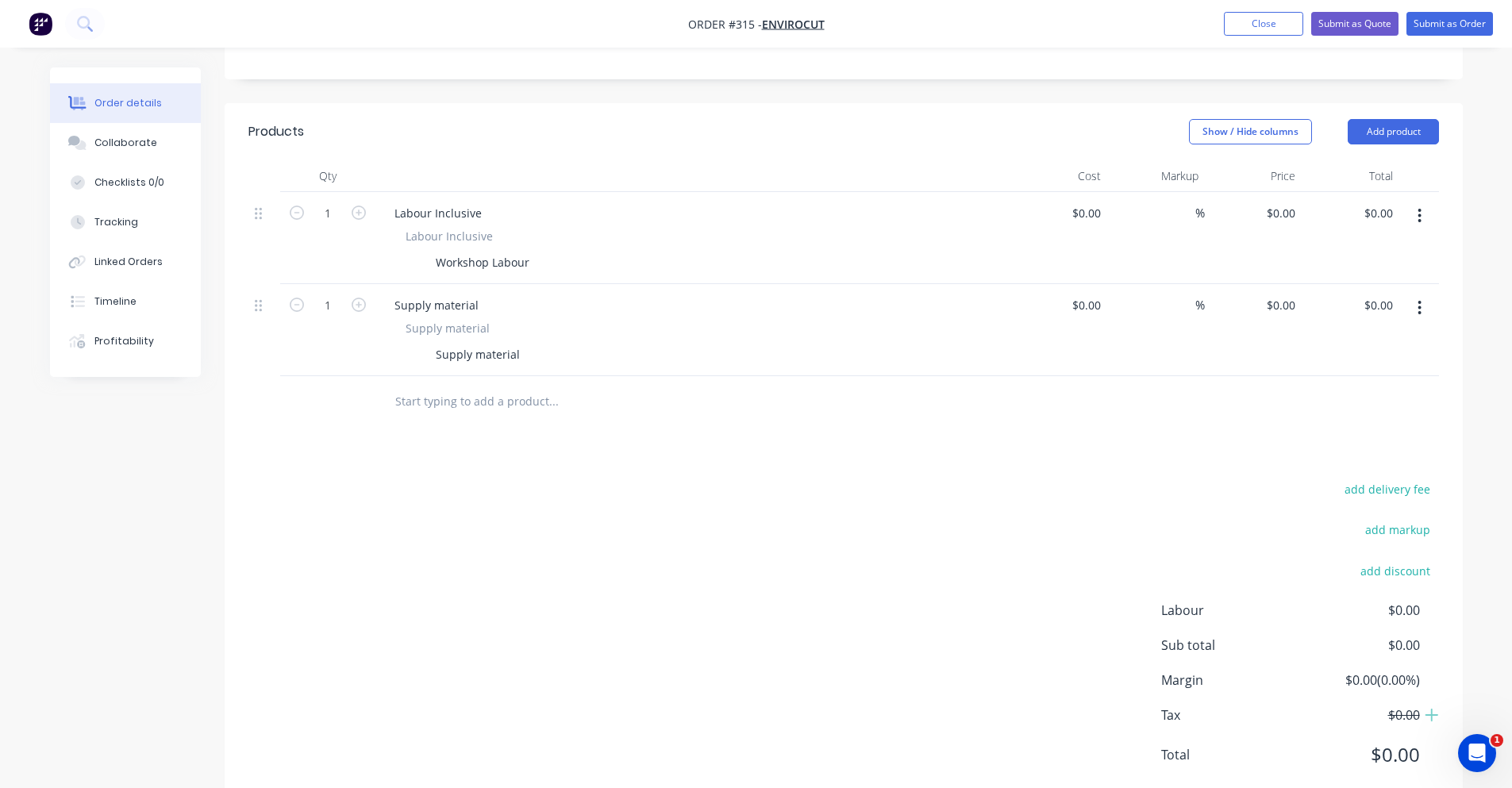
click at [507, 320] on div "Supply material" at bounding box center [693, 328] width 575 height 16
click at [504, 342] on div "Supply material" at bounding box center [478, 354] width 97 height 23
click at [507, 342] on div "Supply material" at bounding box center [478, 354] width 97 height 23
click at [519, 342] on div "Supply material" at bounding box center [478, 354] width 97 height 23
click at [516, 405] on div "Products Show / Hide columns Add product Qty Cost Markup Price Total 1 Labour I…" at bounding box center [844, 456] width 1238 height 706
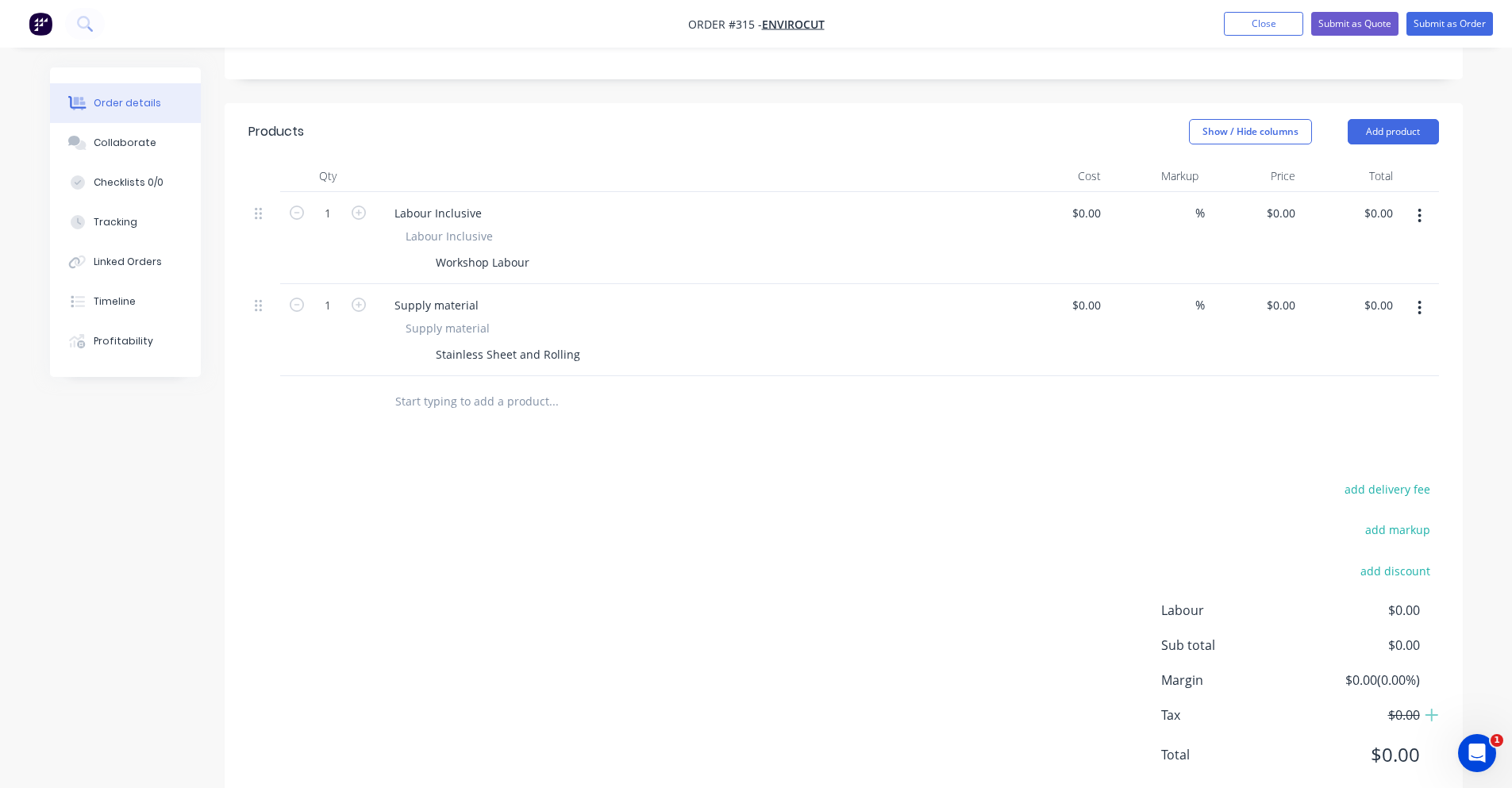
click at [349, 295] on button "button" at bounding box center [358, 303] width 20 height 16
type input "3"
type input "0.00"
click at [1374, 201] on input "0.00" at bounding box center [1384, 213] width 30 height 23
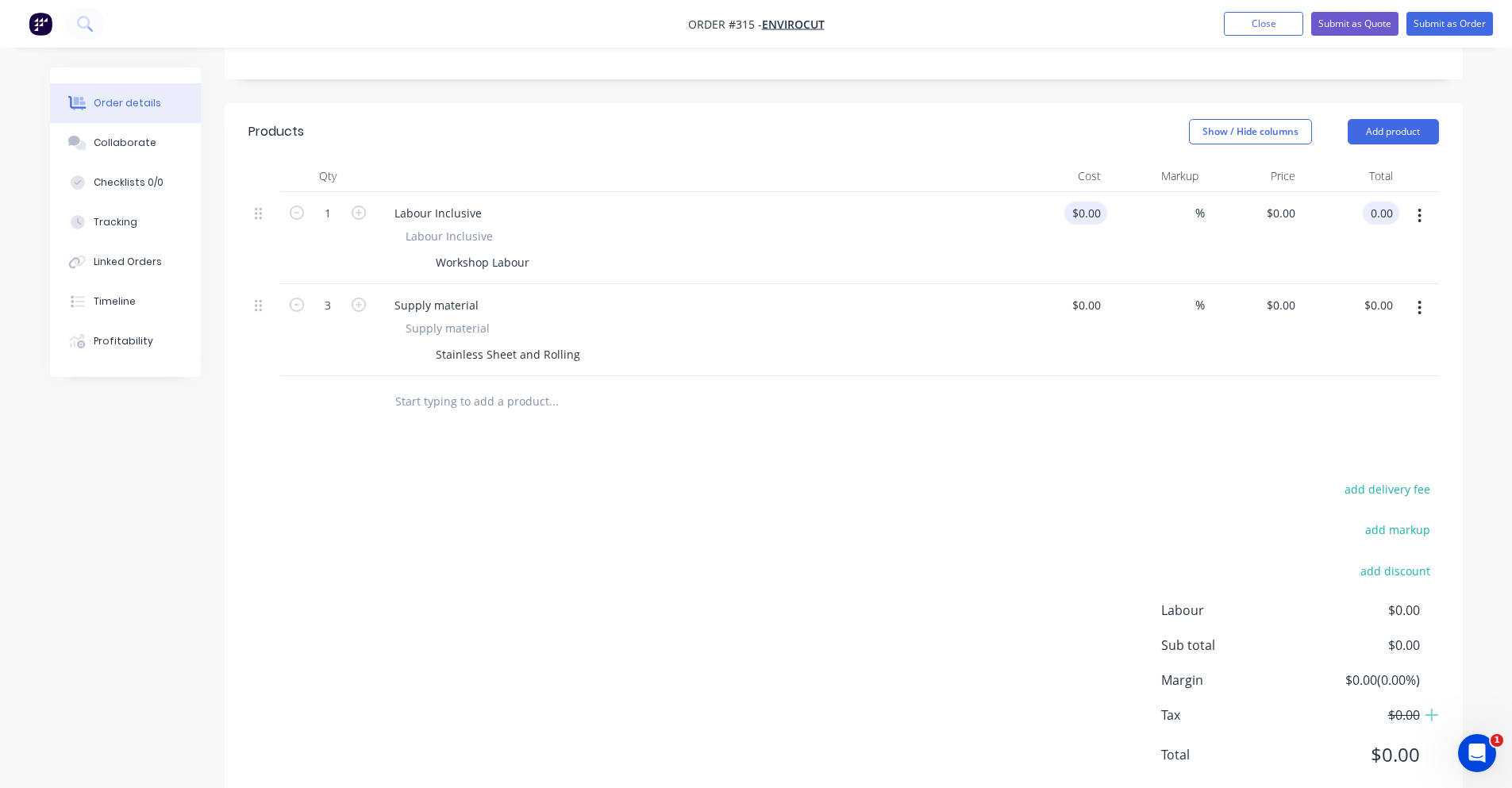
type input "$0.00"
click at [1090, 201] on input at bounding box center [1098, 213] width 18 height 23
type input "$95.00"
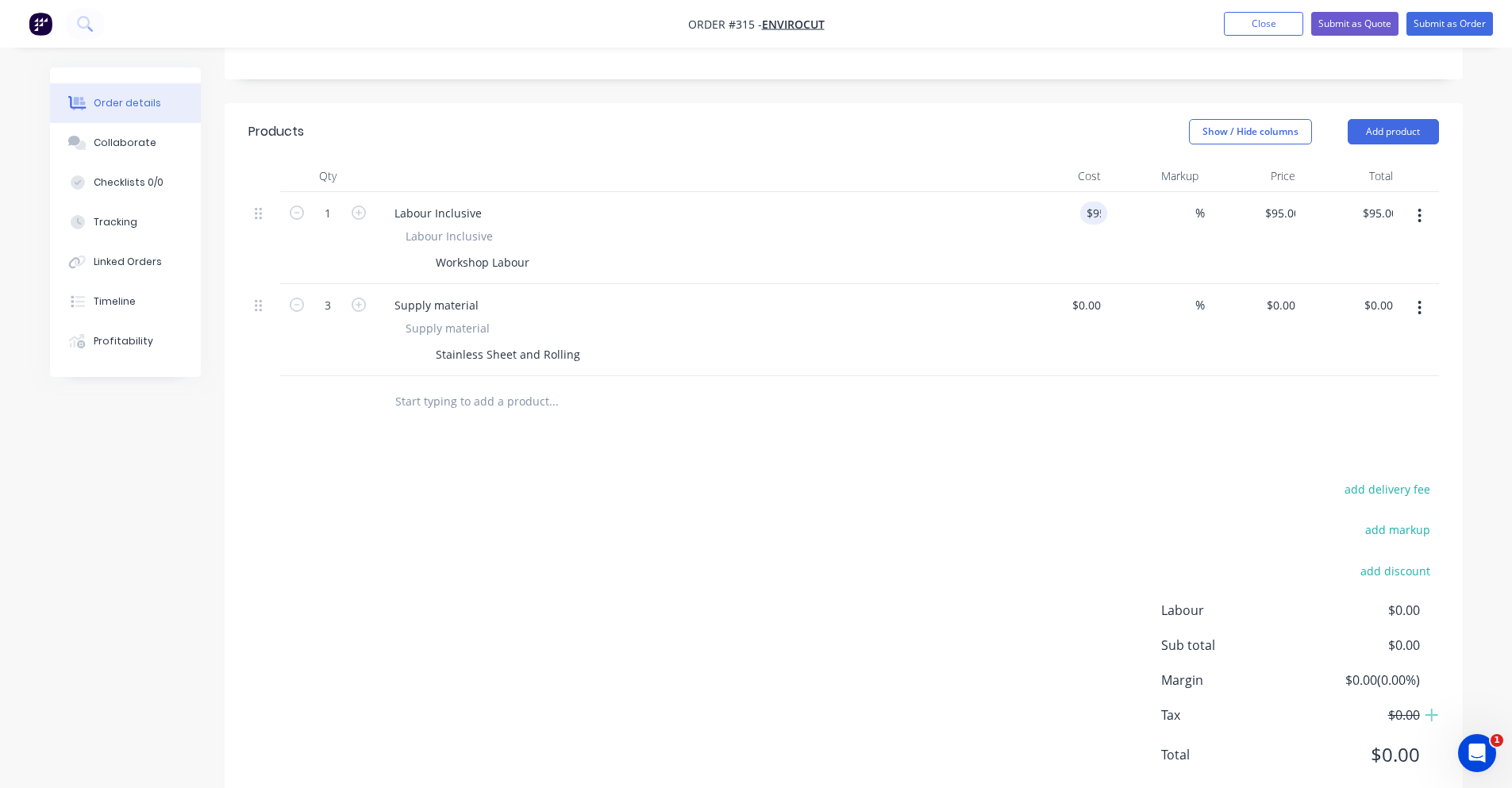
click at [1130, 107] on header "Products Show / Hide columns Add product" at bounding box center [844, 131] width 1238 height 57
click at [1310, 192] on div "$95.00 $95.00" at bounding box center [1350, 238] width 98 height 92
click at [1275, 201] on div "95 $95.00" at bounding box center [1277, 213] width 49 height 23
type input "120"
type input "26.32"
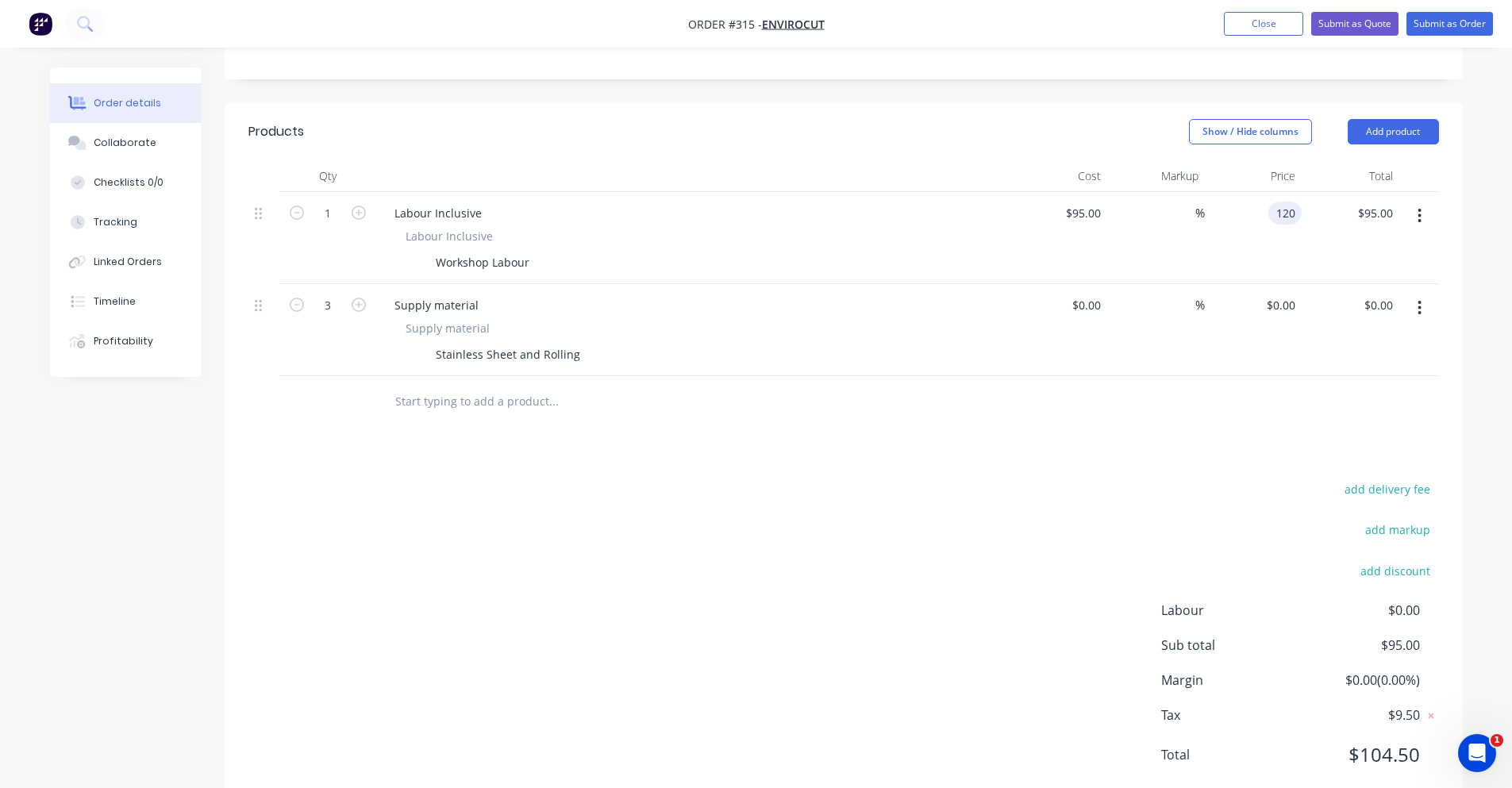
type input "$120.00"
click at [1070, 119] on div "Show / Hide columns Add product" at bounding box center [969, 131] width 937 height 25
drag, startPoint x: 1358, startPoint y: 633, endPoint x: 1401, endPoint y: 636, distance: 43.1
click at [1401, 670] on span "$25.00 ( 20.83 %)" at bounding box center [1360, 680] width 117 height 19
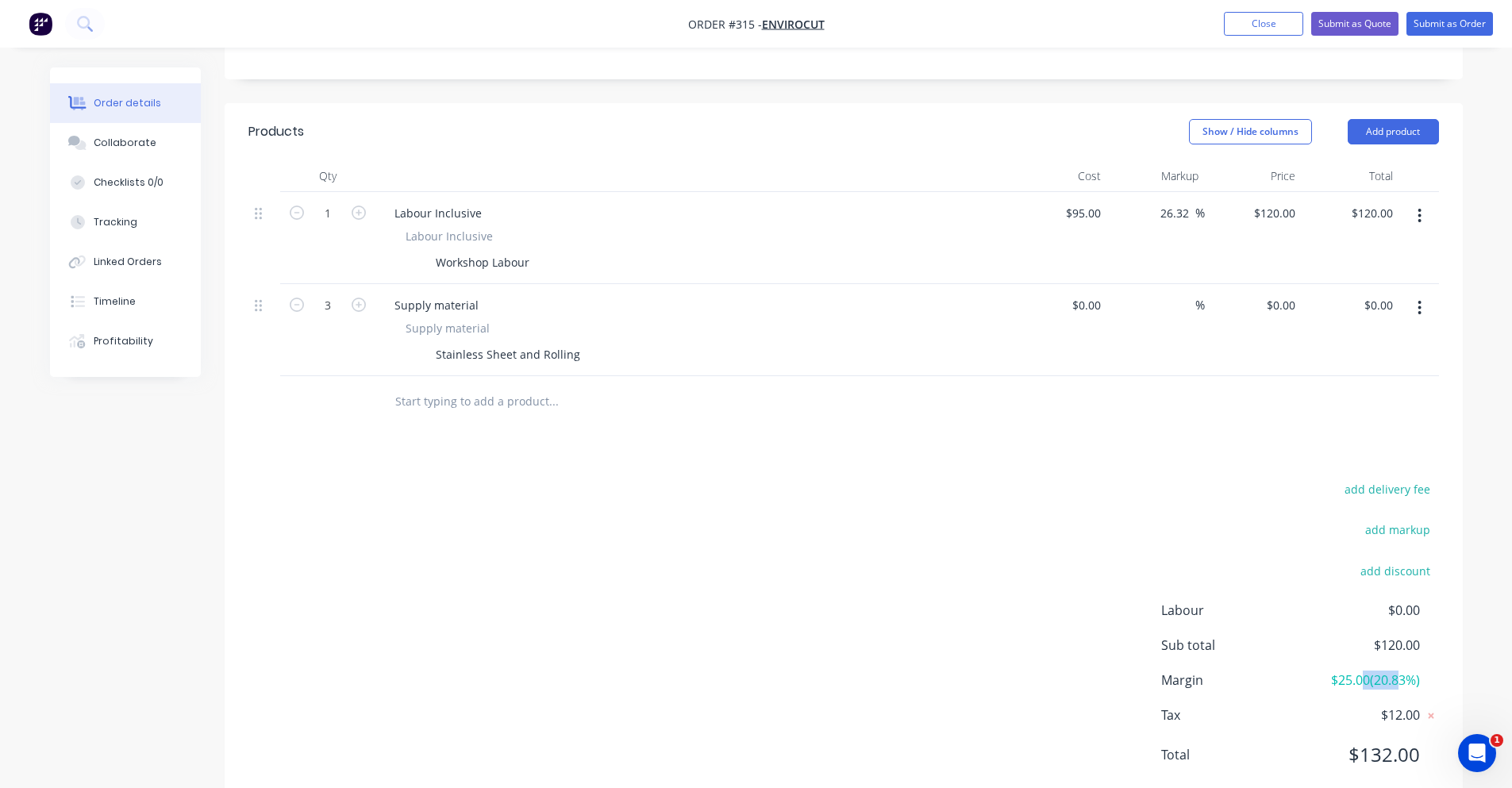
click at [1402, 670] on span "$25.00 ( 20.83 %)" at bounding box center [1360, 680] width 117 height 19
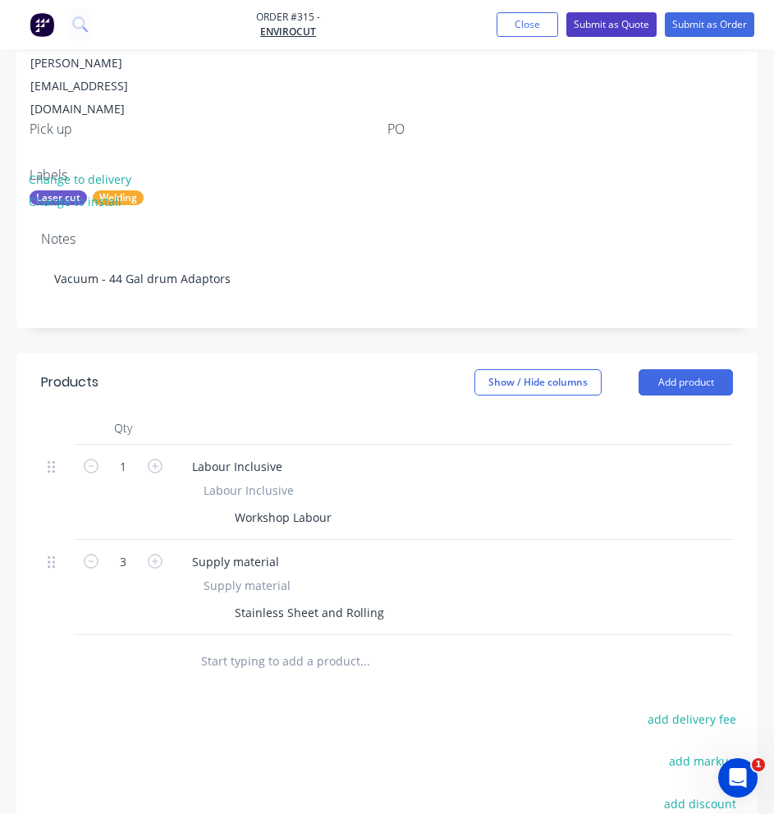
click at [592, 22] on button "Submit as Quote" at bounding box center [611, 24] width 90 height 25
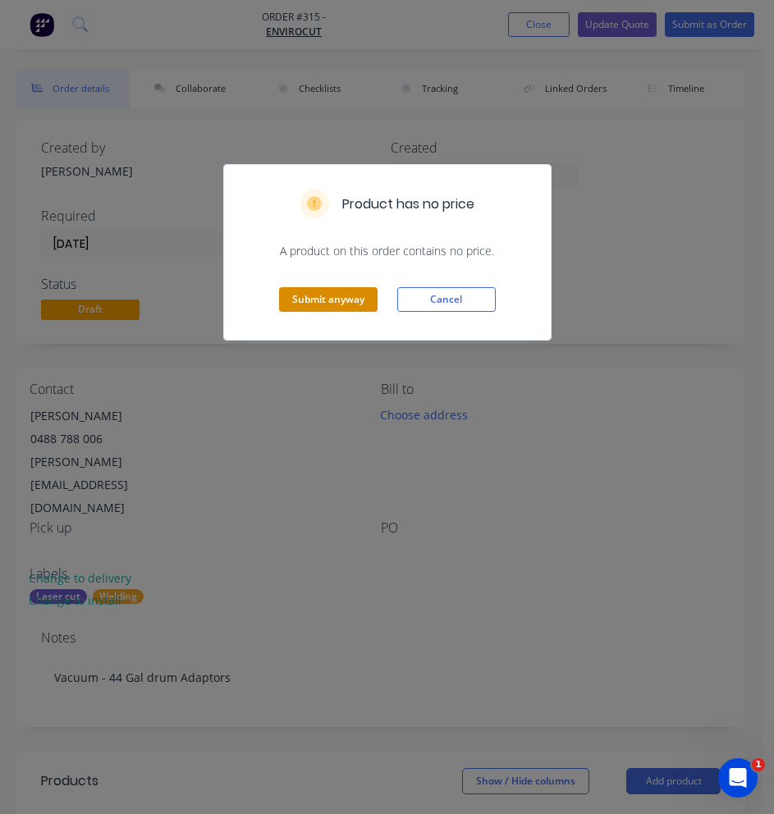
click at [304, 295] on button "Submit anyway" at bounding box center [328, 299] width 98 height 25
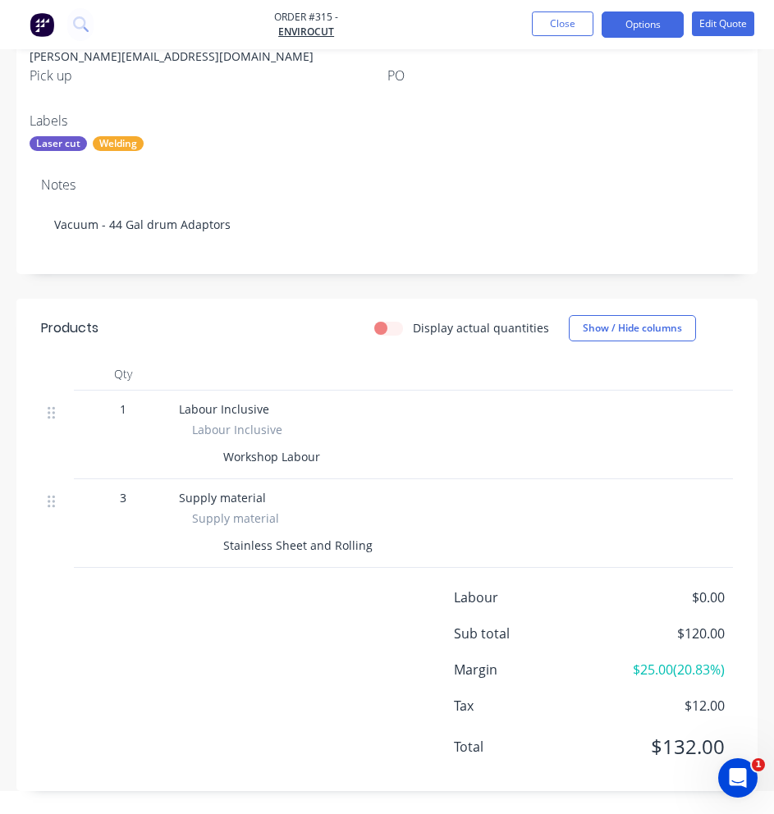
scroll to position [408, 0]
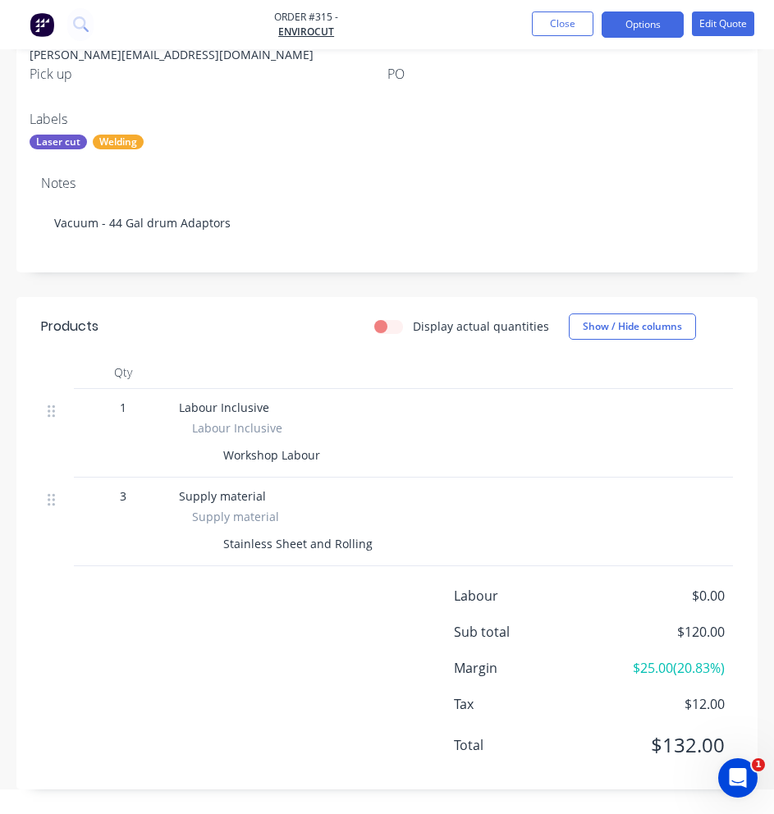
click at [48, 22] on img "button" at bounding box center [42, 24] width 25 height 25
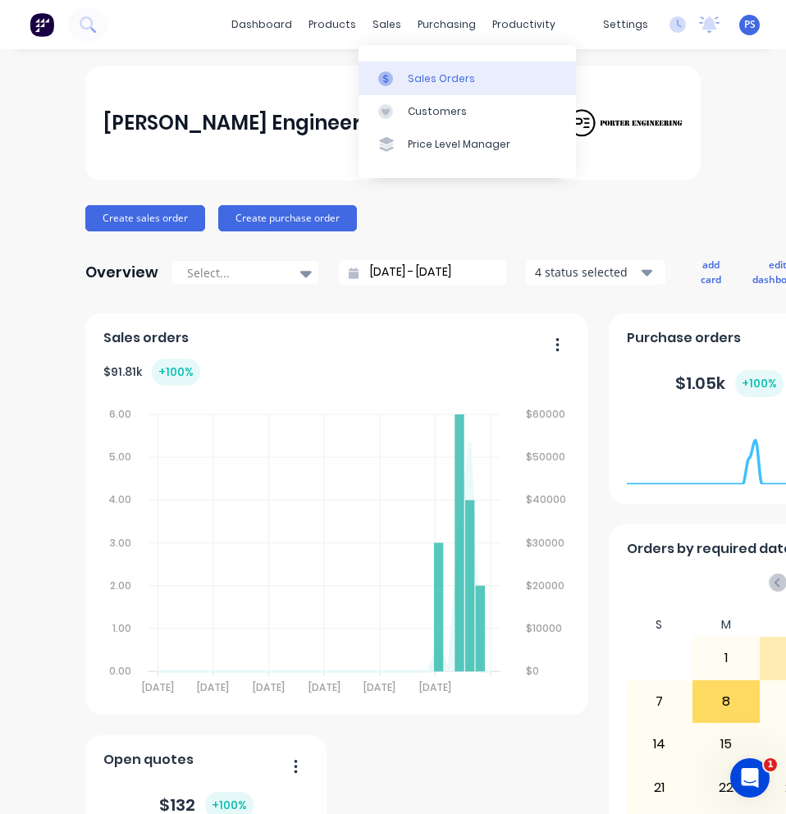
click at [383, 74] on icon at bounding box center [385, 78] width 15 height 15
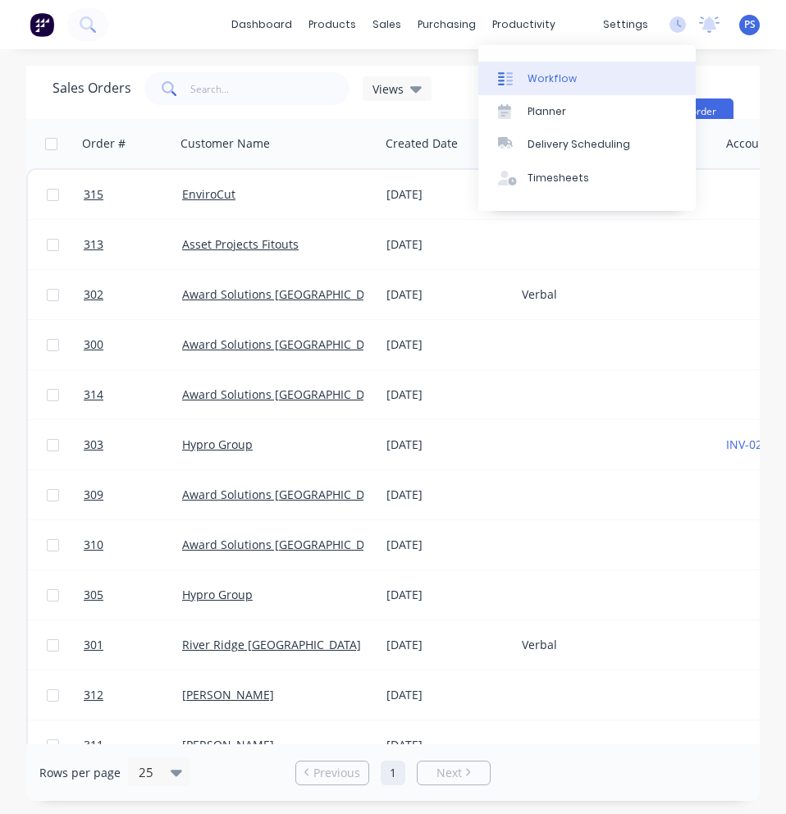
click at [503, 68] on link "Workflow" at bounding box center [586, 78] width 217 height 33
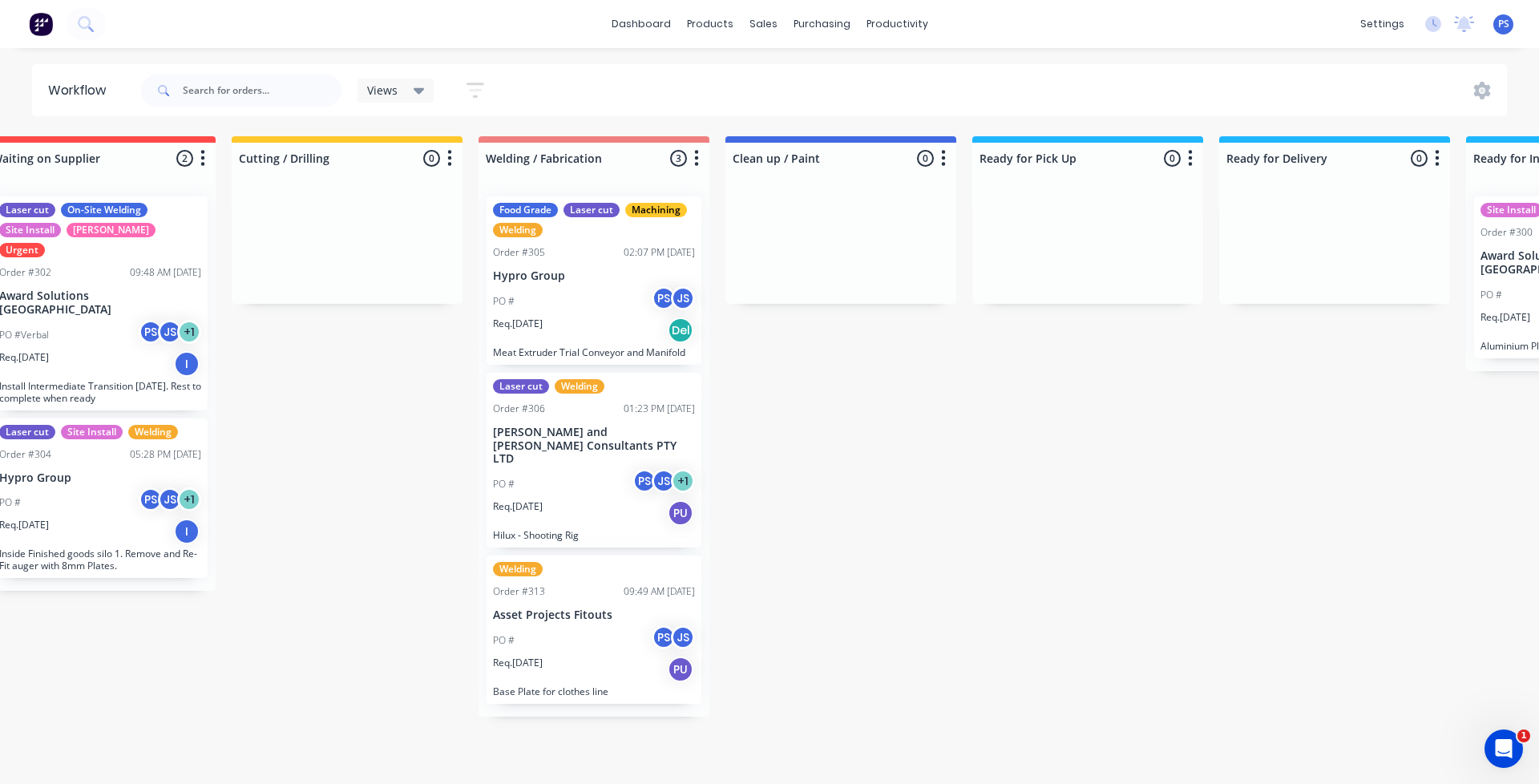
scroll to position [0, 536]
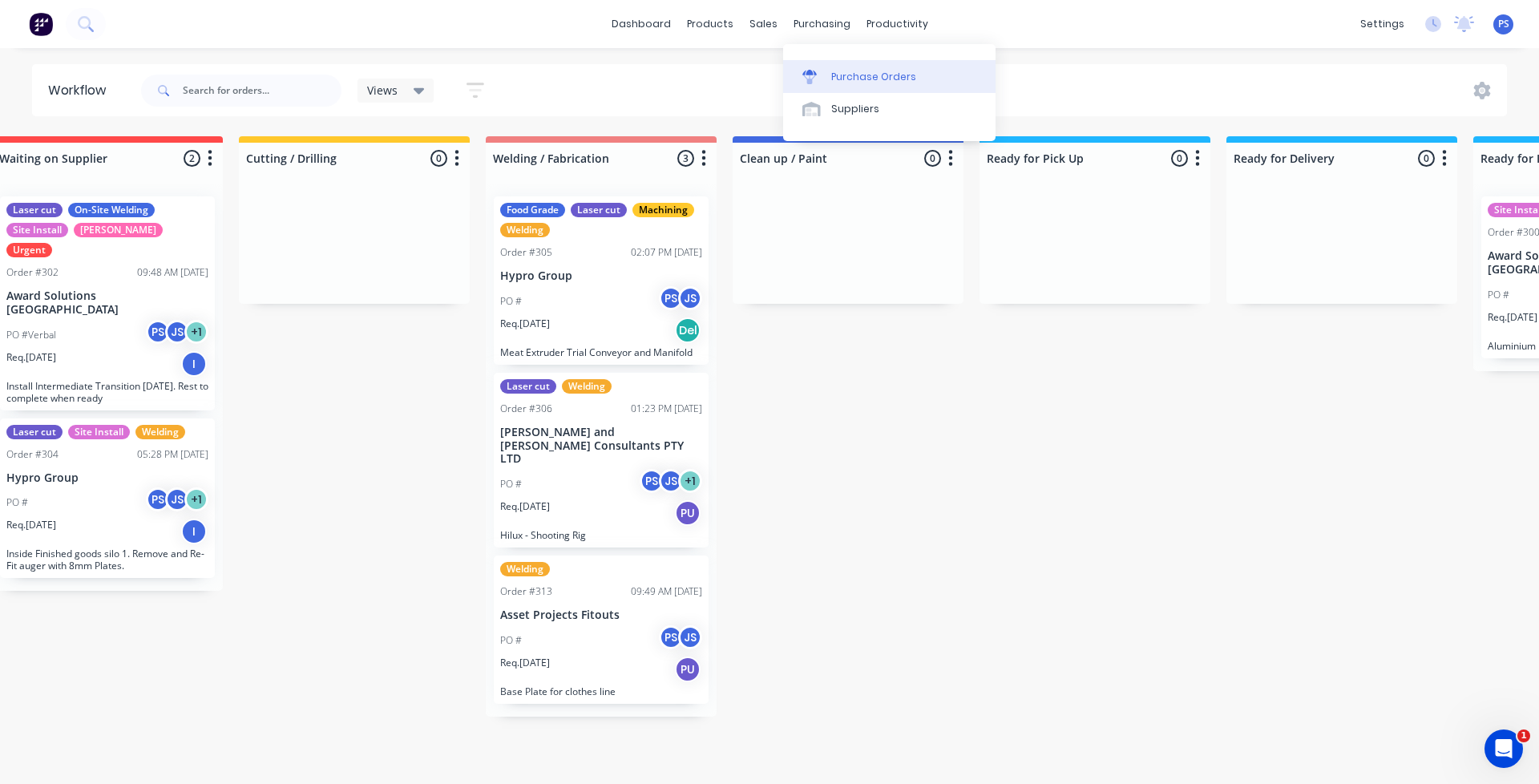
click at [767, 69] on div "Purchase Orders" at bounding box center [873, 76] width 85 height 15
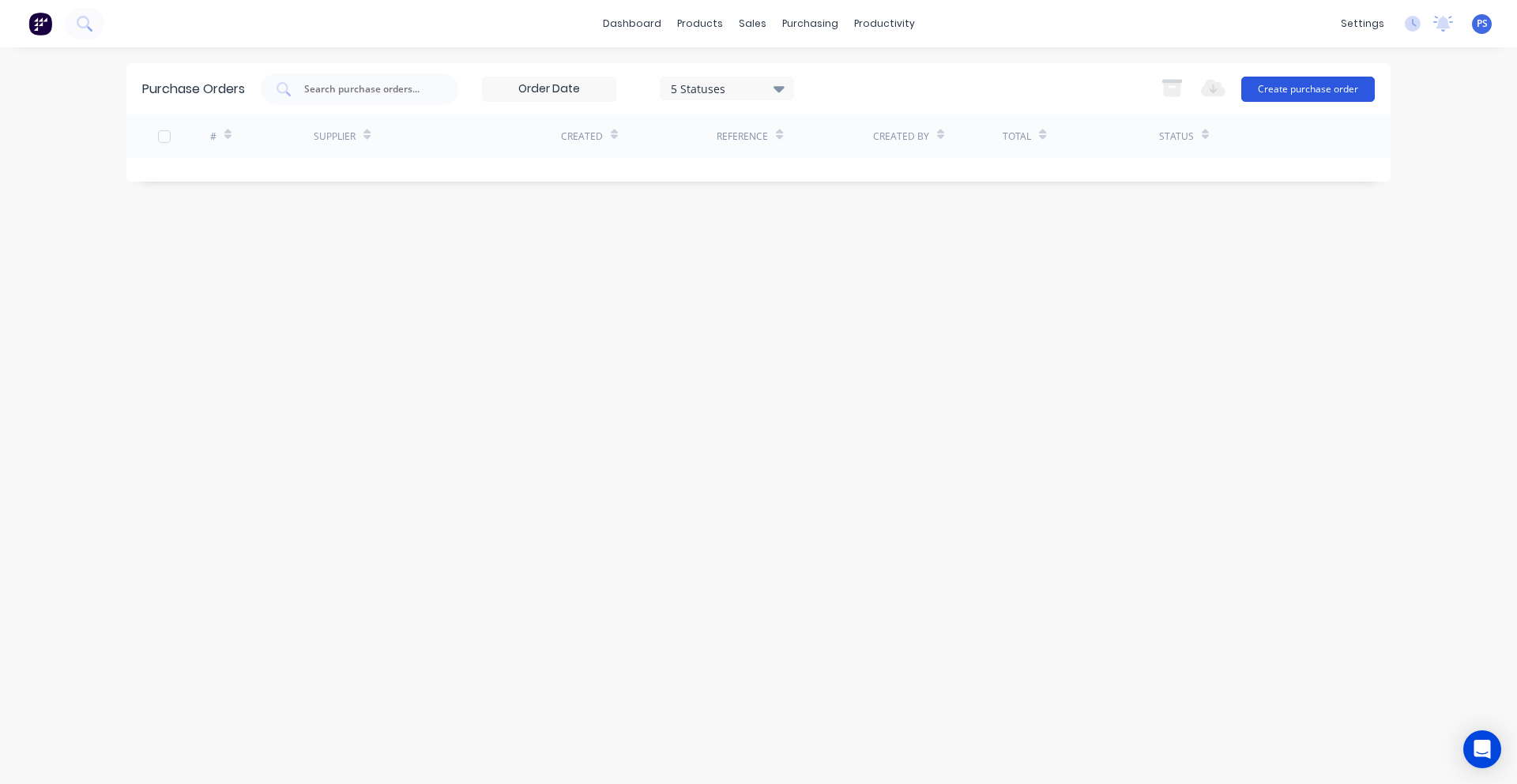
click at [1261, 98] on button "Create purchase order" at bounding box center [1307, 89] width 134 height 25
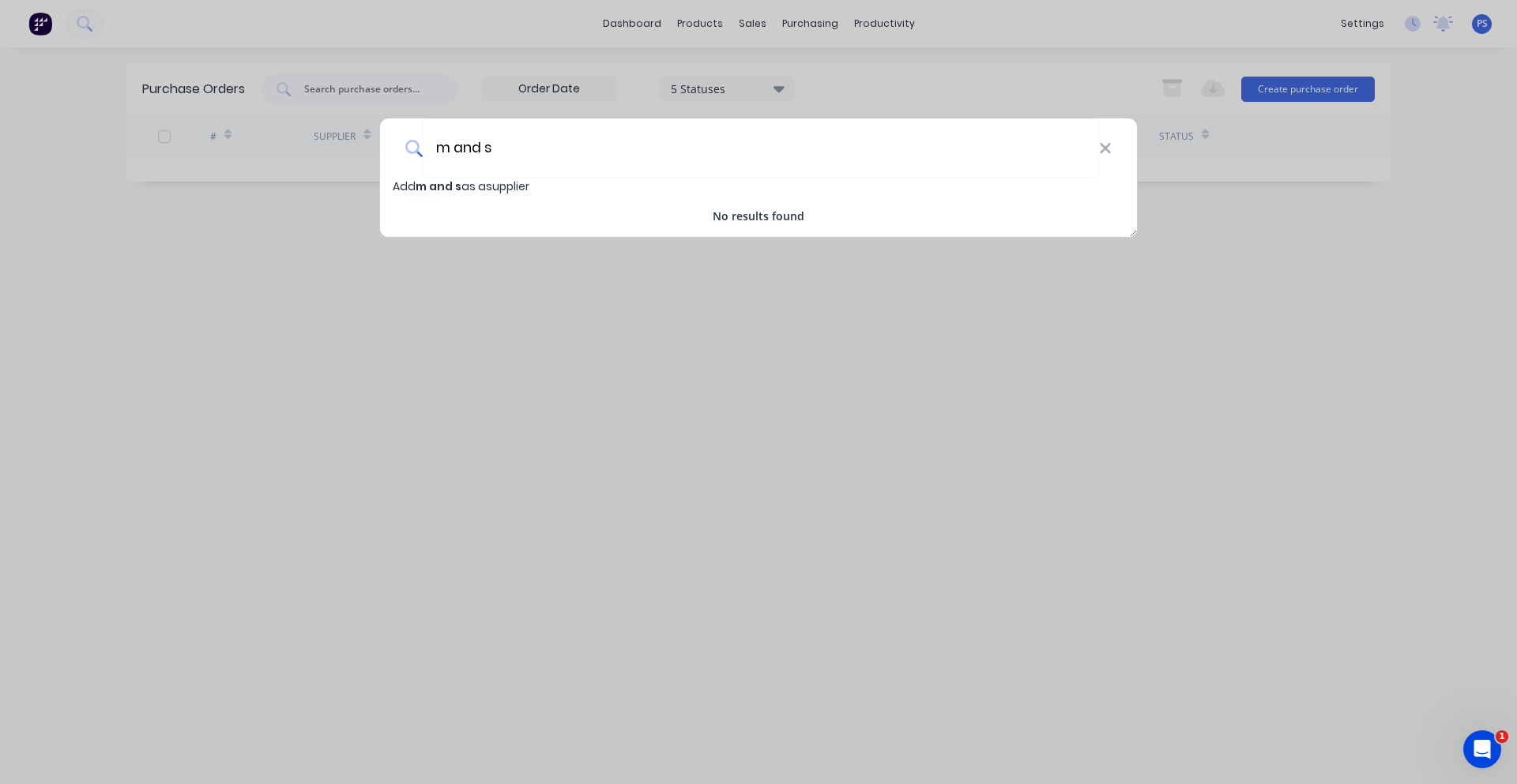
drag, startPoint x: 390, startPoint y: 151, endPoint x: 362, endPoint y: 152, distance: 28.0
click at [362, 152] on div "m and s Add m and s as a supplier No results found" at bounding box center [758, 392] width 1517 height 784
type input "M&S"
click at [469, 187] on span "Add M&S as a supplier" at bounding box center [450, 186] width 116 height 15
select select "AU"
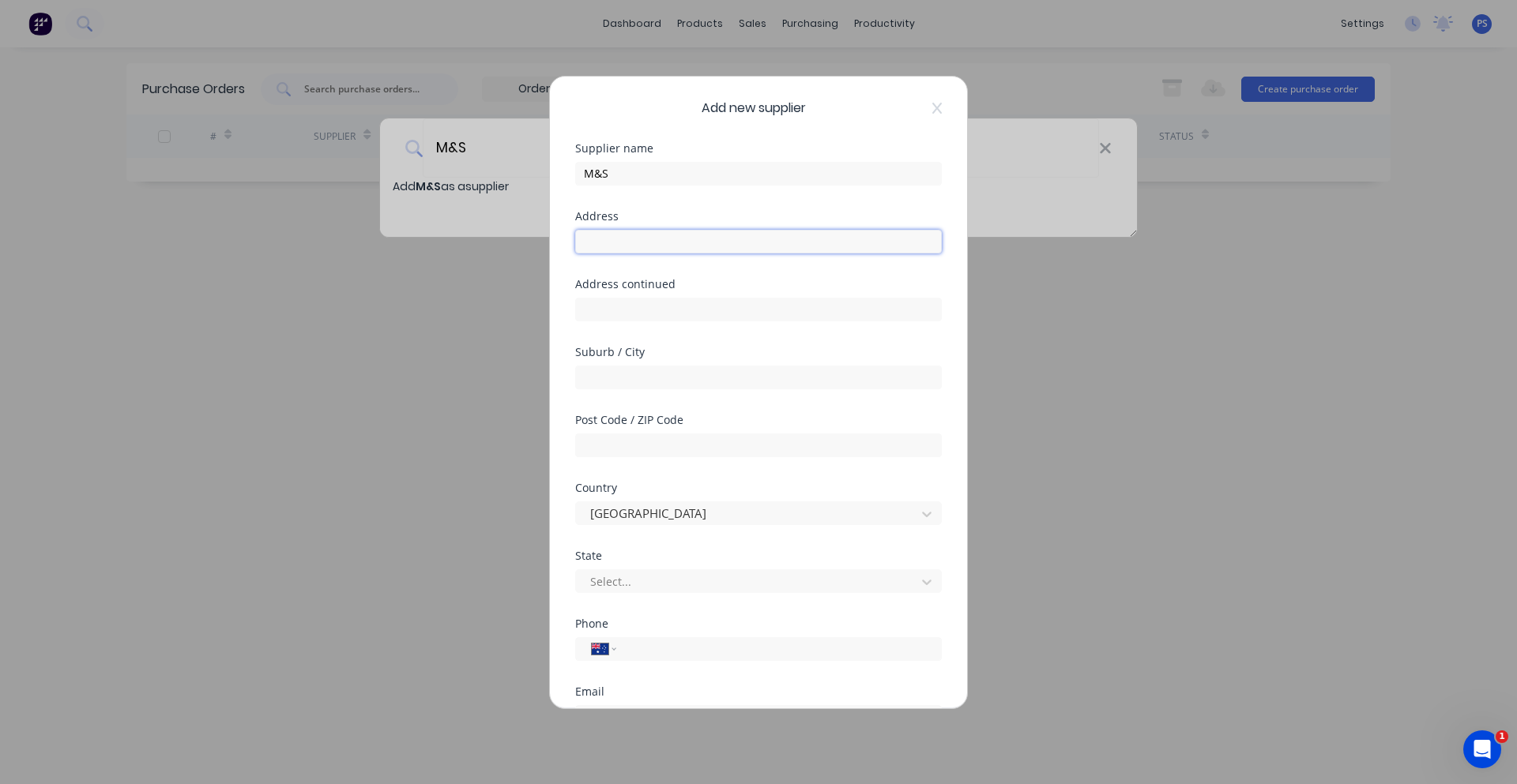
click at [660, 244] on input "text" at bounding box center [758, 241] width 367 height 24
drag, startPoint x: 493, startPoint y: 476, endPoint x: 510, endPoint y: 456, distance: 26.2
click at [493, 476] on div "Add new supplier Supplier name M&S Address Address continued Suburb / City Post…" at bounding box center [758, 392] width 1517 height 784
click at [935, 111] on div "Add new supplier Supplier name M&S Address Address continued Suburb / City Post…" at bounding box center [758, 392] width 417 height 631
click at [931, 111] on div "Add new supplier Supplier name M&S Address Address continued Suburb / City Post…" at bounding box center [758, 392] width 417 height 631
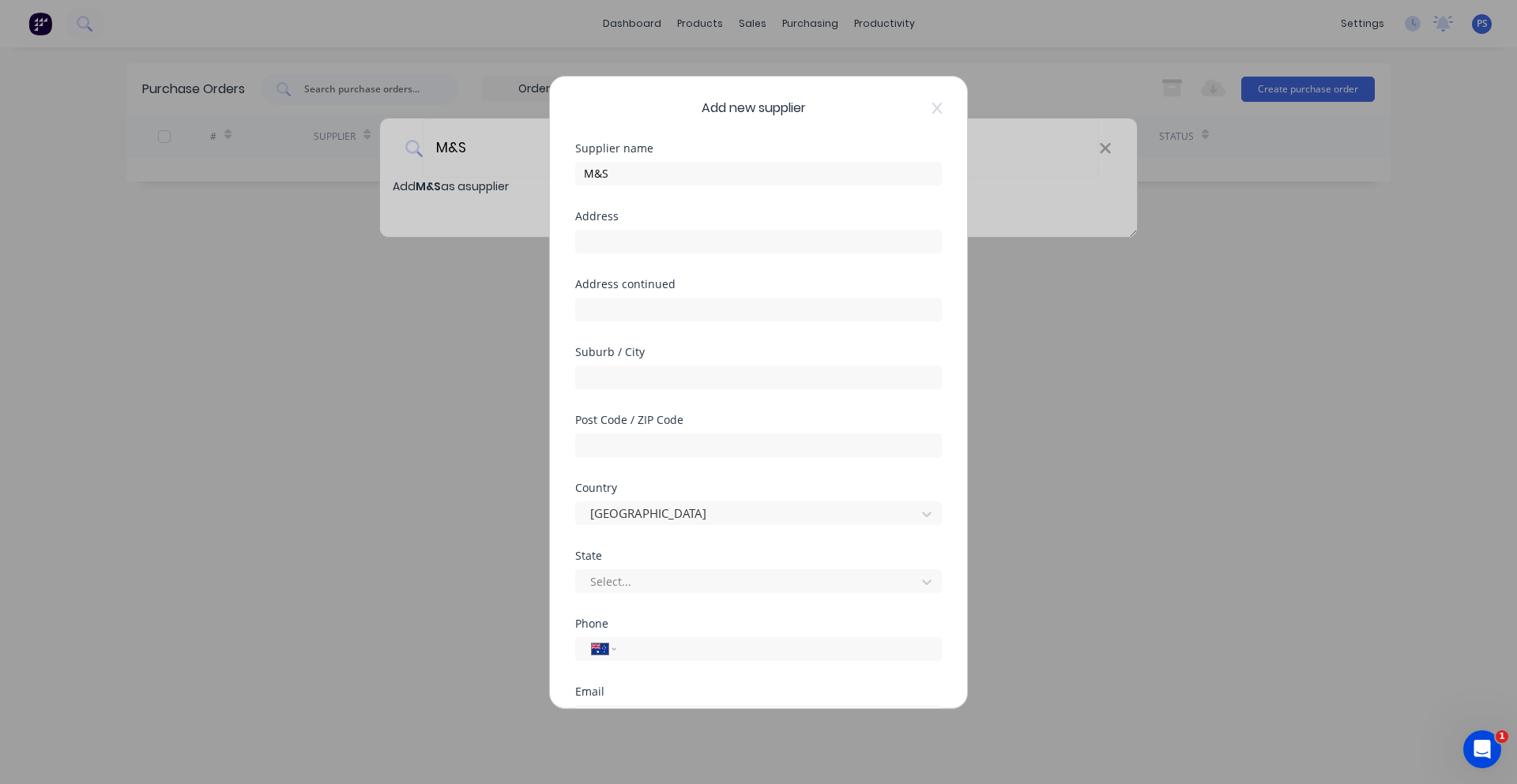
click at [919, 109] on div "Add new supplier" at bounding box center [758, 109] width 367 height 19
click at [918, 106] on div "Add new supplier" at bounding box center [758, 109] width 367 height 19
click at [932, 107] on icon at bounding box center [937, 108] width 10 height 13
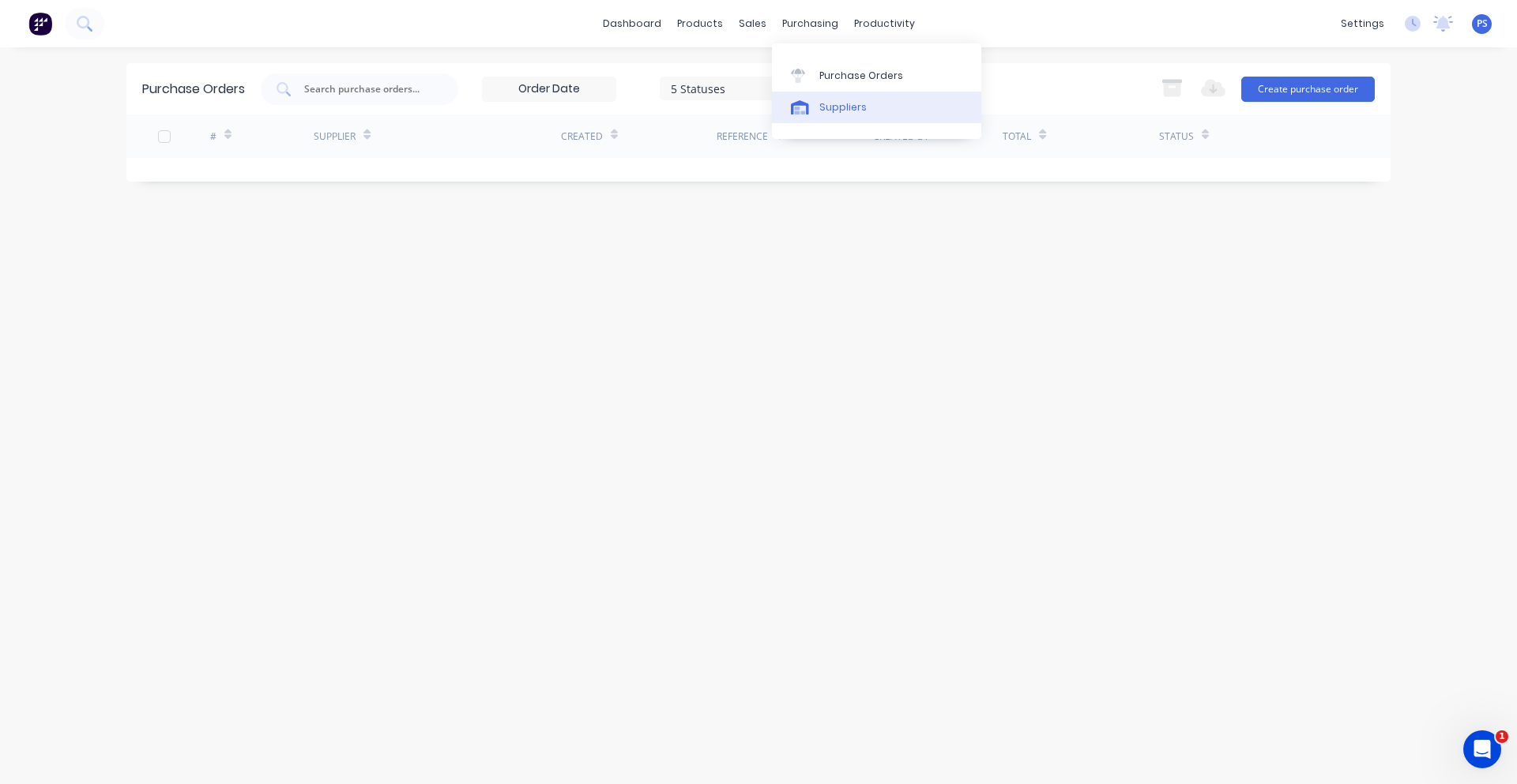
click at [841, 100] on div "Suppliers" at bounding box center [842, 107] width 47 height 14
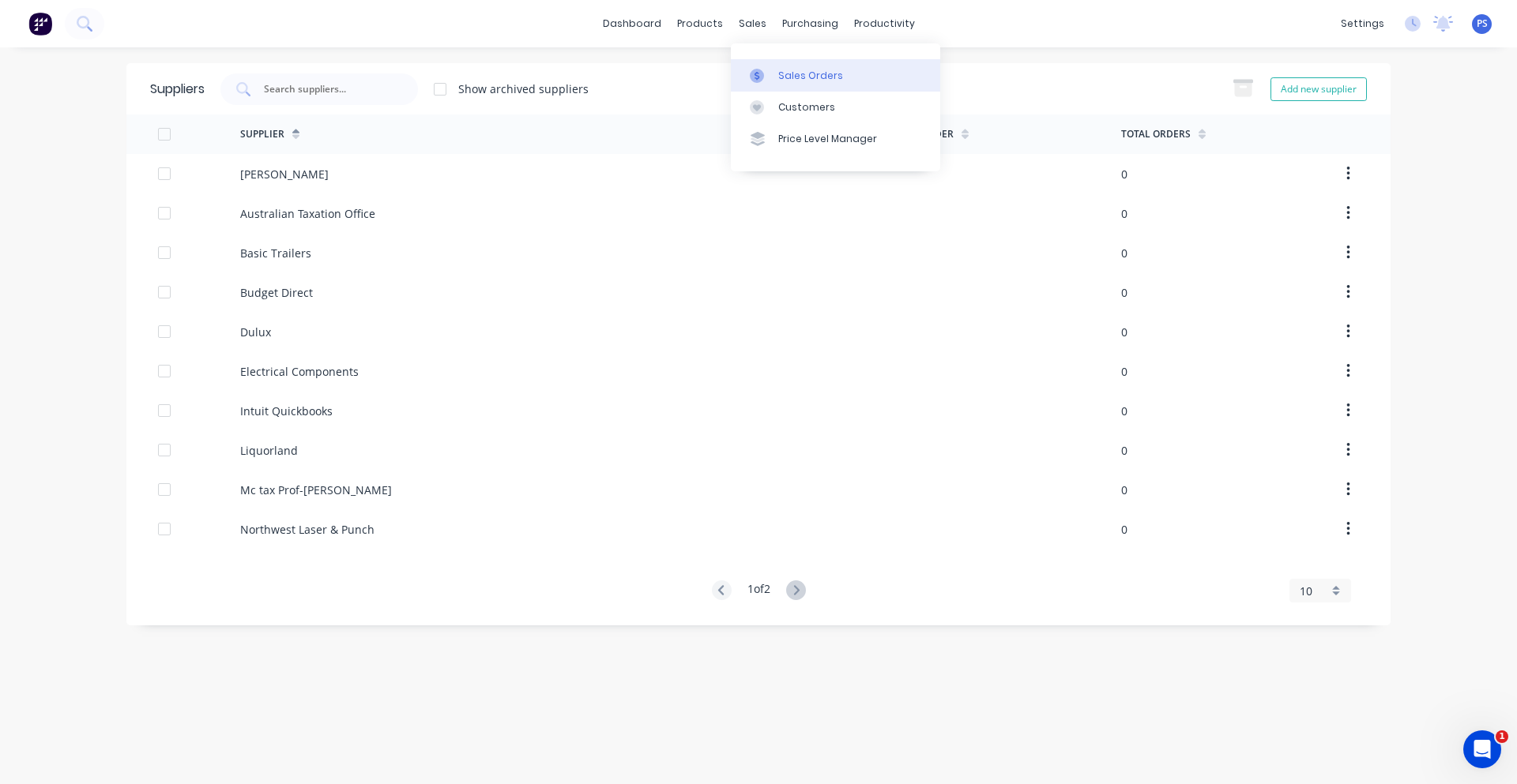
click at [784, 79] on div "Sales Orders" at bounding box center [810, 75] width 64 height 14
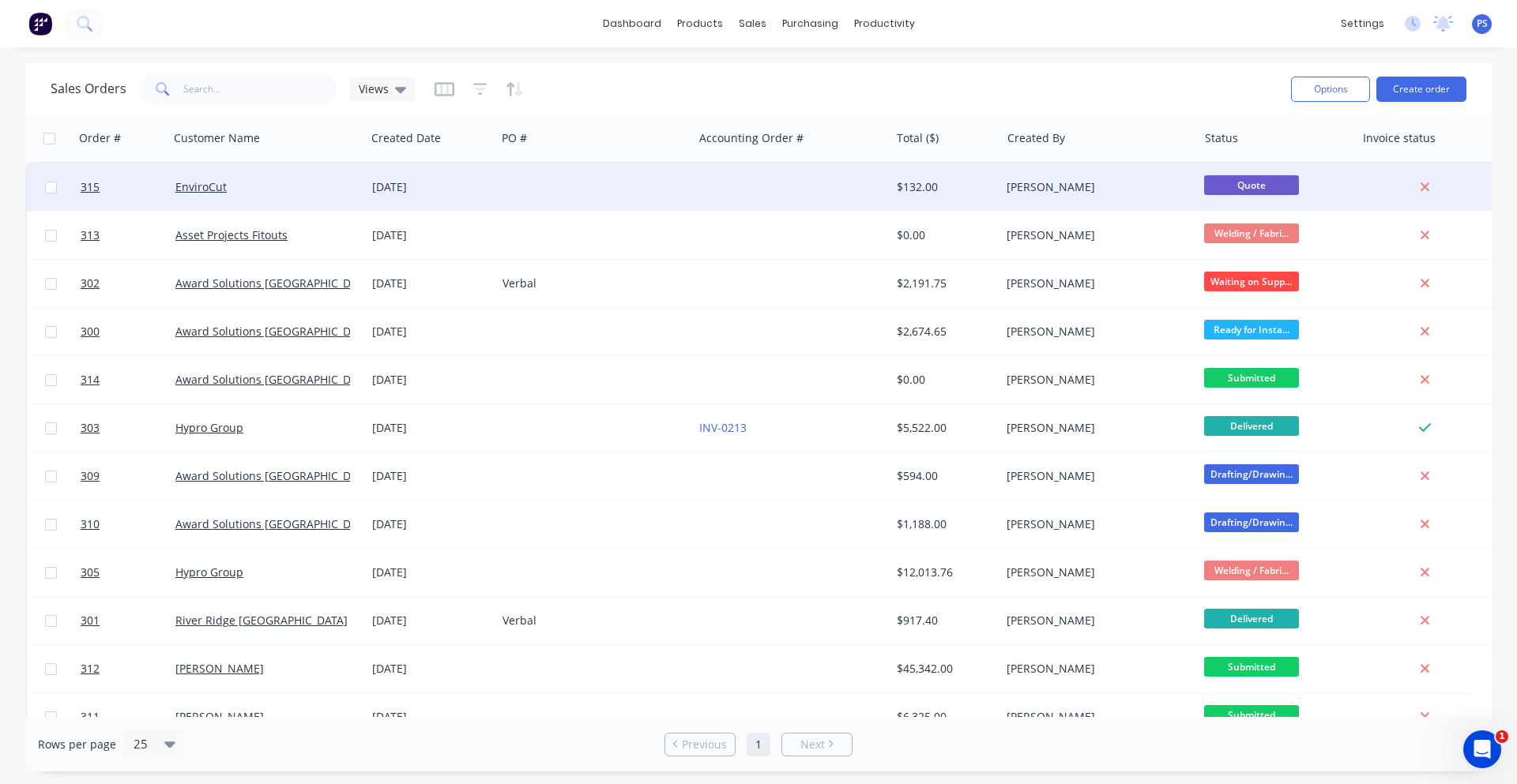
click at [722, 196] on div at bounding box center [791, 187] width 196 height 47
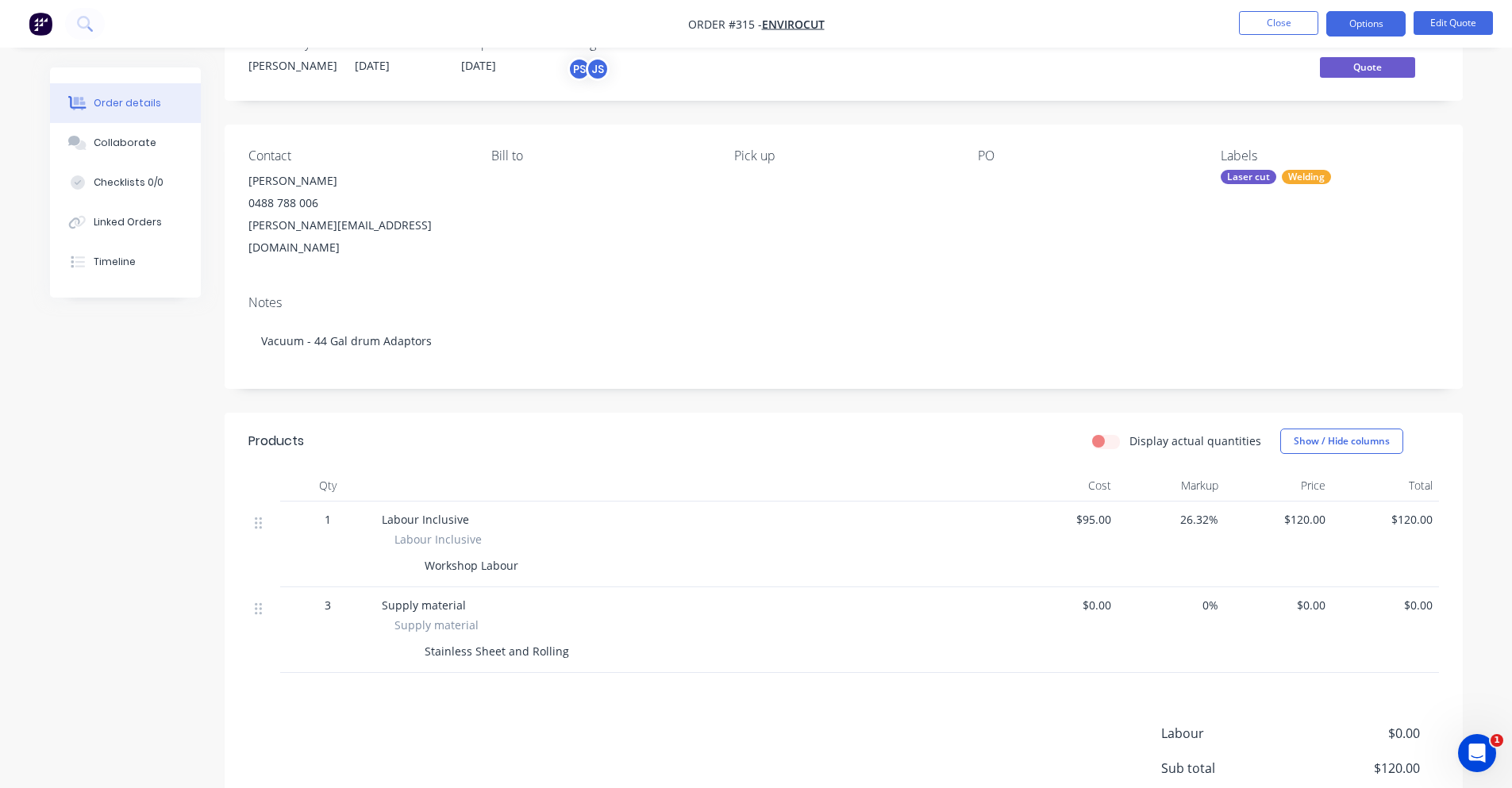
scroll to position [79, 0]
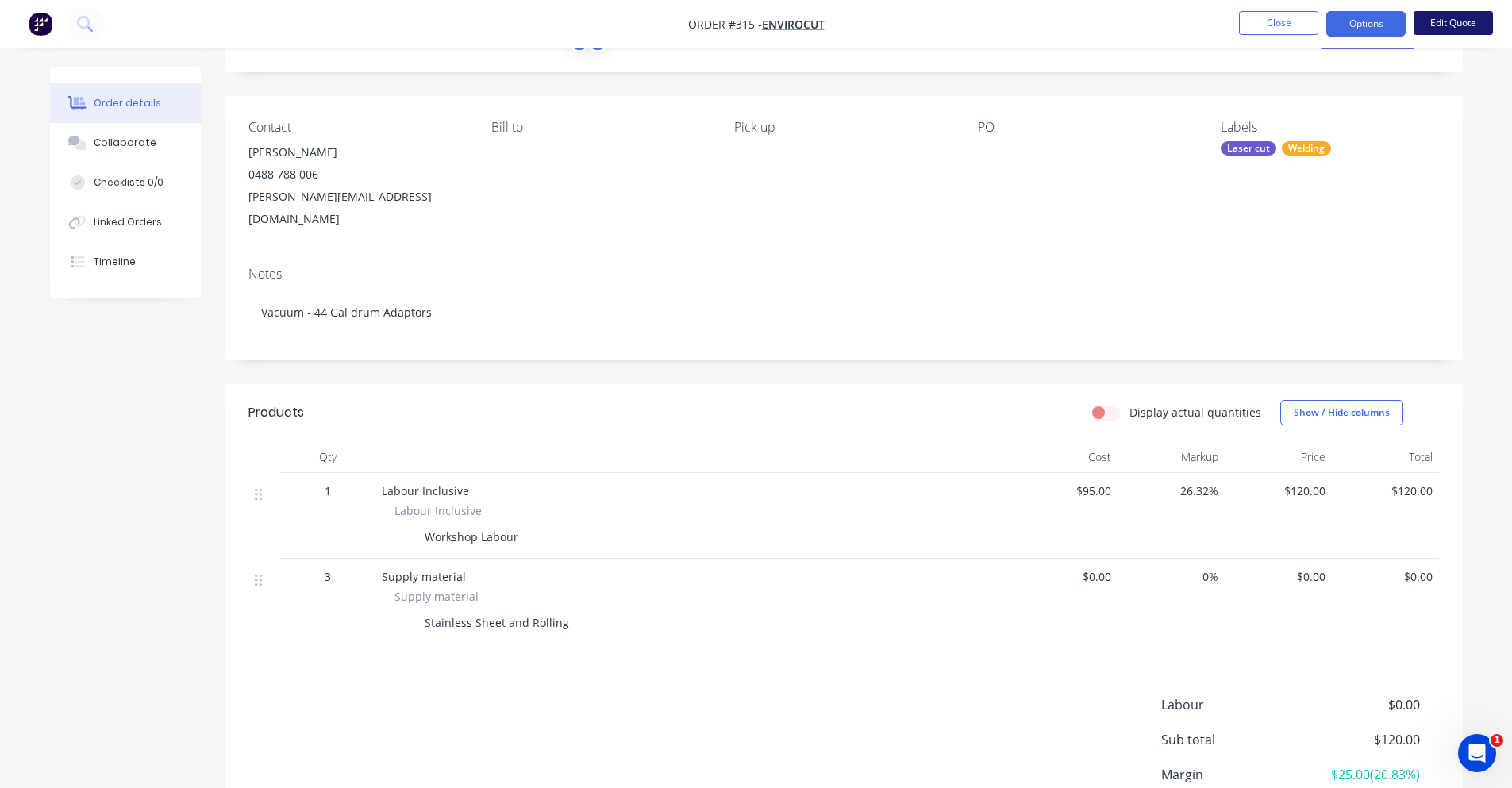
click at [1474, 16] on button "Edit Quote" at bounding box center [1453, 22] width 79 height 24
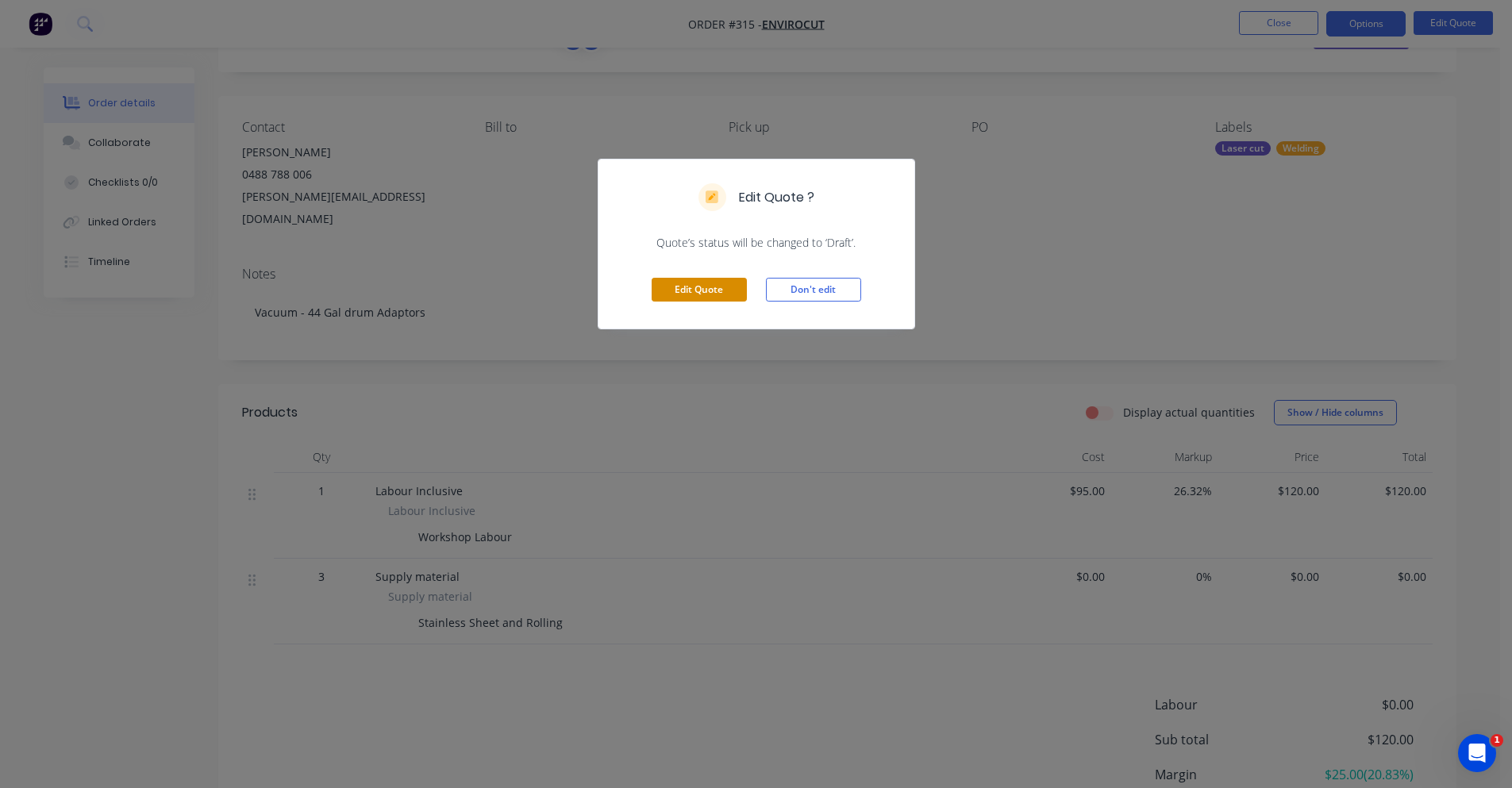
click at [678, 293] on button "Edit Quote" at bounding box center [699, 289] width 95 height 24
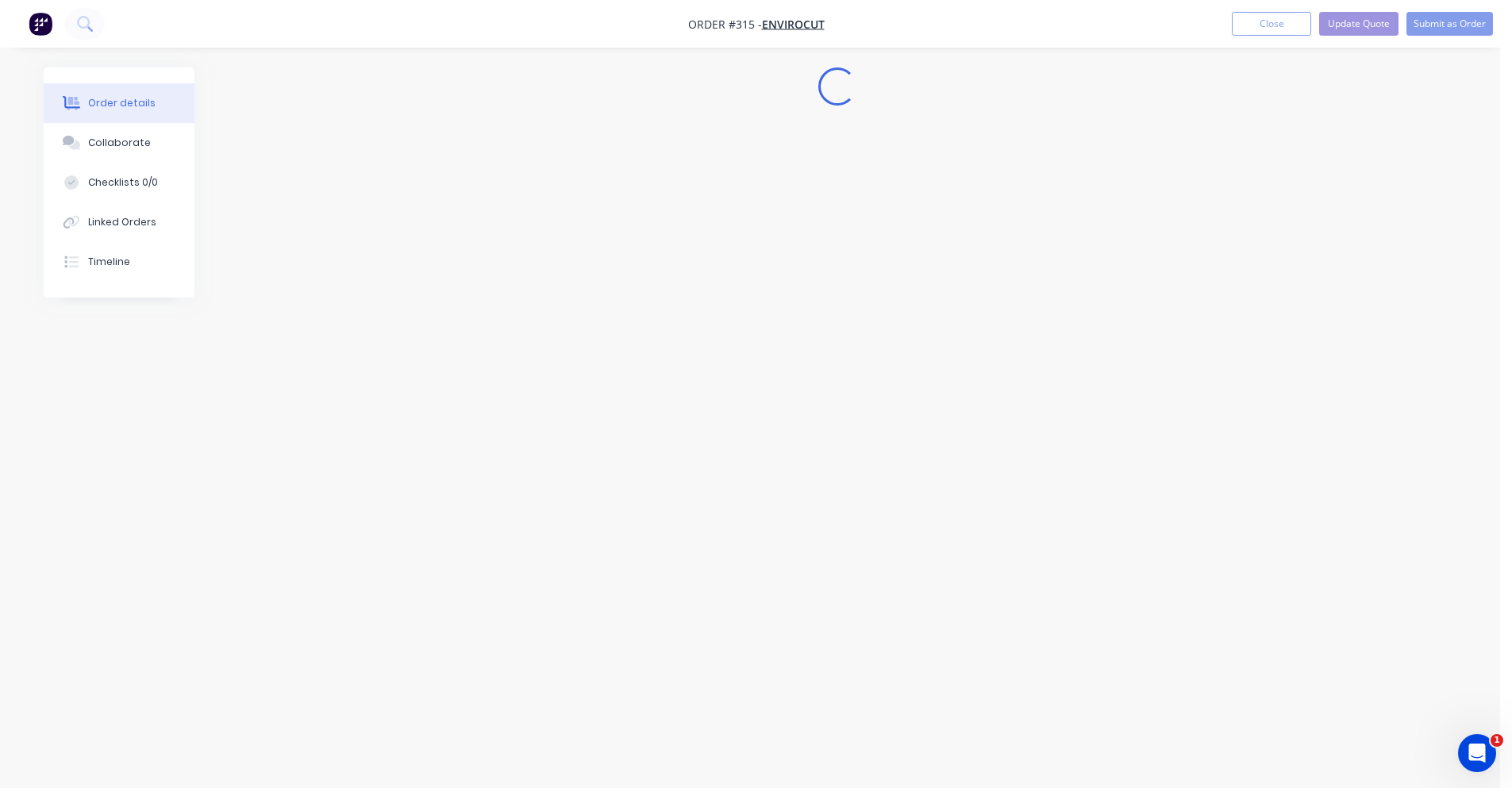
scroll to position [0, 0]
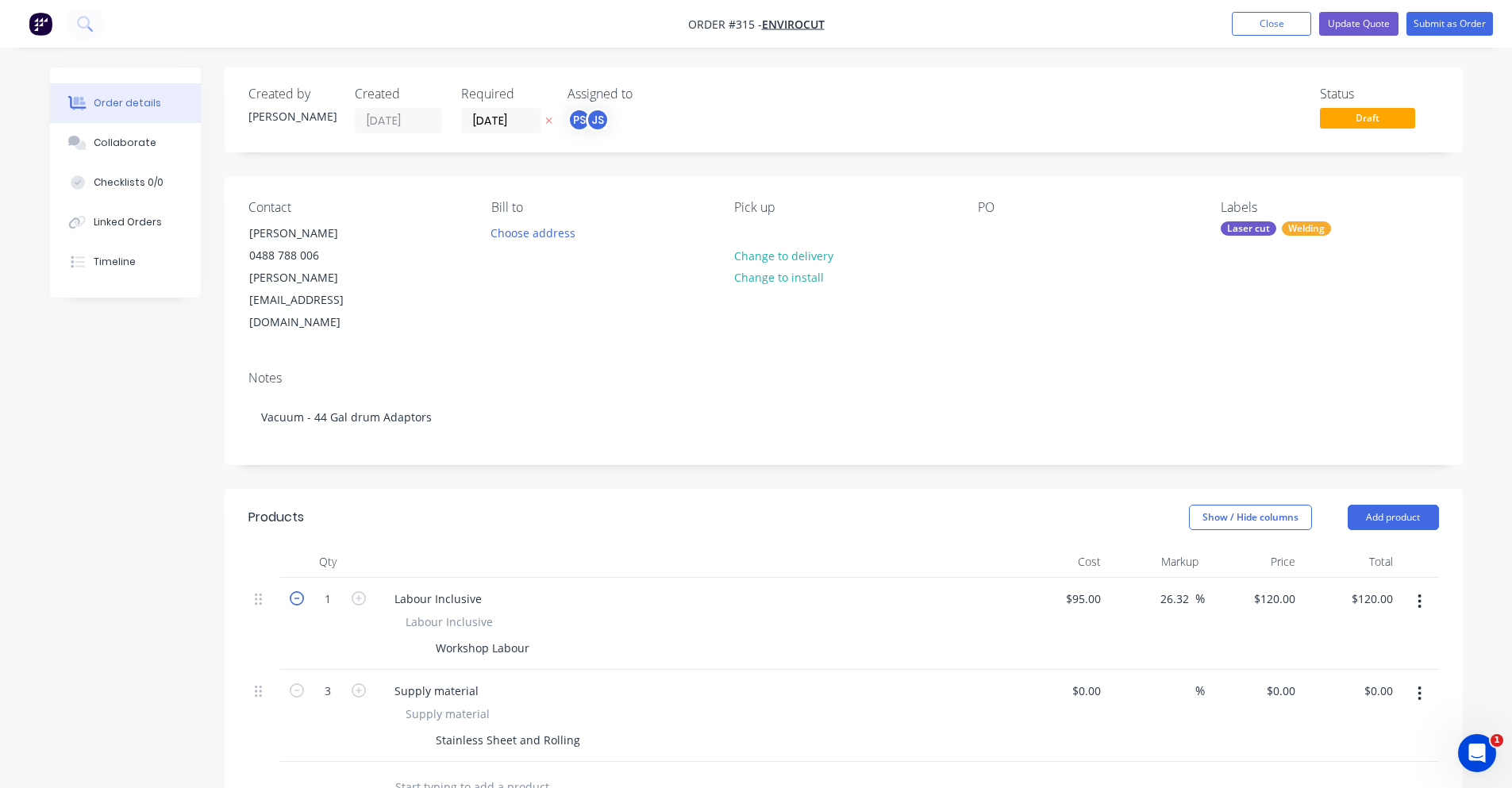
click at [299, 591] on icon "button" at bounding box center [297, 598] width 15 height 15
type input "0"
type input "$0.00"
click at [294, 684] on icon "button" at bounding box center [297, 690] width 15 height 15
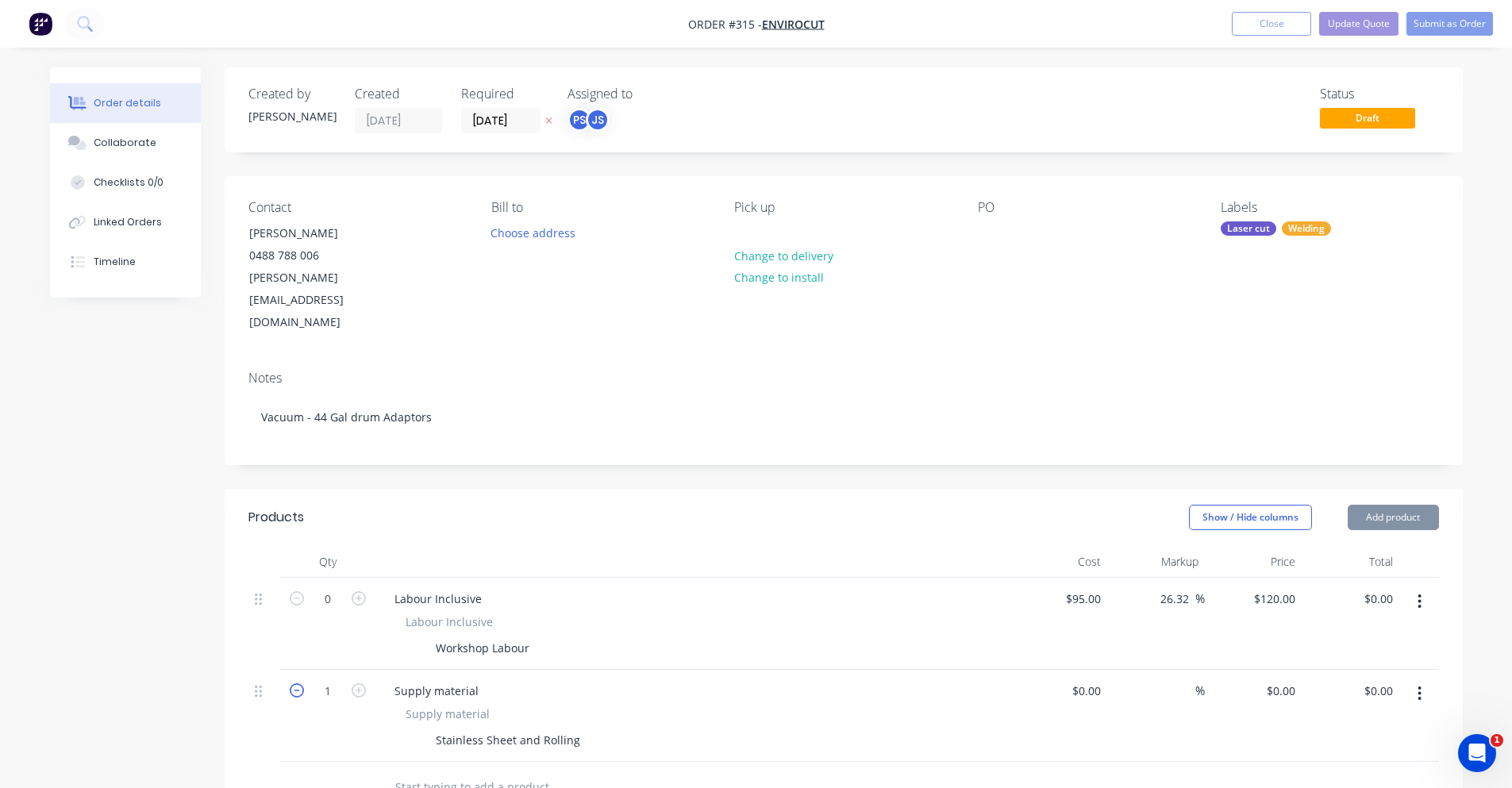
click at [294, 684] on icon "button" at bounding box center [297, 690] width 15 height 15
type input "0"
click at [1362, 23] on button "Update Quote" at bounding box center [1359, 23] width 79 height 24
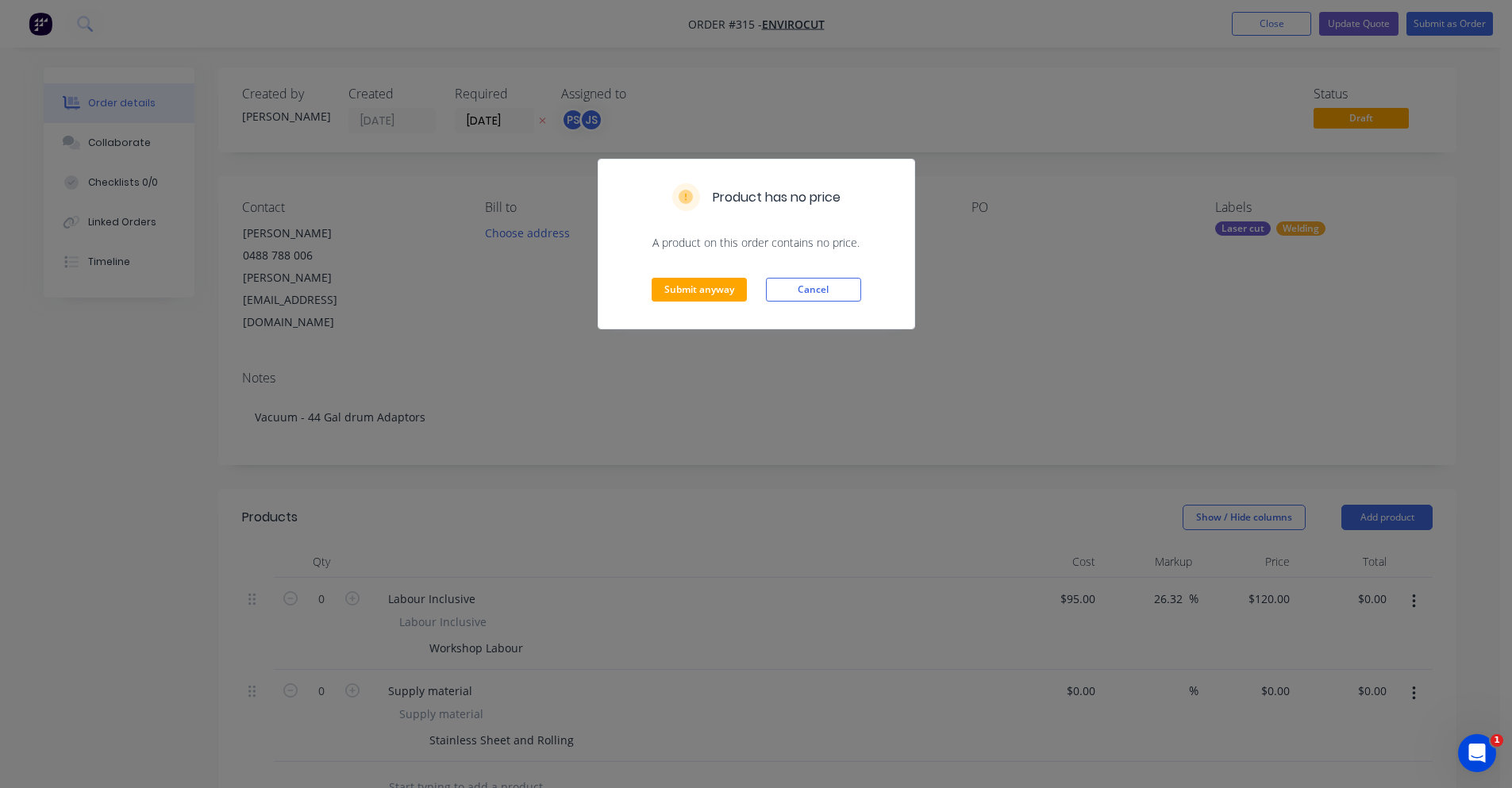
click at [698, 303] on div "Submit anyway Cancel" at bounding box center [756, 289] width 316 height 77
click at [698, 296] on button "Submit anyway" at bounding box center [699, 289] width 95 height 24
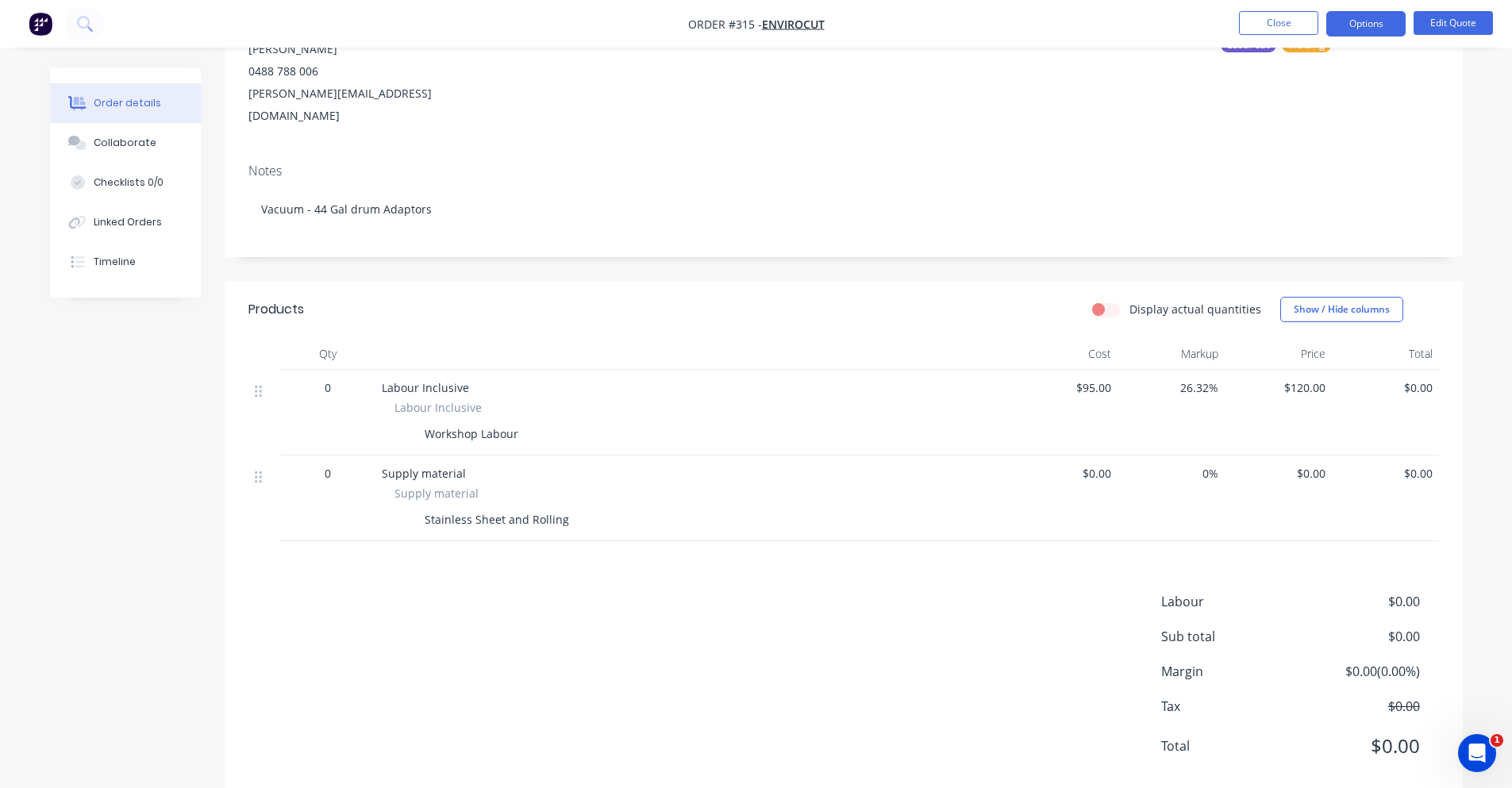
scroll to position [196, 0]
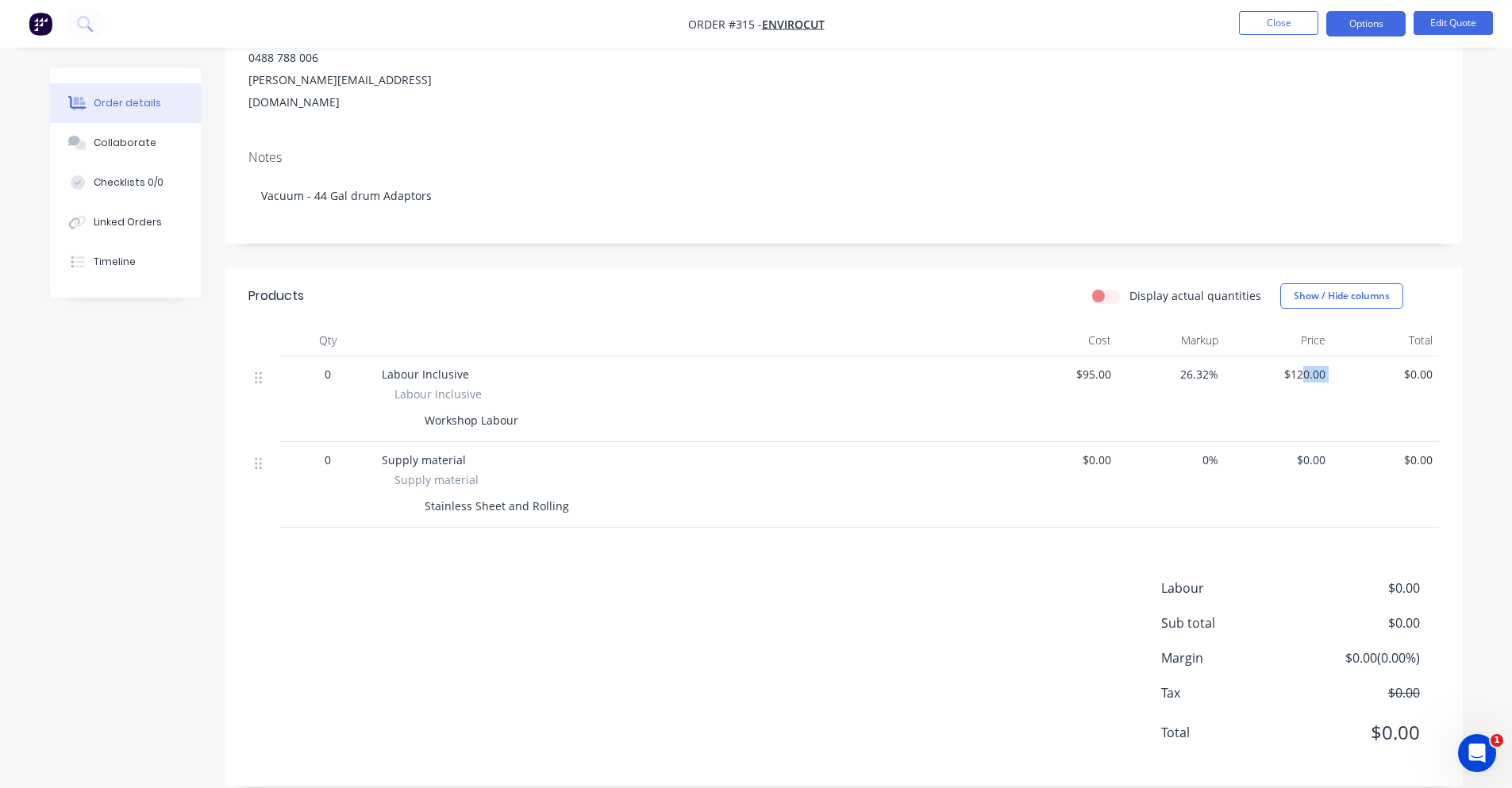
click at [1335, 356] on div "0 Labour Inclusive Labour Inclusive Workshop Labour $95.00 26.32% $120.00 $0.00" at bounding box center [844, 398] width 1191 height 86
click at [1335, 356] on div "$0.00" at bounding box center [1385, 398] width 107 height 86
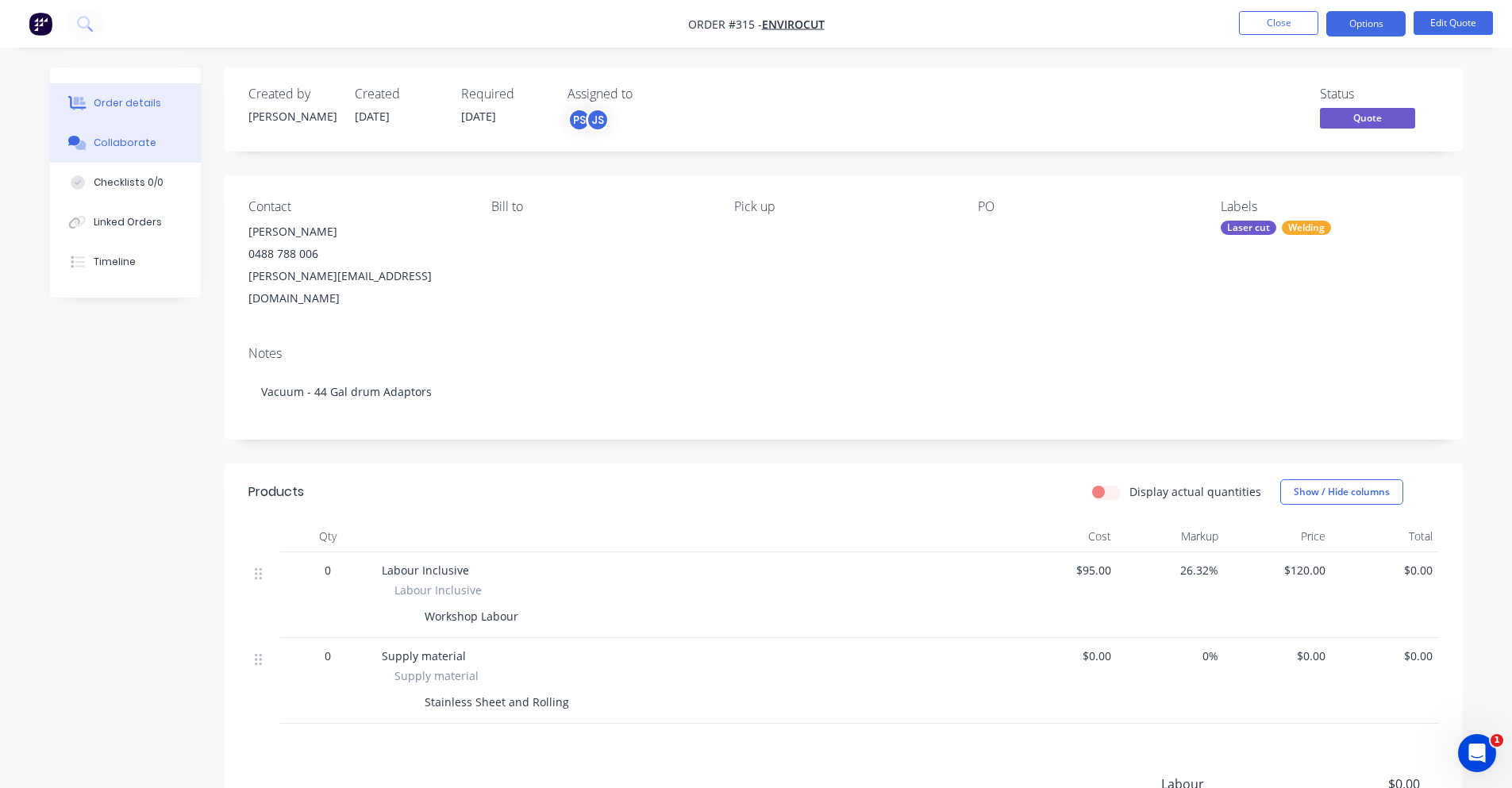
click at [144, 131] on button "Collaborate" at bounding box center [126, 142] width 151 height 40
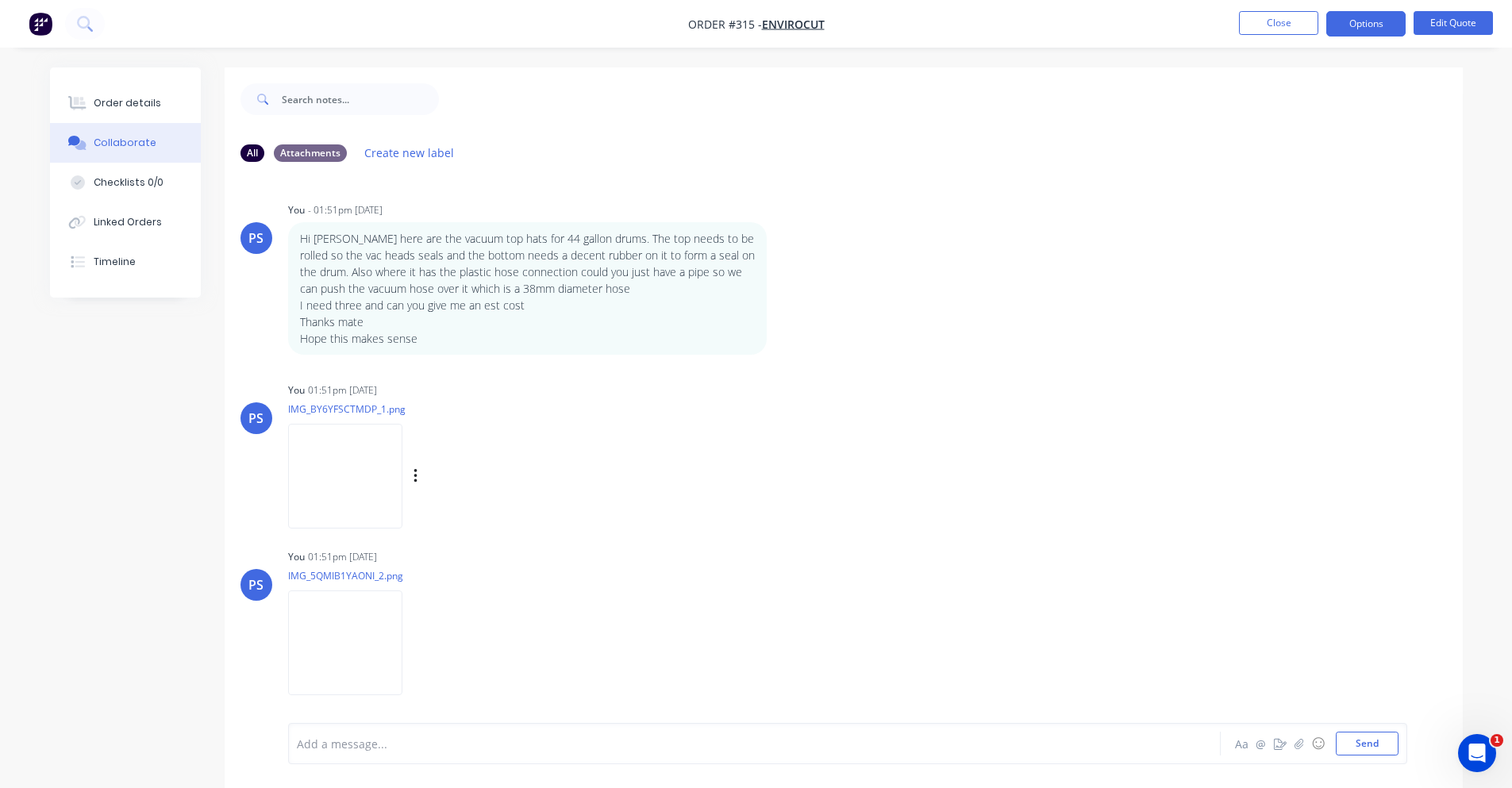
click at [335, 466] on img at bounding box center [345, 475] width 114 height 103
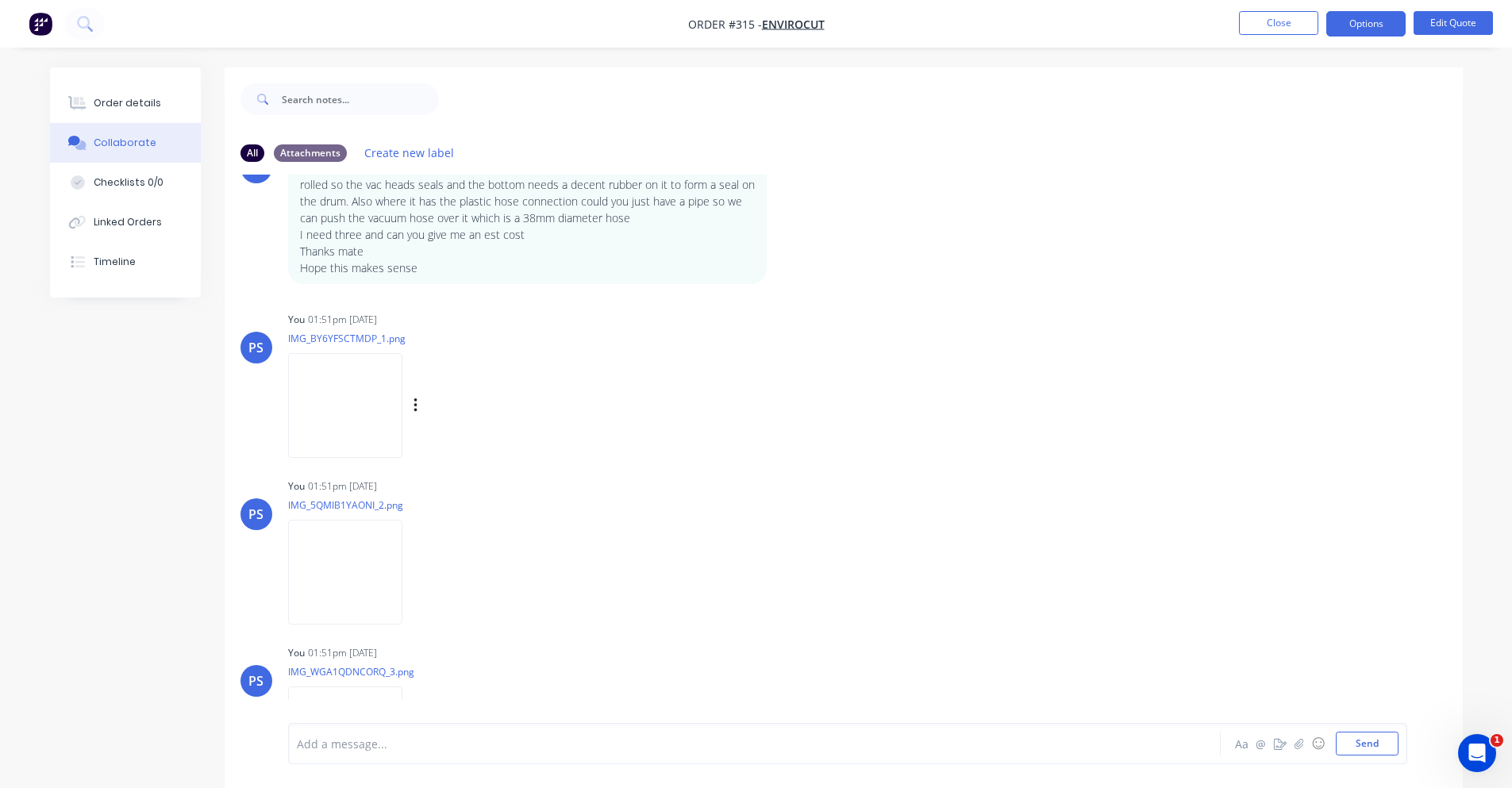
scroll to position [312, 0]
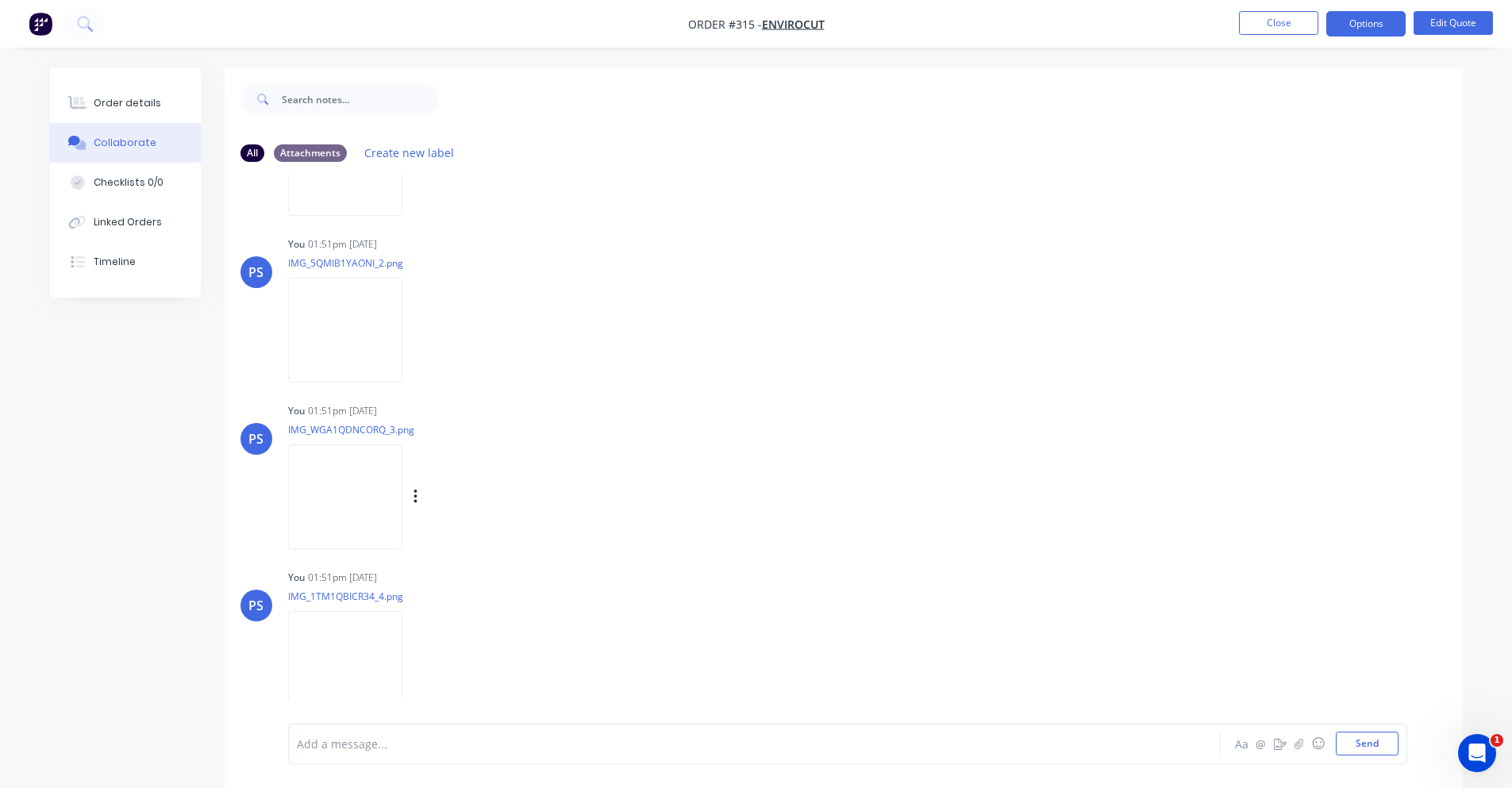
click at [334, 487] on img at bounding box center [345, 496] width 114 height 103
click at [418, 501] on icon "button" at bounding box center [416, 497] width 5 height 18
click at [446, 527] on button "Download" at bounding box center [519, 539] width 179 height 36
click at [337, 307] on img at bounding box center [345, 329] width 114 height 103
click at [334, 652] on img at bounding box center [345, 662] width 114 height 103
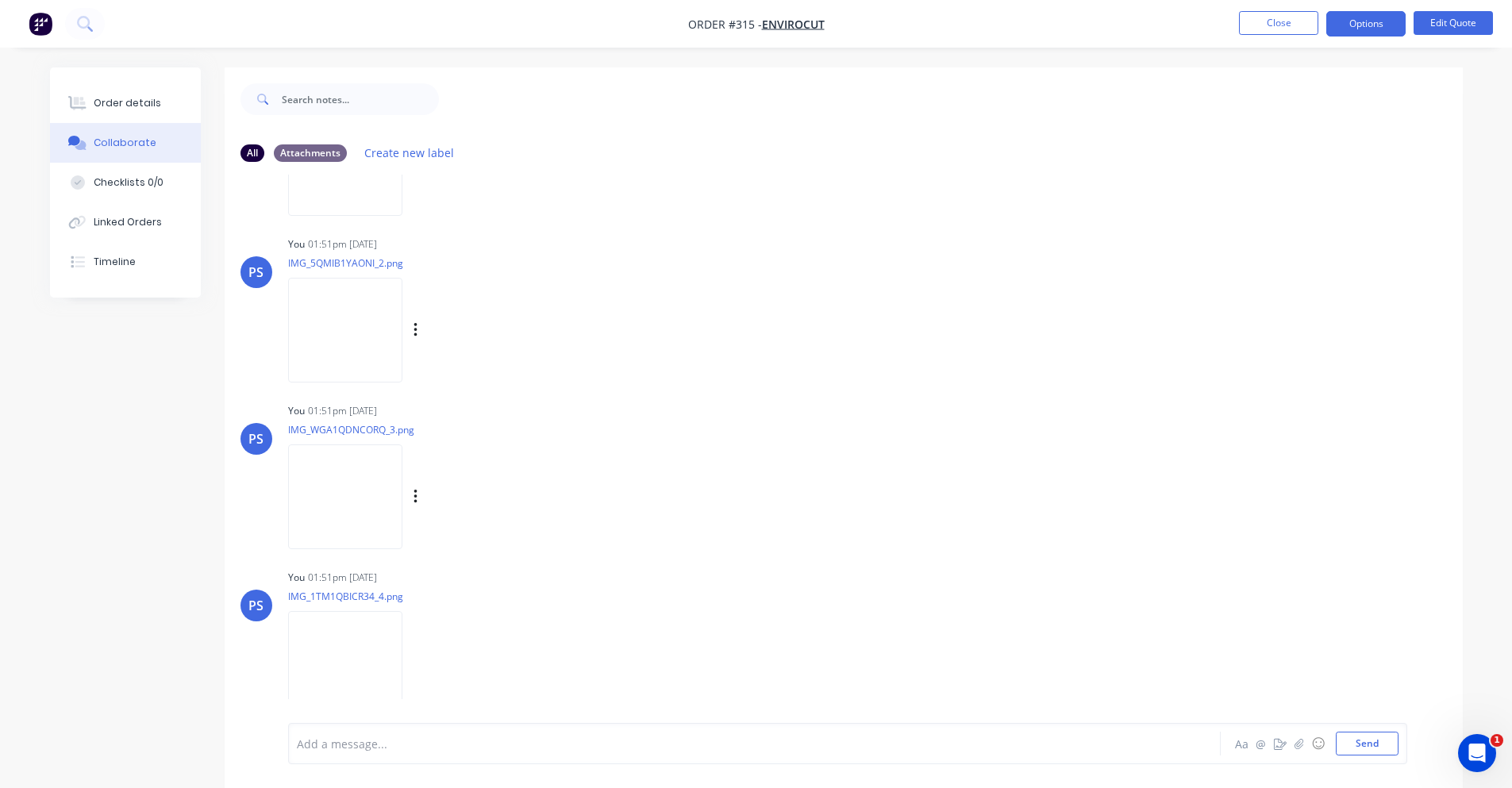
click at [343, 344] on img at bounding box center [345, 329] width 114 height 103
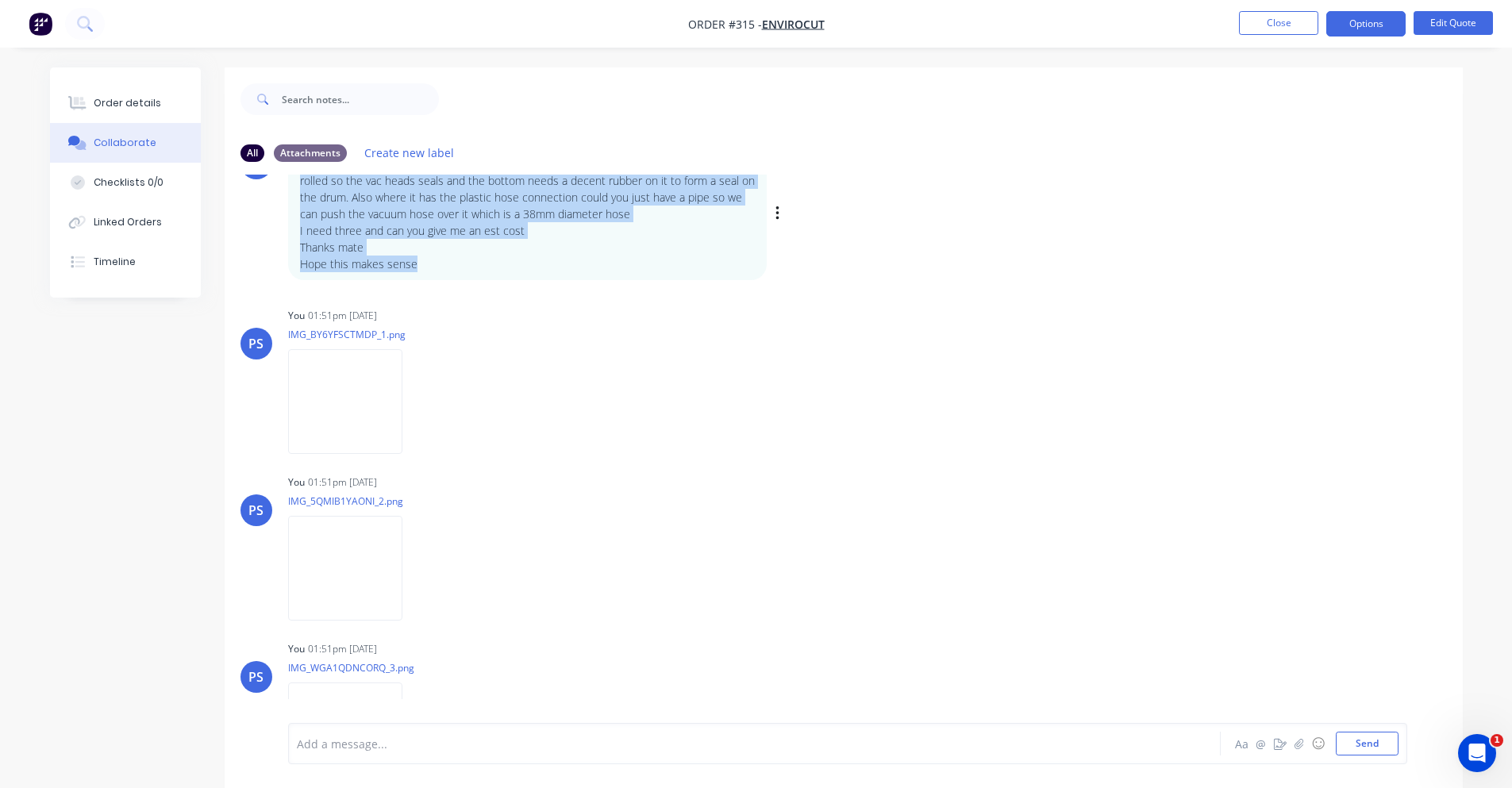
scroll to position [0, 0]
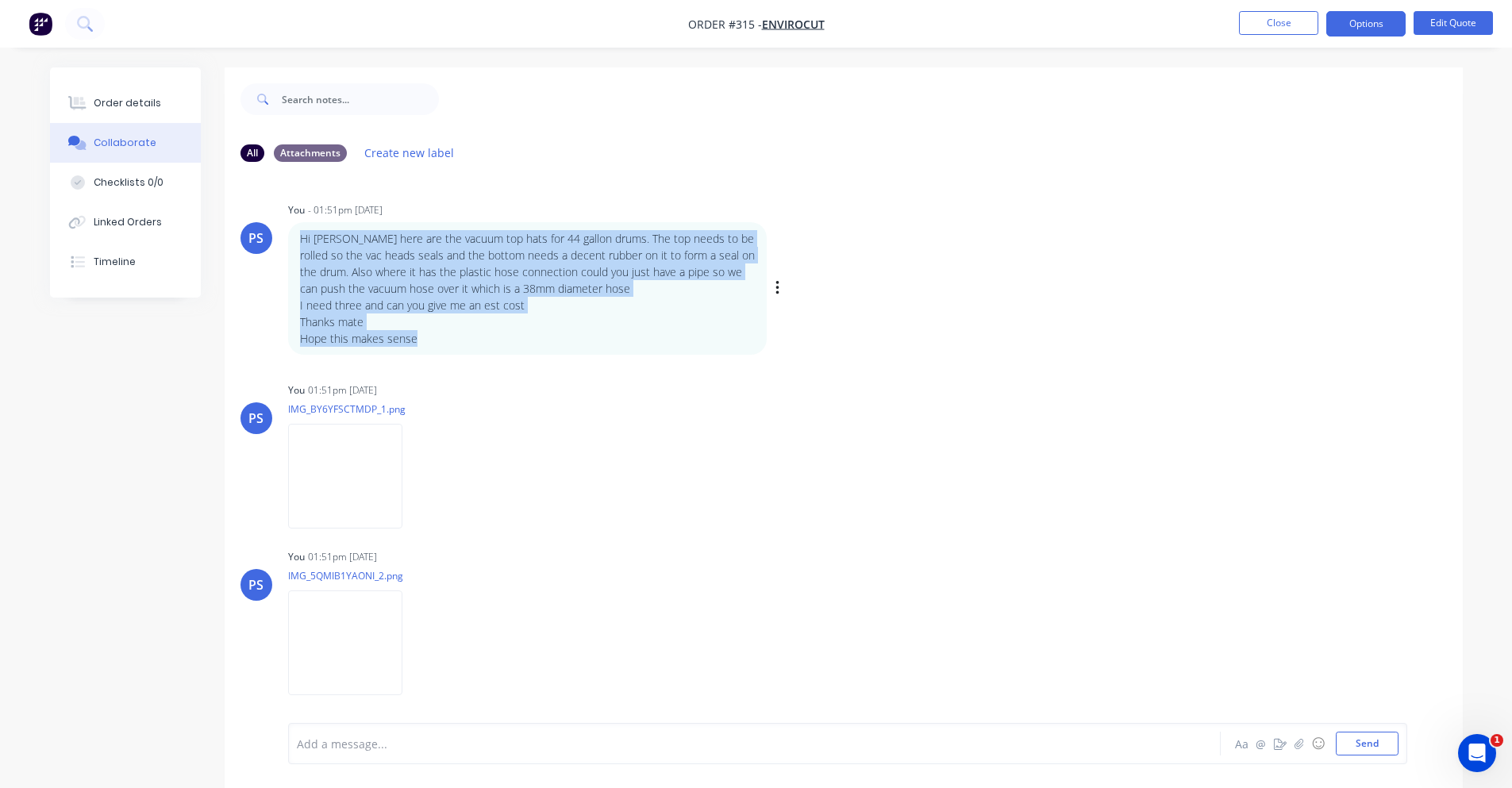
drag, startPoint x: 414, startPoint y: 265, endPoint x: 299, endPoint y: 234, distance: 119.1
click at [300, 234] on div "Hi [PERSON_NAME] here are the vacuum top hats for 44 gallon drums. The top need…" at bounding box center [527, 288] width 455 height 117
